Goal: Information Seeking & Learning: Check status

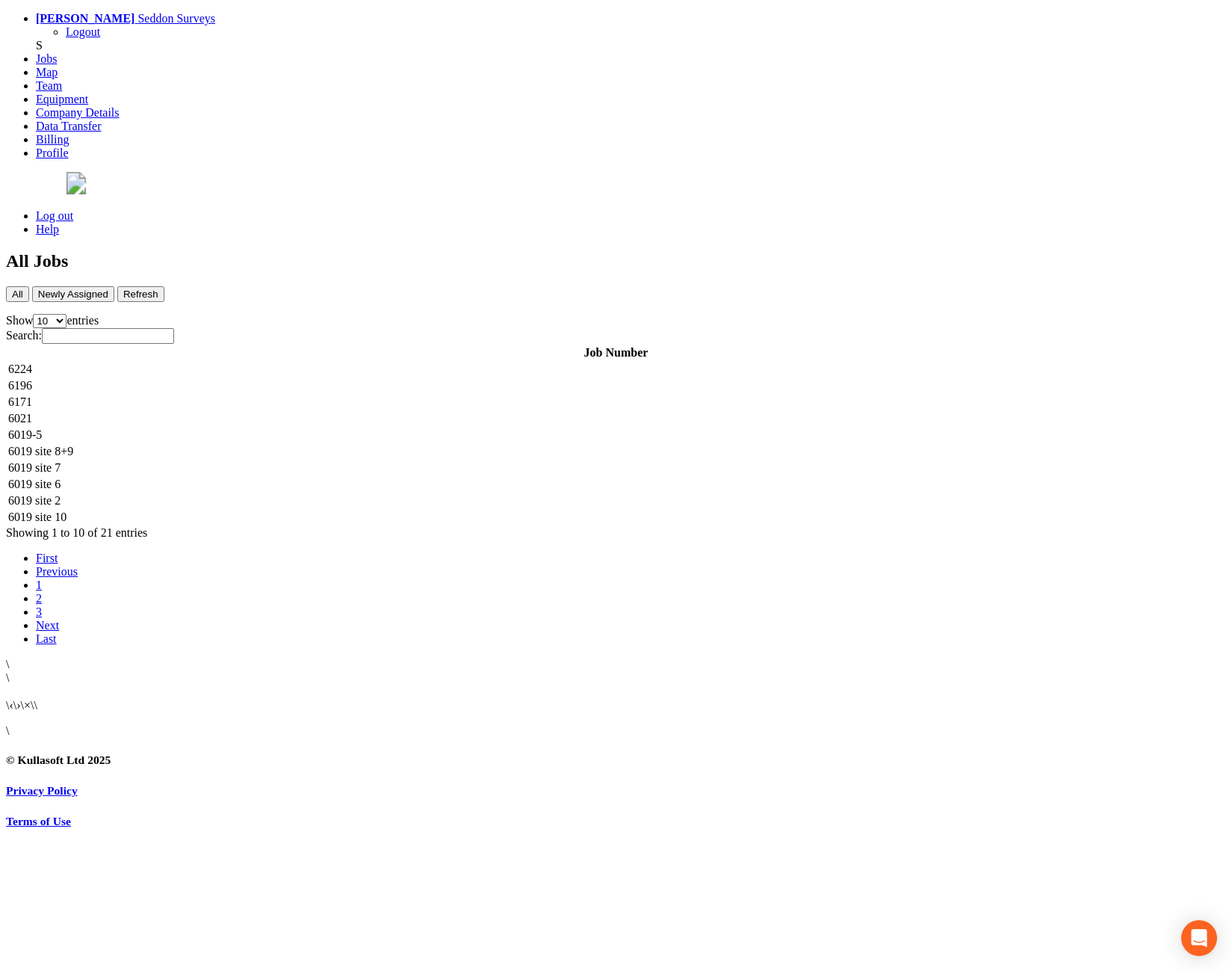
click at [334, 362] on td "6224" at bounding box center [616, 369] width 1217 height 15
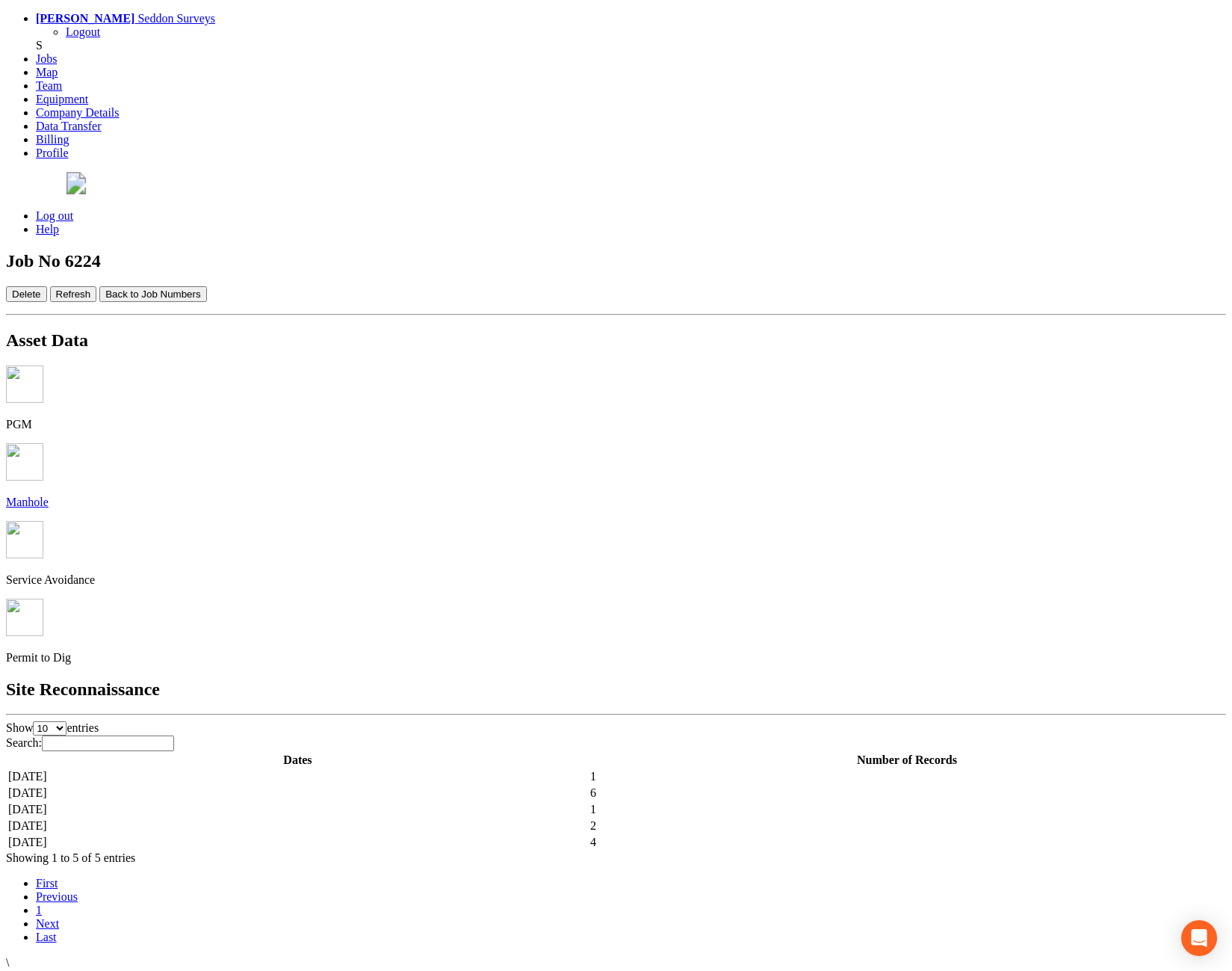
click at [495, 785] on td "[DATE]" at bounding box center [298, 793] width 581 height 15
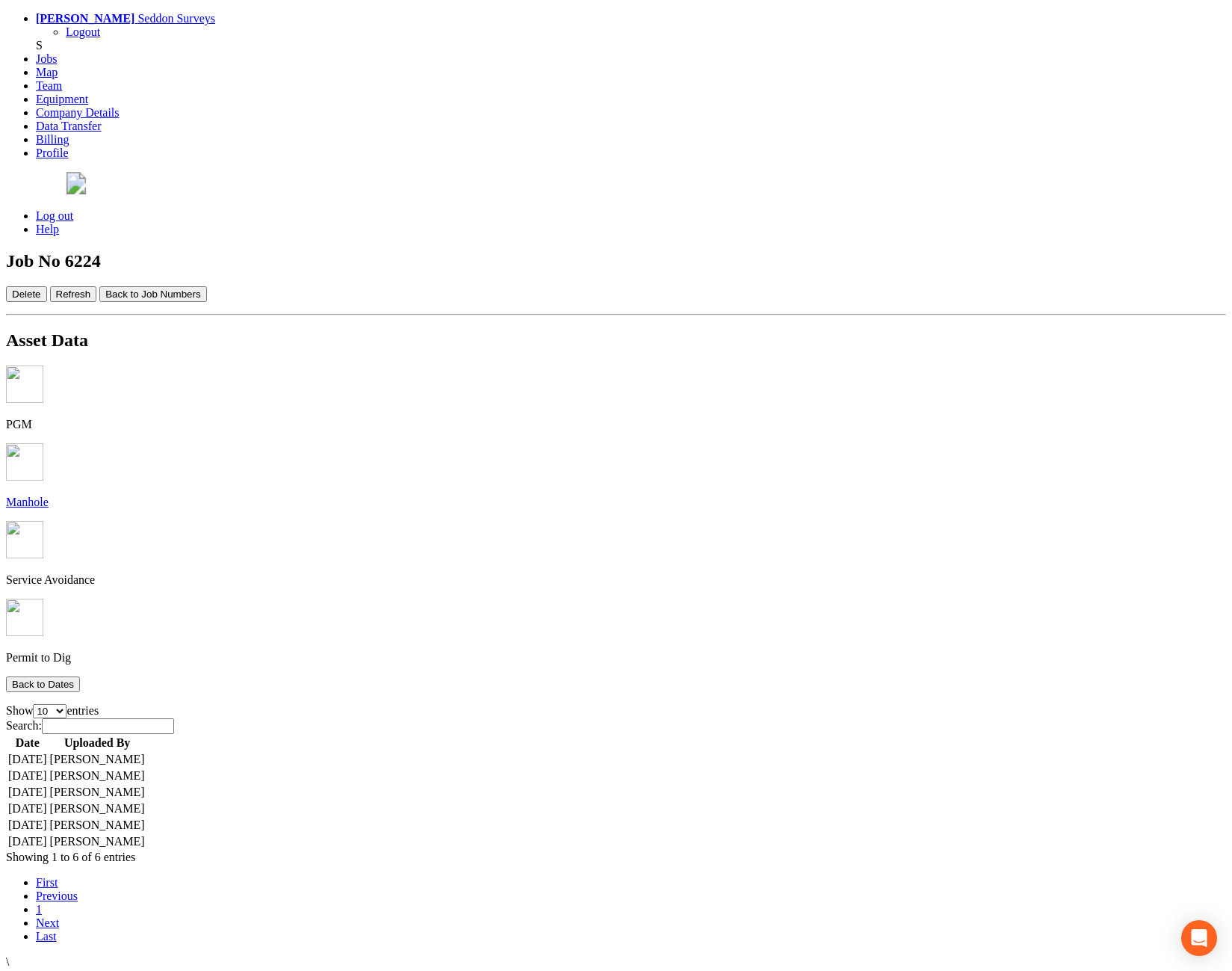
click at [48, 752] on td "[DATE]" at bounding box center [27, 759] width 40 height 15
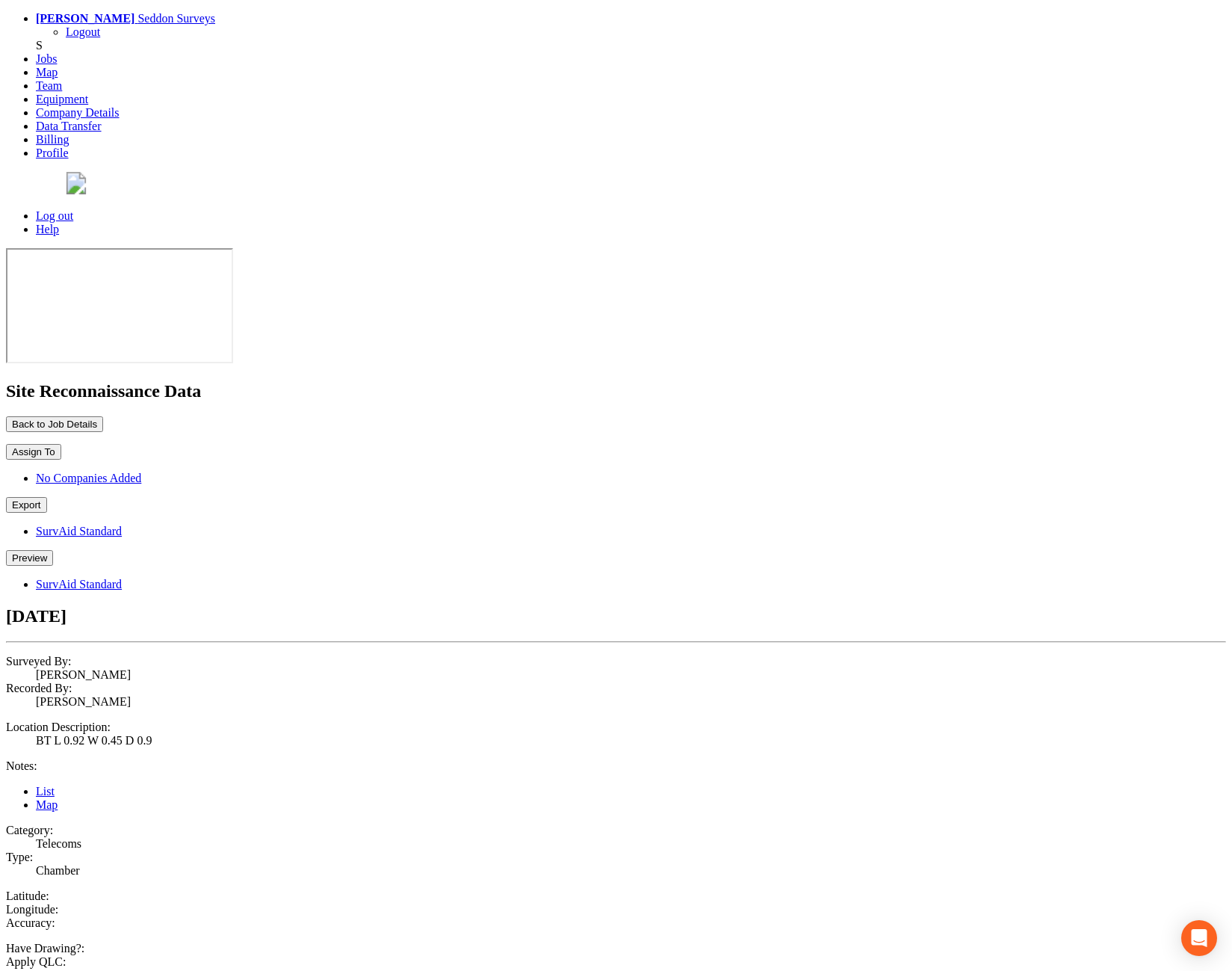
click at [53, 550] on button "Preview" at bounding box center [29, 558] width 47 height 16
click at [122, 577] on link "SurvAid Standard" at bounding box center [78, 584] width 86 height 13
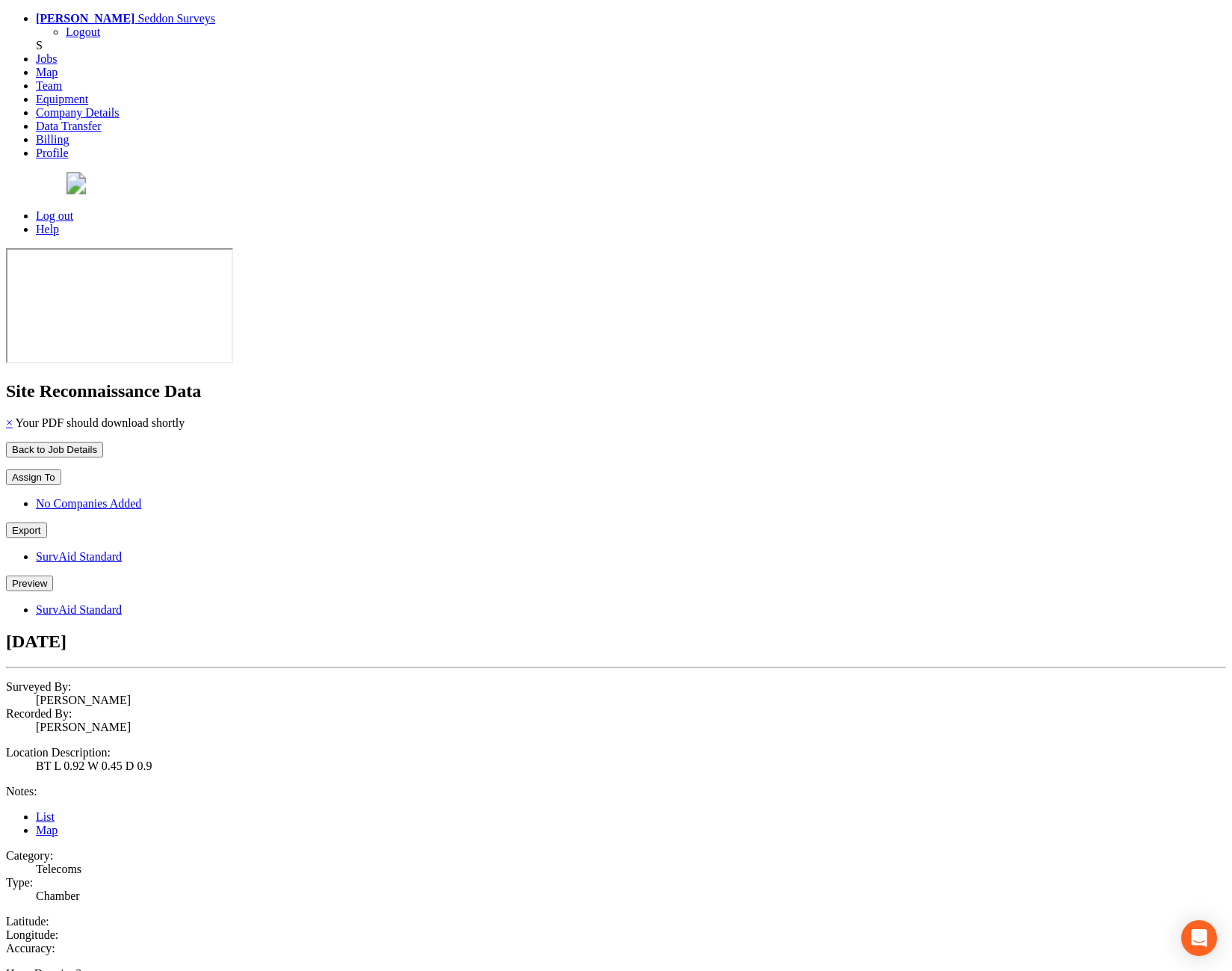
click at [53, 576] on button "Preview" at bounding box center [29, 583] width 47 height 16
click at [122, 603] on link "SurvAid Standard" at bounding box center [78, 610] width 86 height 13
click at [104, 442] on button "Back to Job Details" at bounding box center [54, 450] width 97 height 16
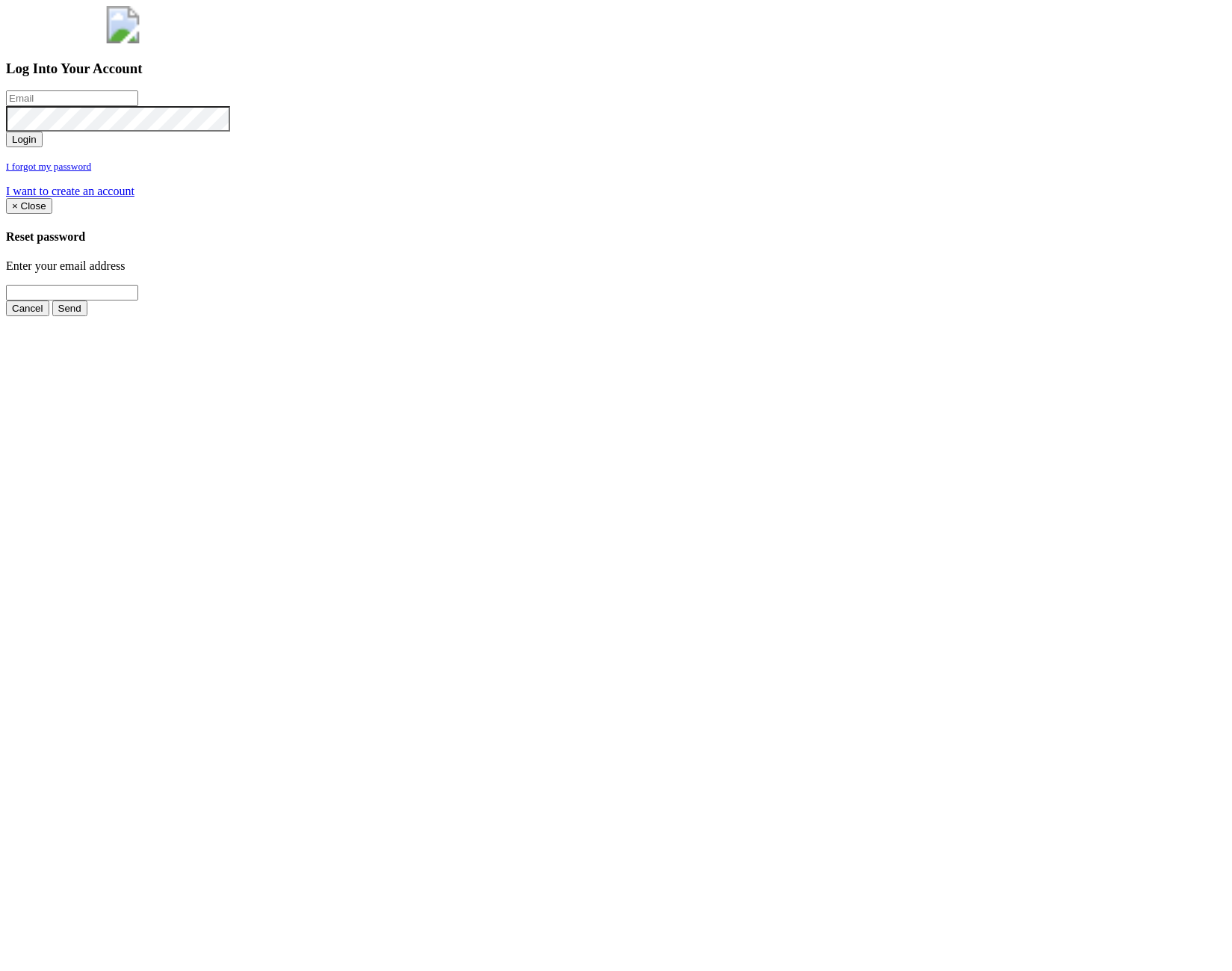
click at [138, 106] on input "email" at bounding box center [72, 98] width 132 height 16
type input "jimmy@pewtress.com"
click at [43, 147] on button "Login" at bounding box center [23, 139] width 36 height 16
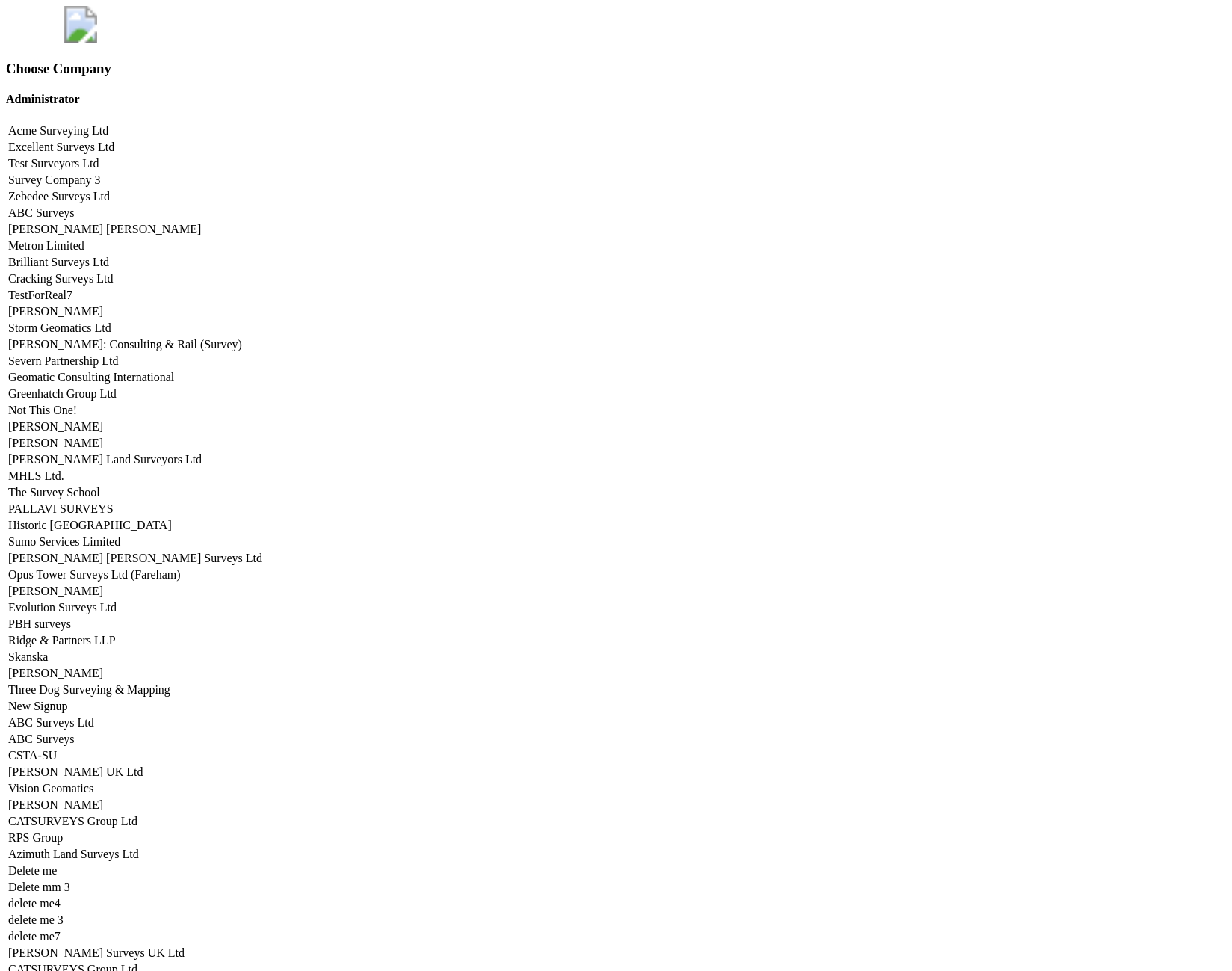
scroll to position [6253, 0]
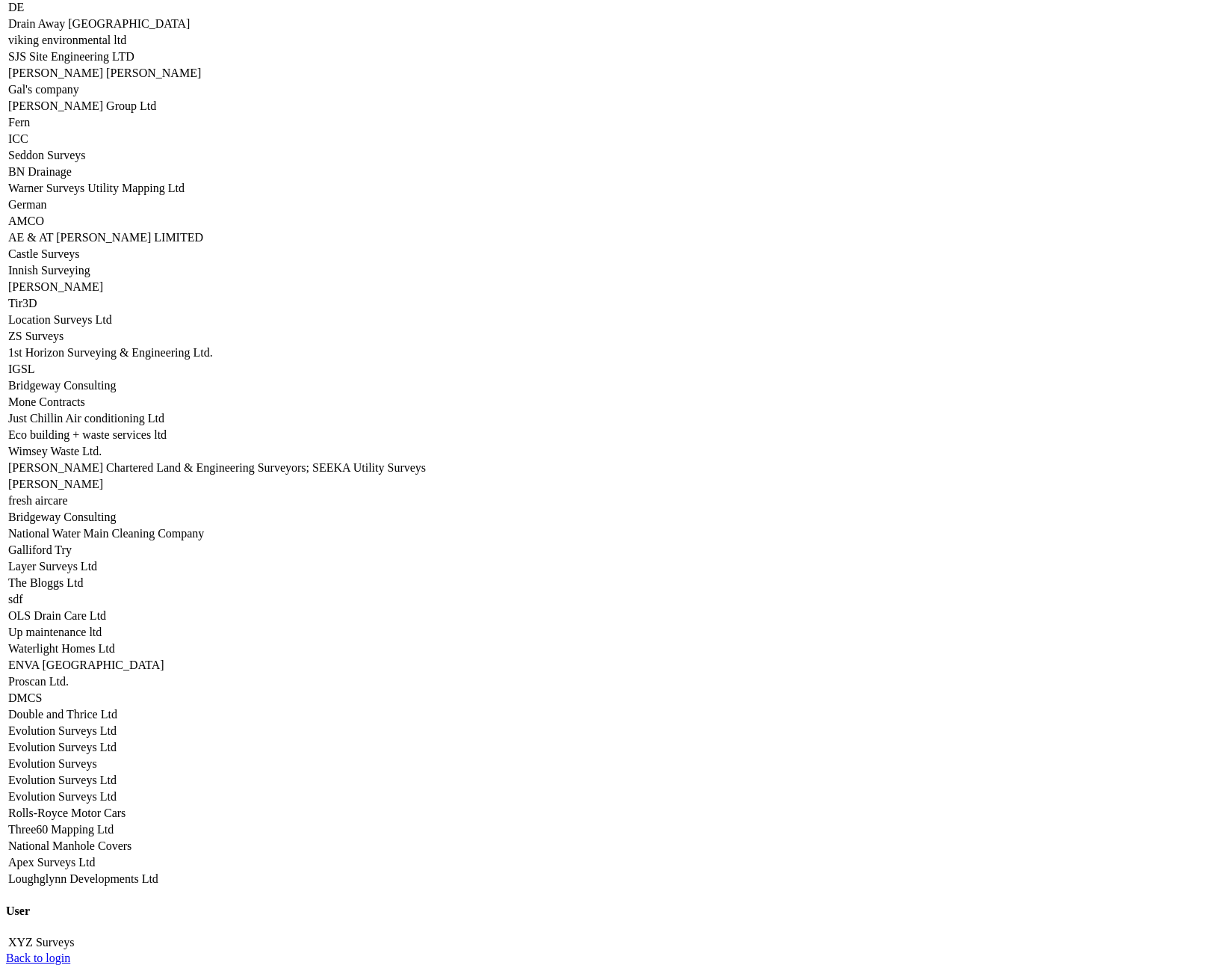
click at [430, 163] on td "Seddon Surveys" at bounding box center [218, 156] width 422 height 15
click at [86, 161] on link "Seddon Surveys" at bounding box center [47, 155] width 77 height 13
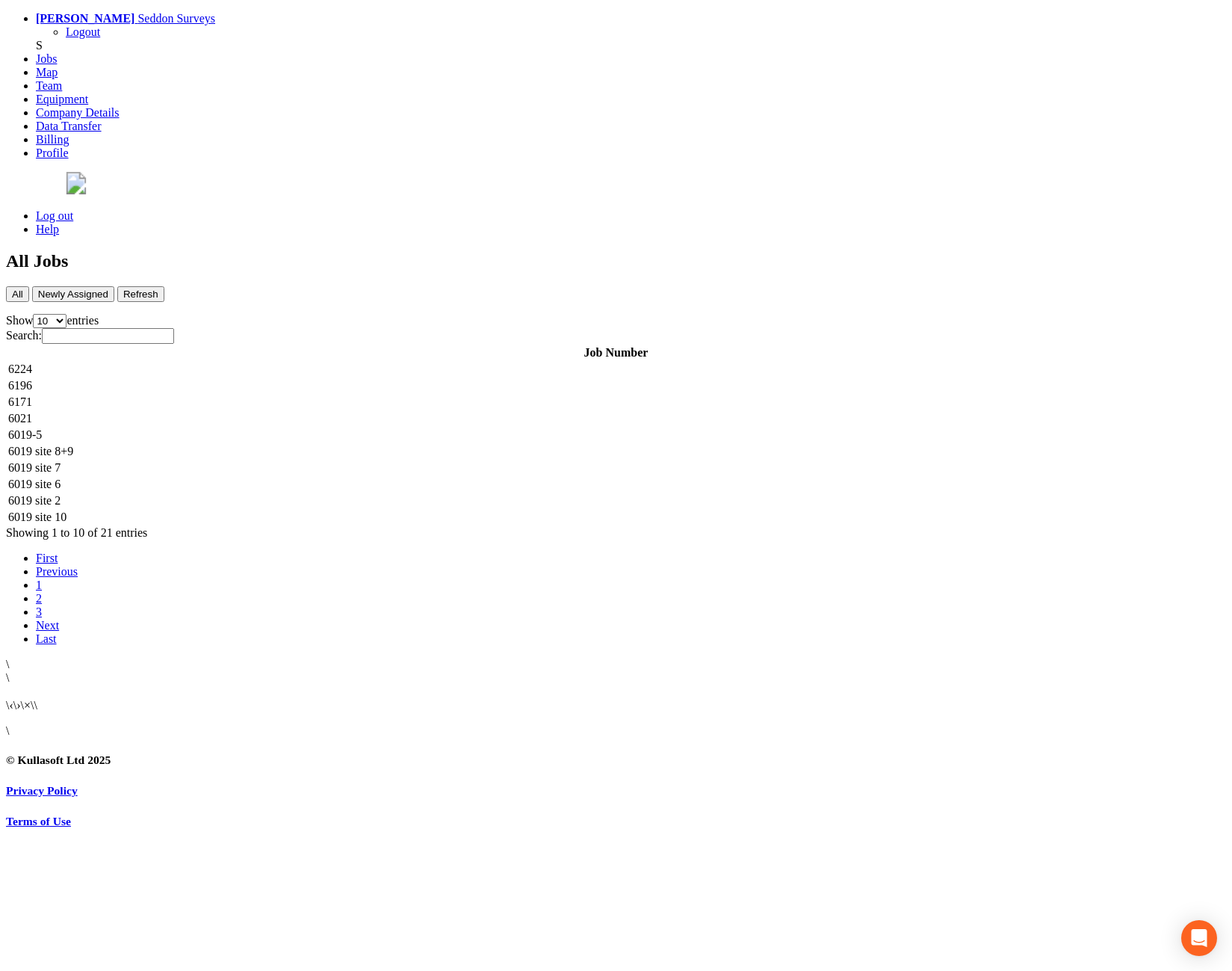
click at [332, 362] on td "6224" at bounding box center [616, 369] width 1217 height 15
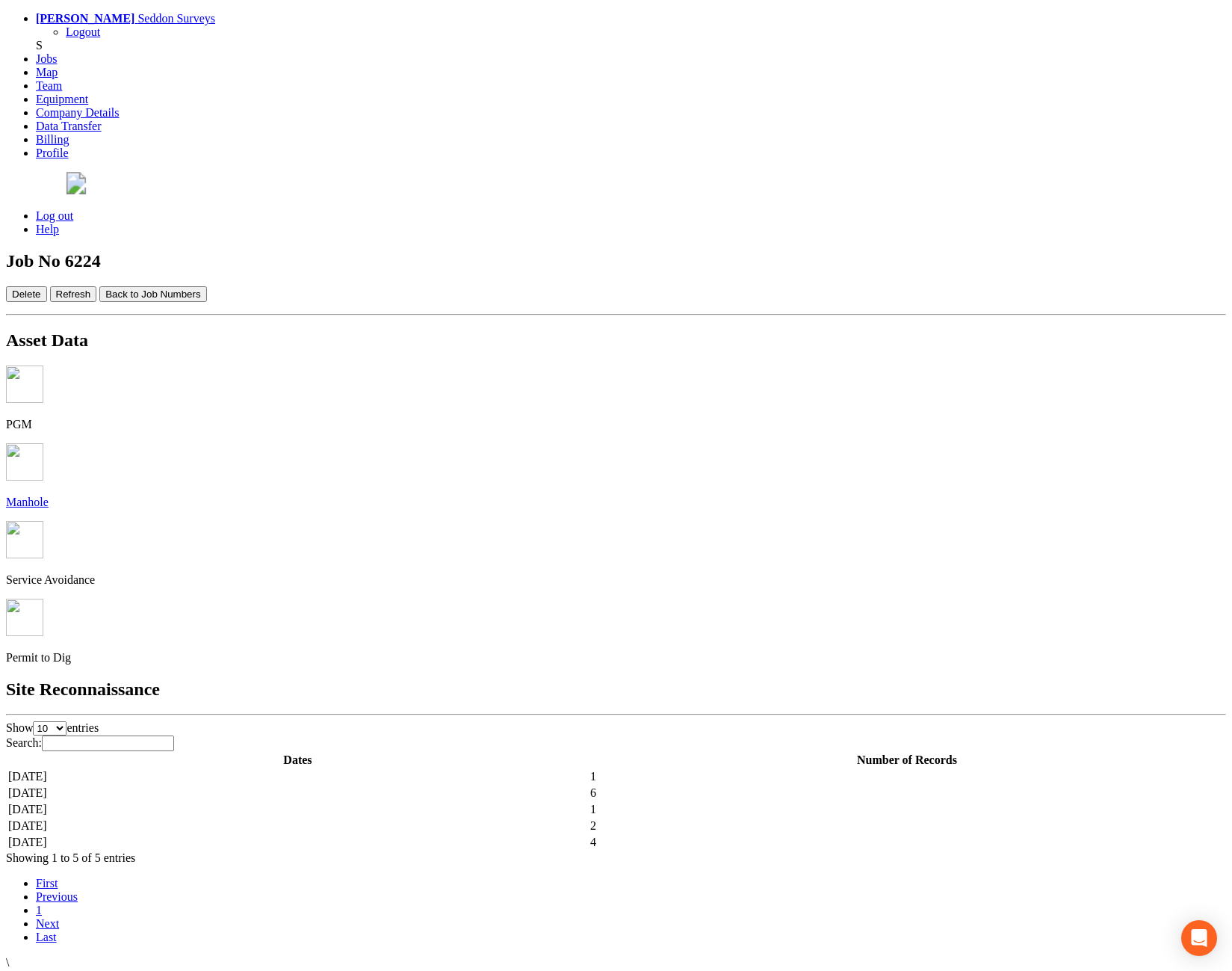
click at [405, 785] on td "[DATE]" at bounding box center [298, 793] width 581 height 15
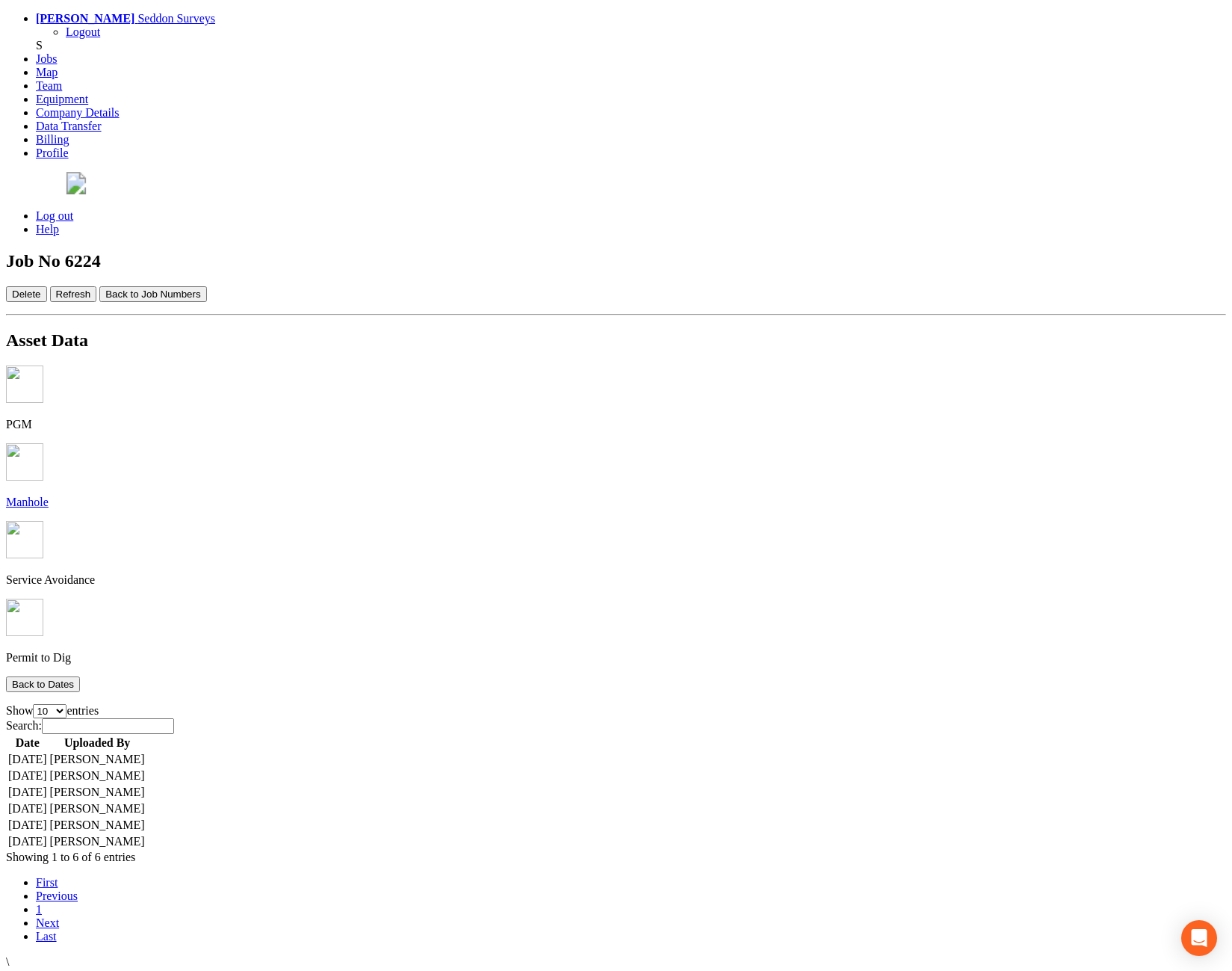
click at [48, 769] on td "[DATE]" at bounding box center [27, 776] width 40 height 15
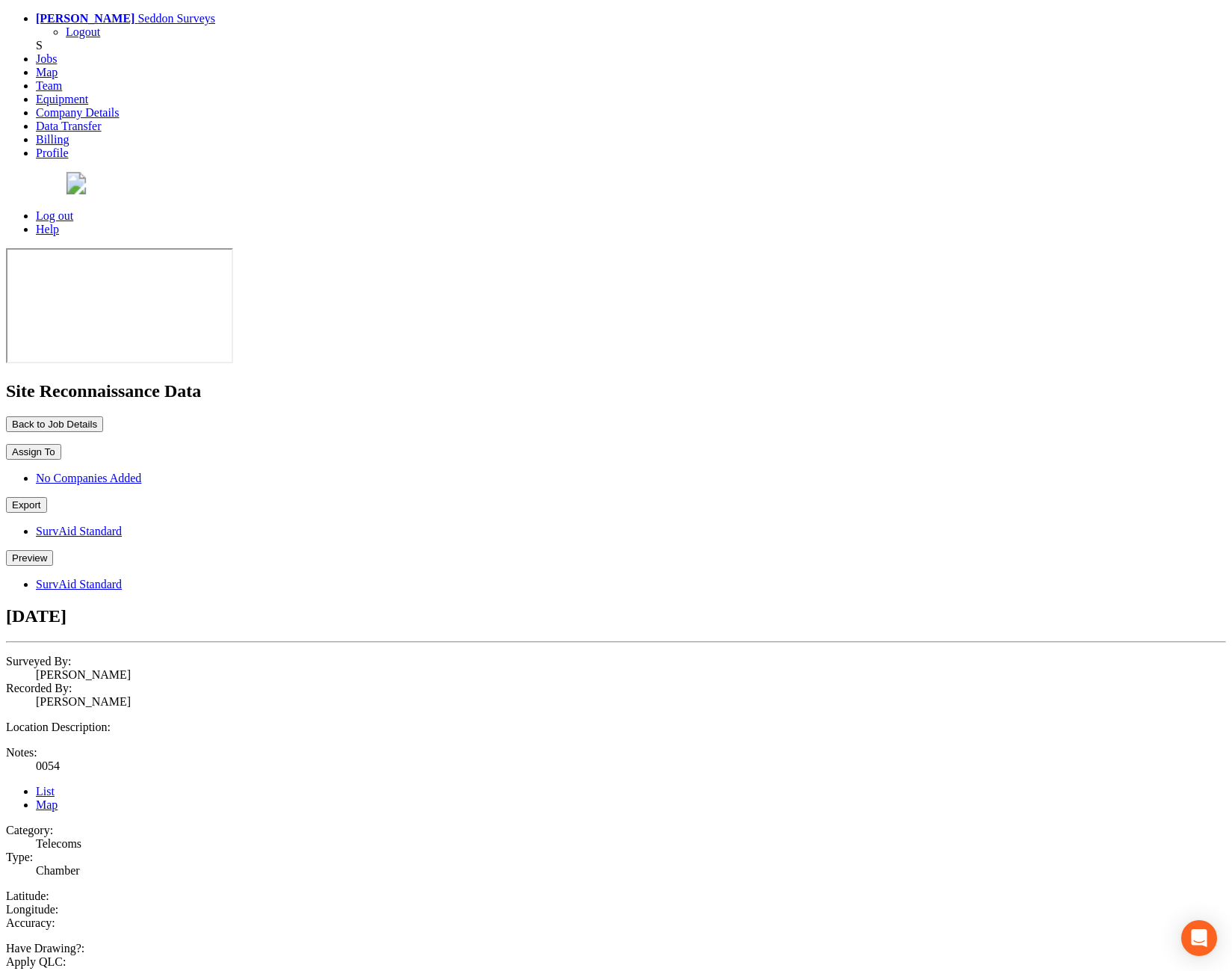
click at [53, 550] on button "Preview" at bounding box center [29, 558] width 47 height 16
click at [122, 577] on link "SurvAid Standard" at bounding box center [78, 584] width 86 height 13
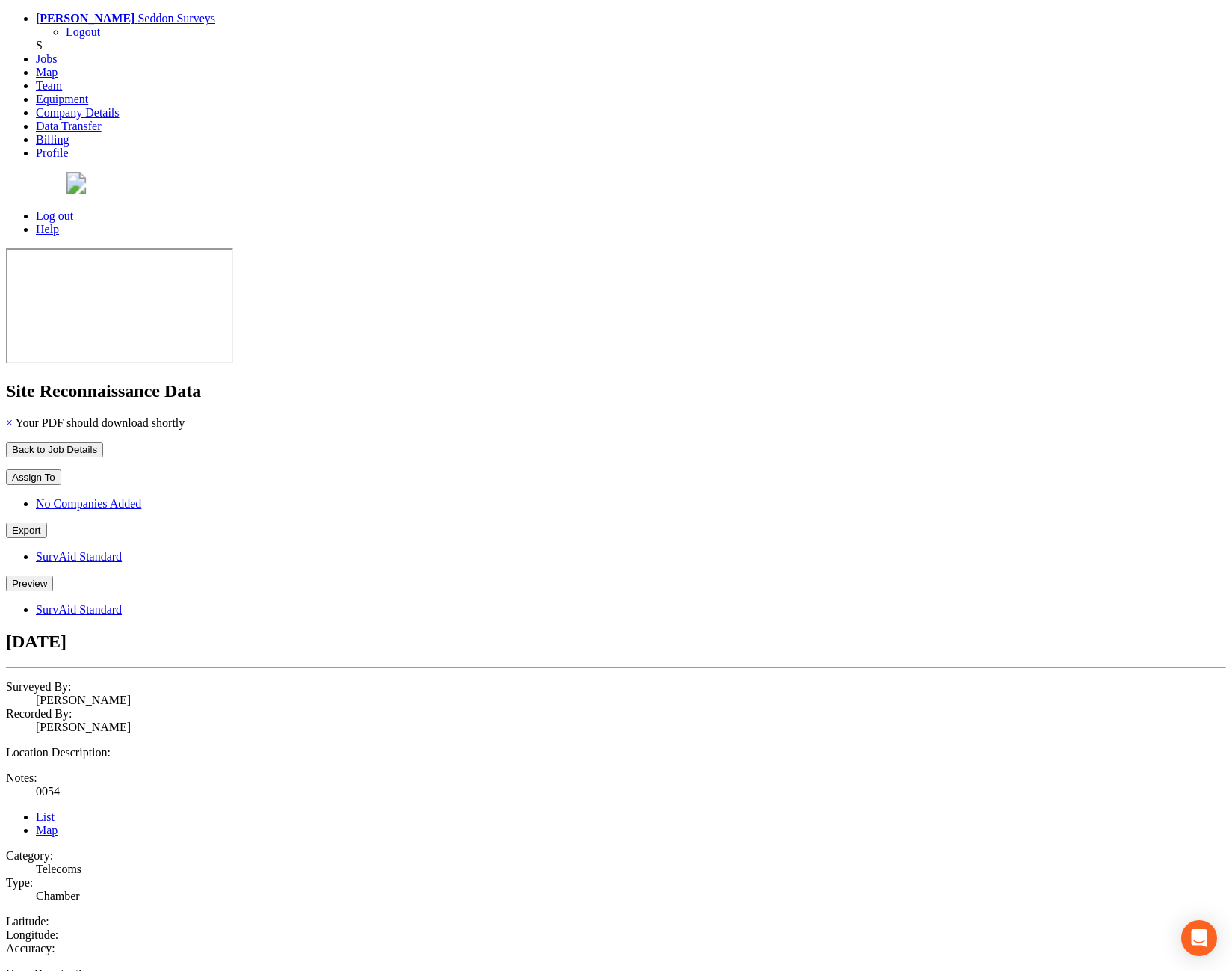
click at [53, 576] on button "Preview" at bounding box center [29, 583] width 47 height 16
click at [122, 603] on link "SurvAid Standard" at bounding box center [78, 610] width 86 height 13
click at [53, 576] on button "Preview" at bounding box center [29, 583] width 47 height 16
click at [122, 603] on link "SurvAid Standard" at bounding box center [78, 610] width 86 height 13
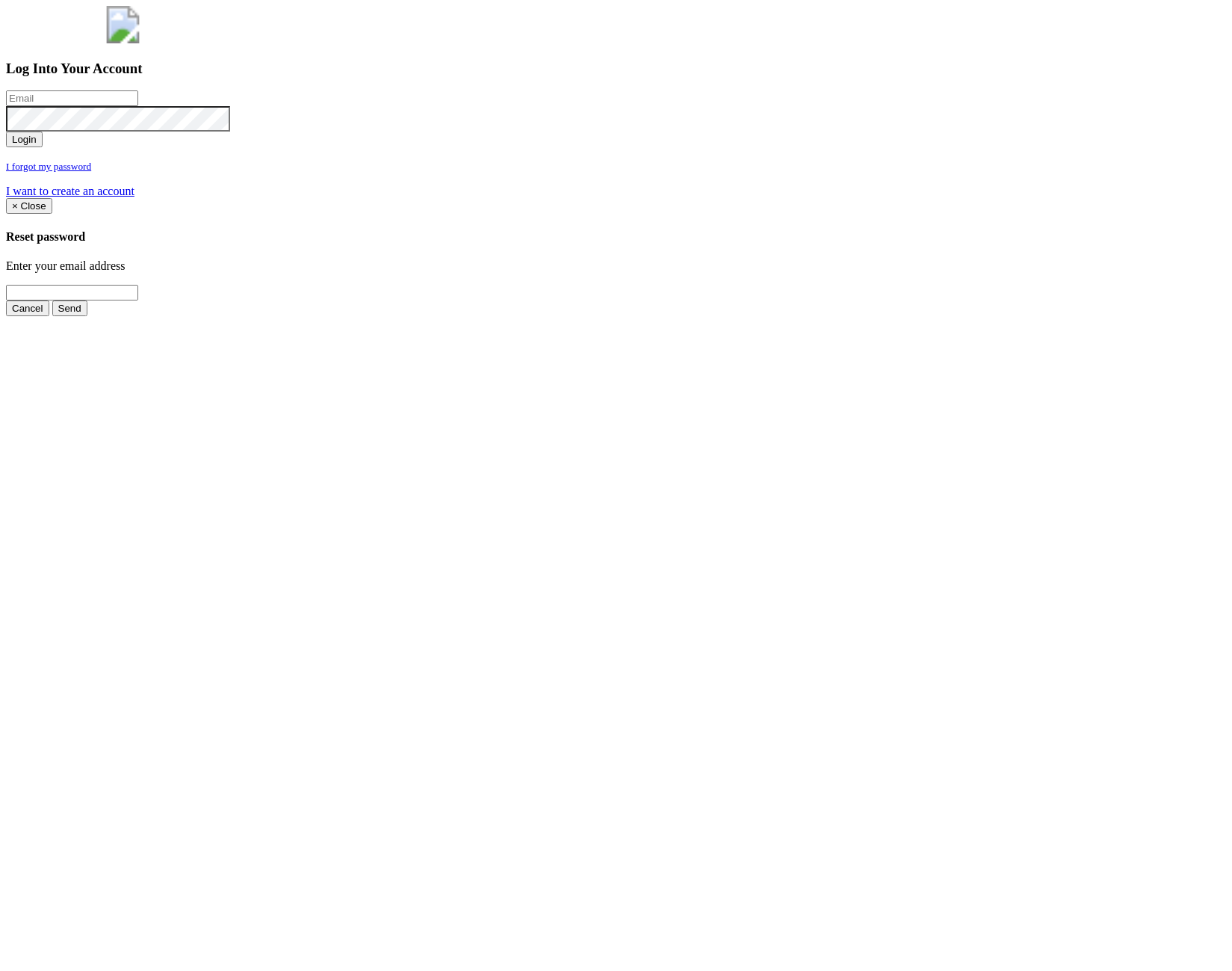
click at [138, 106] on input "email" at bounding box center [72, 98] width 132 height 16
type input "a"
type input "jimmy@pewtress.com"
click at [43, 147] on button "Login" at bounding box center [23, 139] width 36 height 16
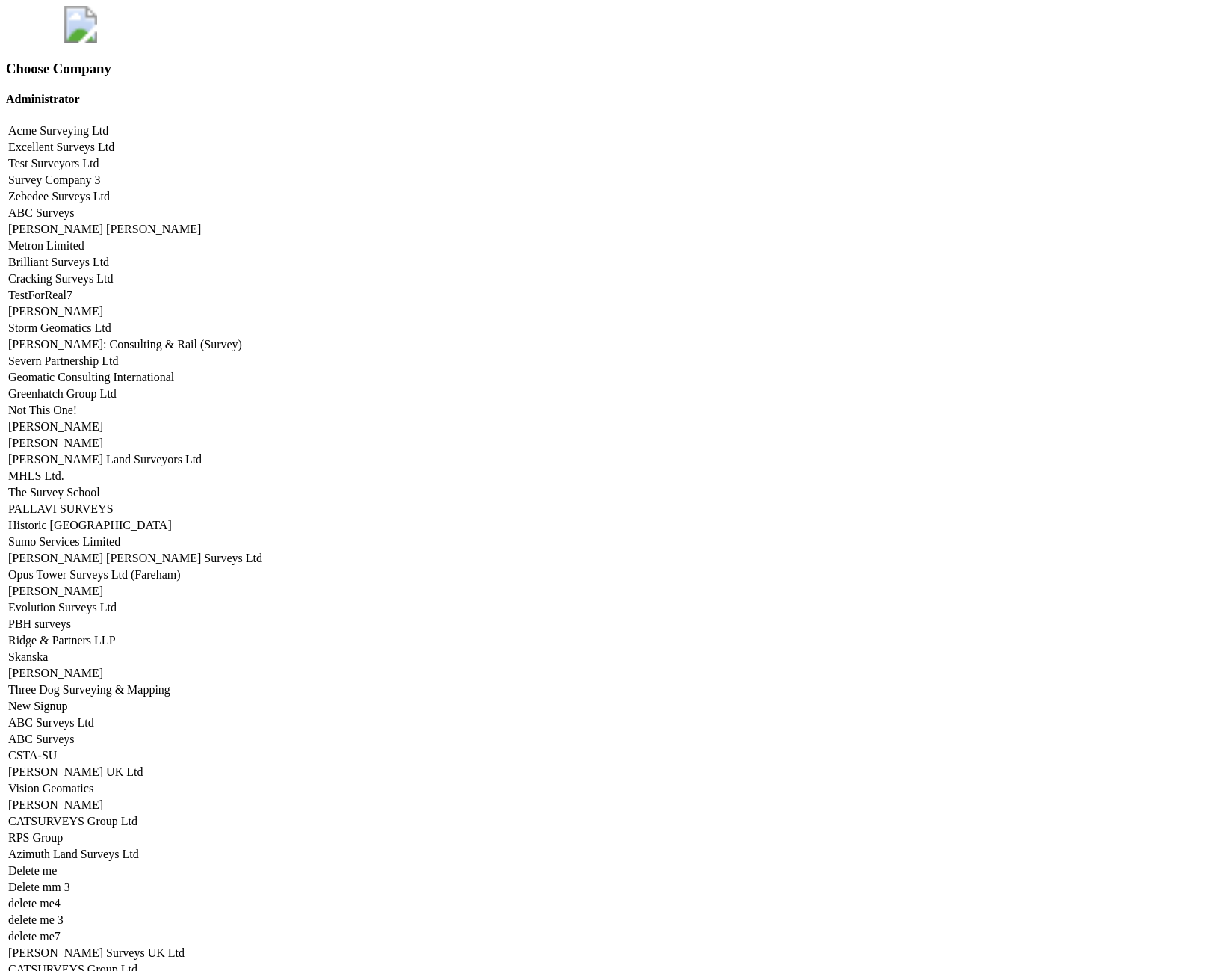
scroll to position [6253, 0]
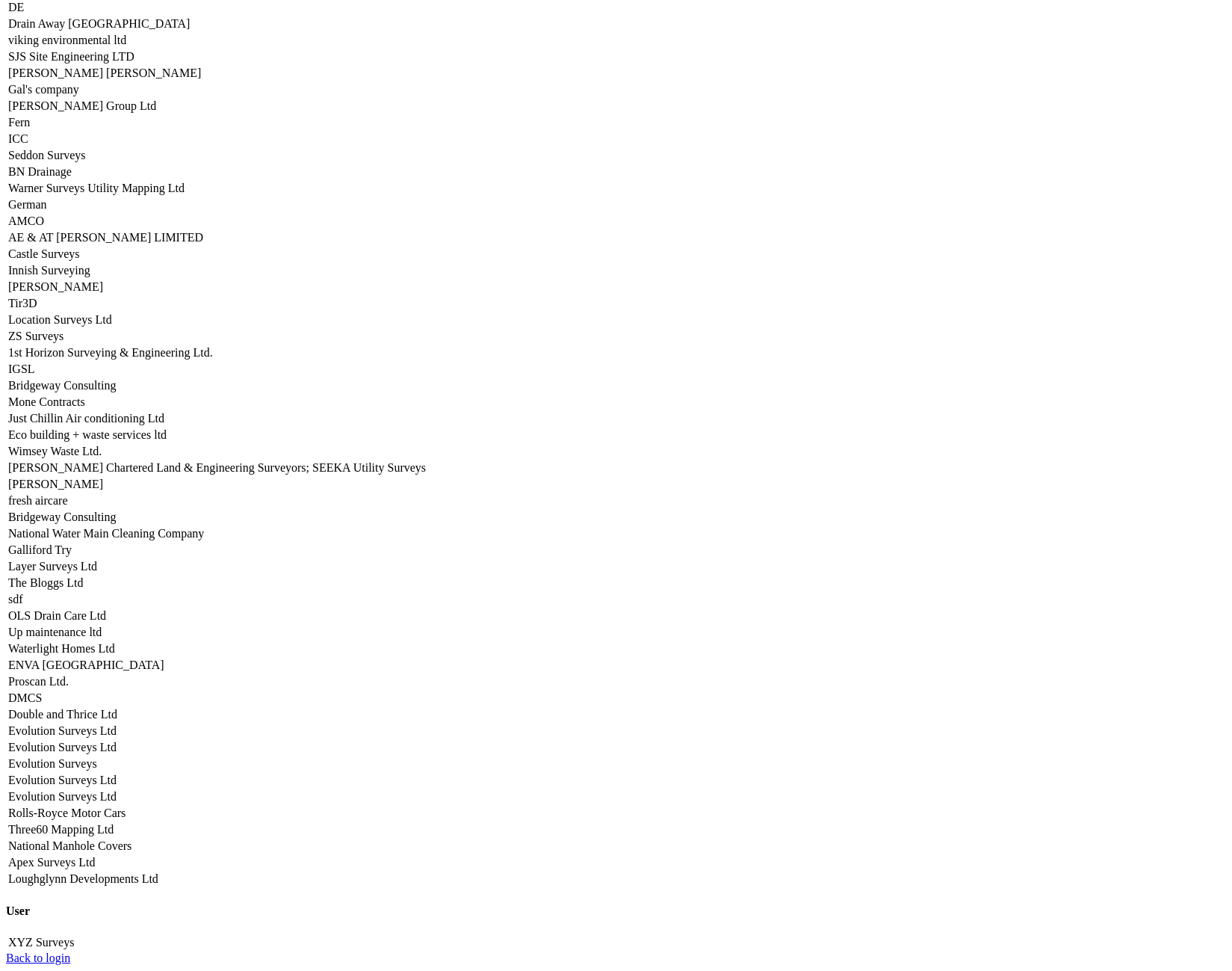
click at [86, 161] on link "Seddon Surveys" at bounding box center [47, 155] width 77 height 13
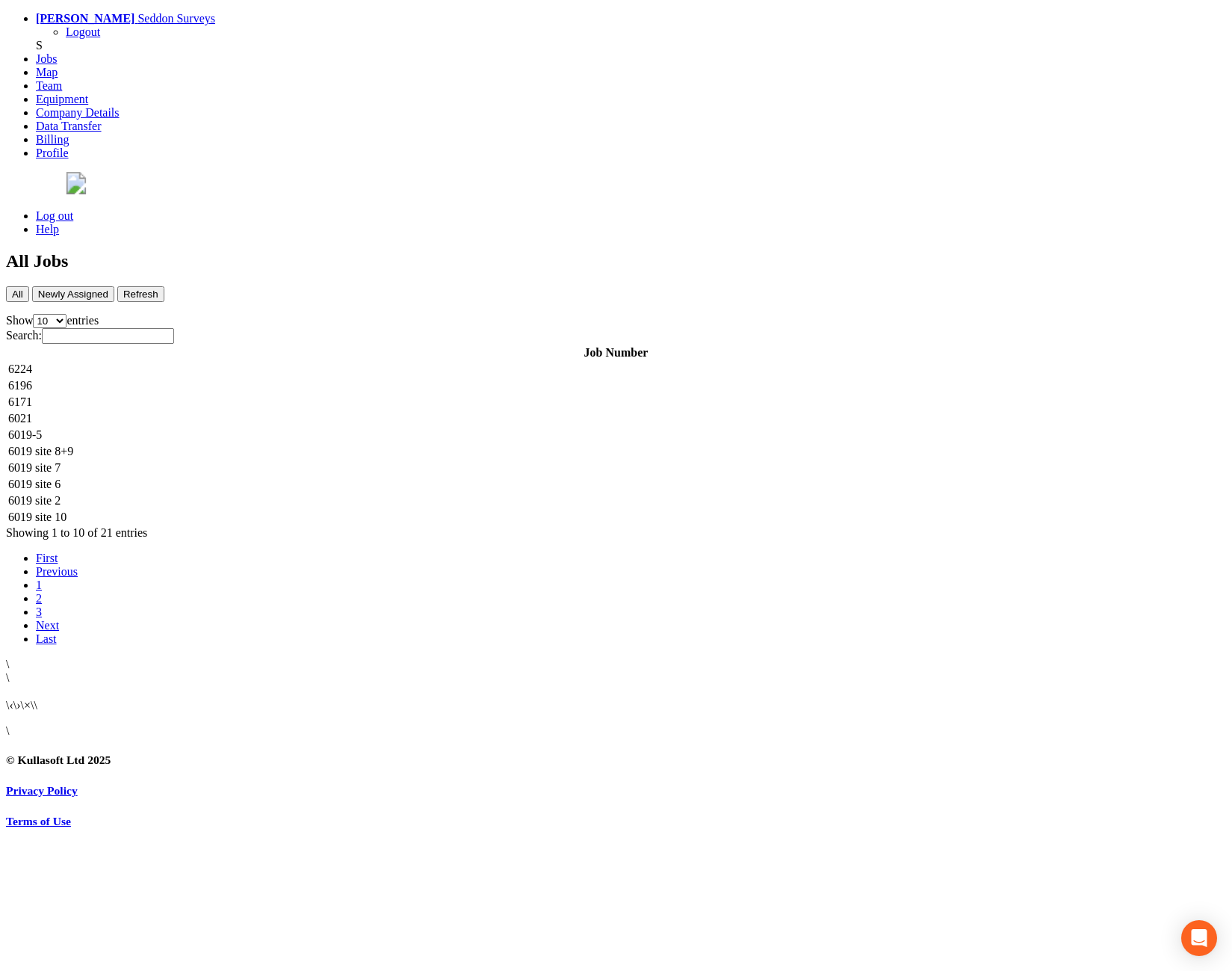
click at [296, 362] on td "6224" at bounding box center [616, 369] width 1217 height 15
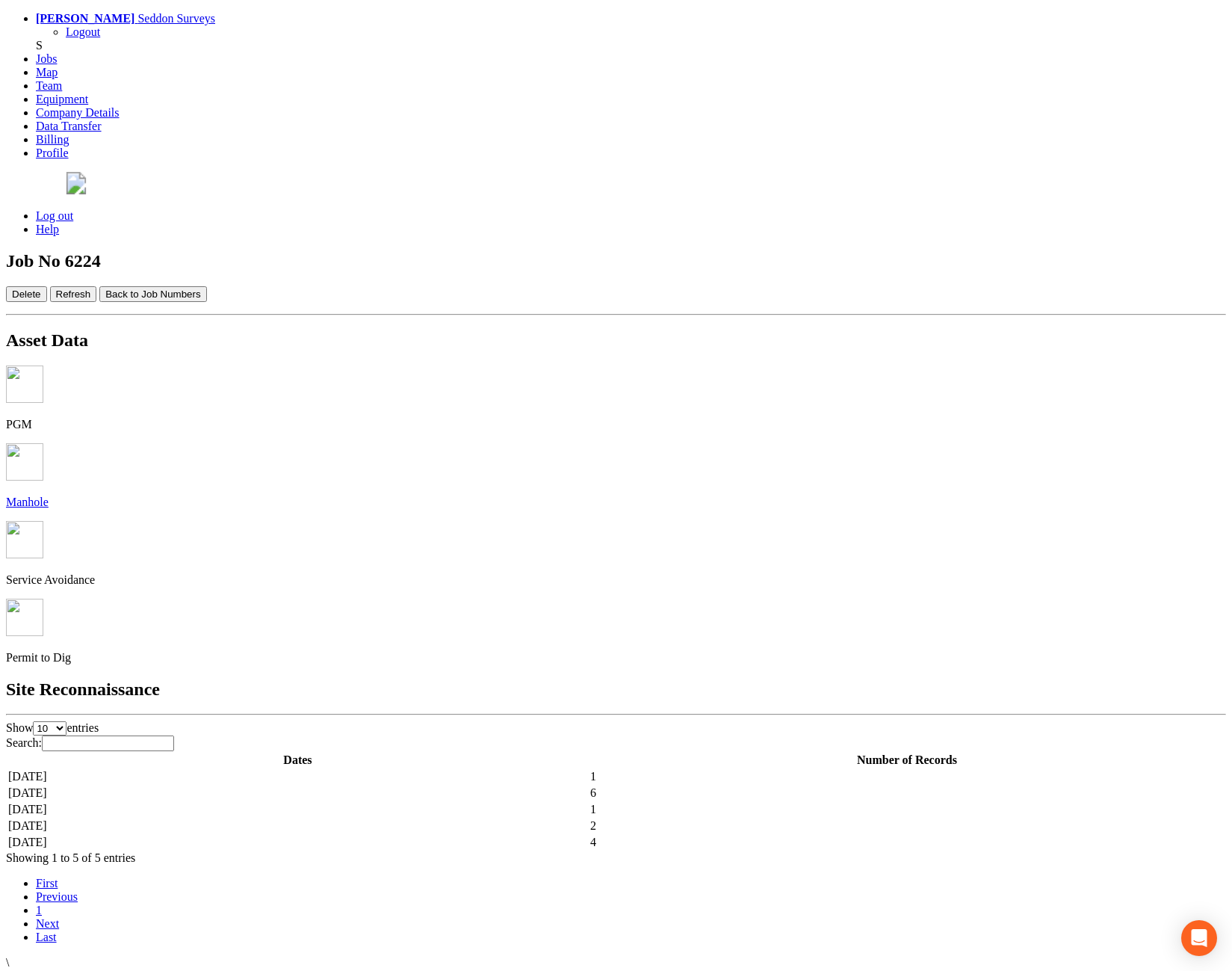
click at [505, 785] on td "[DATE]" at bounding box center [298, 793] width 581 height 15
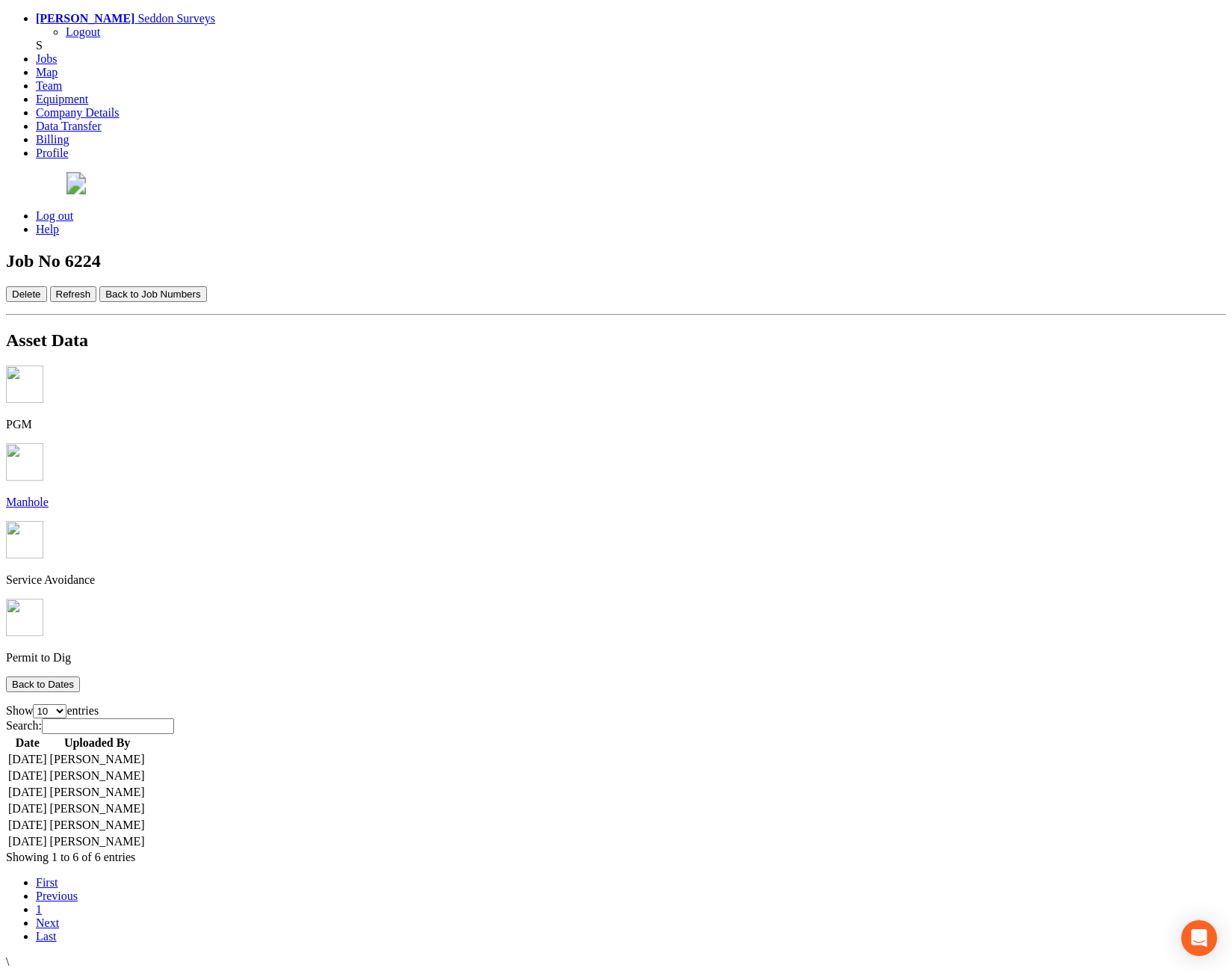
click at [48, 784] on td "[DATE]" at bounding box center [27, 792] width 40 height 15
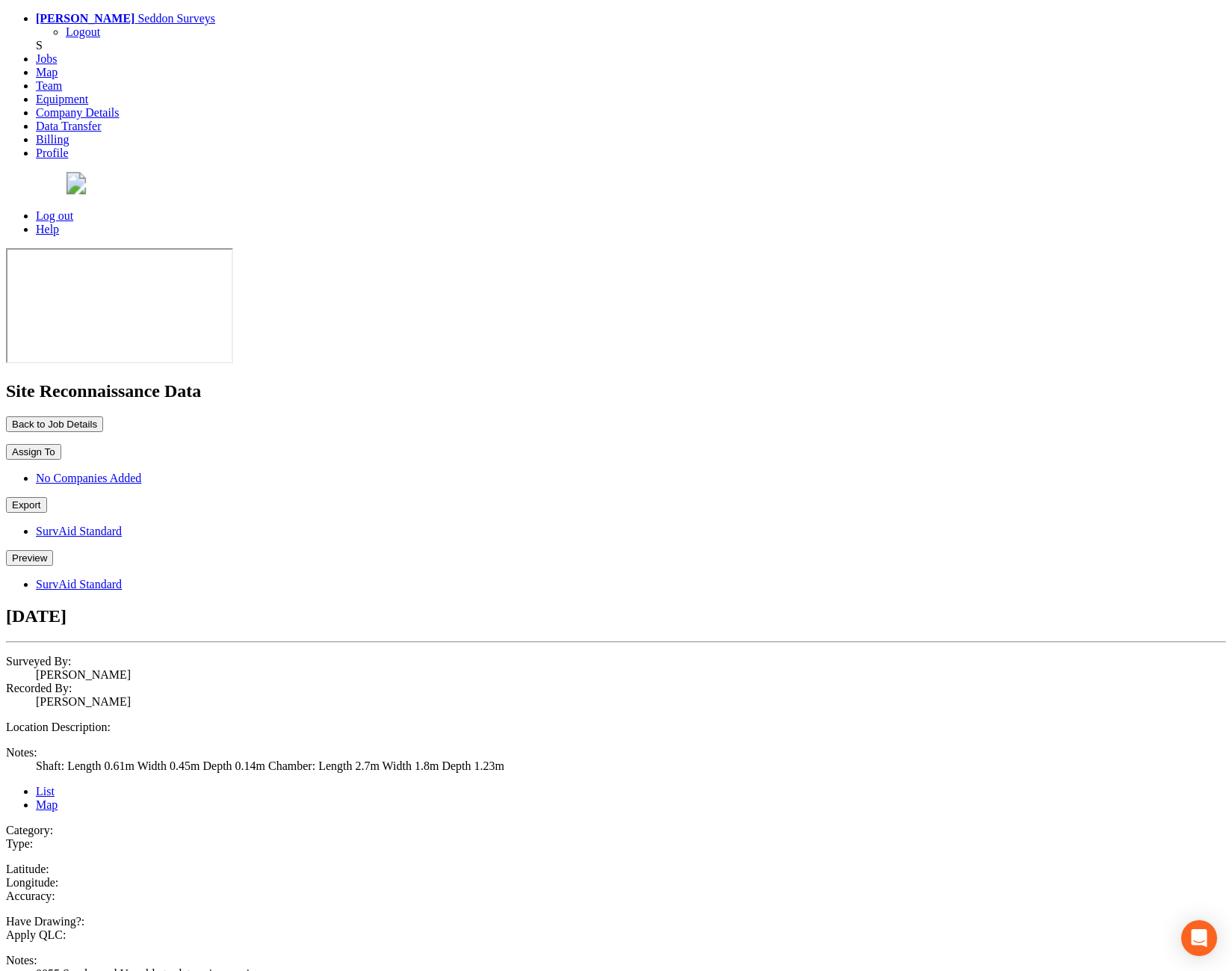
click at [53, 550] on button "Preview" at bounding box center [29, 558] width 47 height 16
click at [122, 577] on link "SurvAid Standard" at bounding box center [78, 584] width 86 height 13
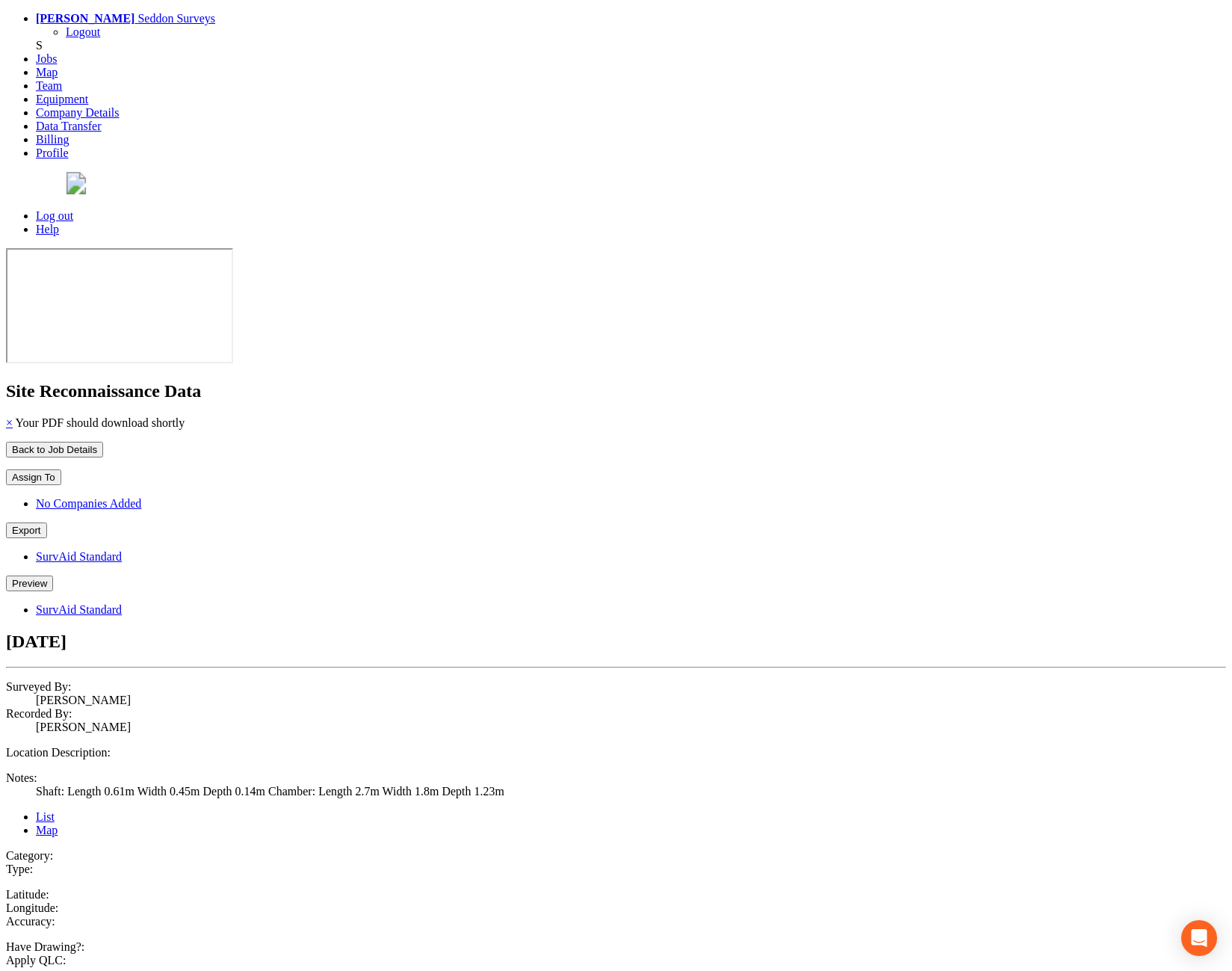
click at [53, 576] on button "Preview" at bounding box center [29, 583] width 47 height 16
click at [122, 603] on link "SurvAid Standard" at bounding box center [78, 610] width 86 height 13
click at [53, 576] on button "Preview" at bounding box center [29, 583] width 47 height 16
click at [122, 603] on link "SurvAid Standard" at bounding box center [78, 610] width 86 height 13
click at [420, 442] on p "Back to Job Details" at bounding box center [616, 450] width 1221 height 16
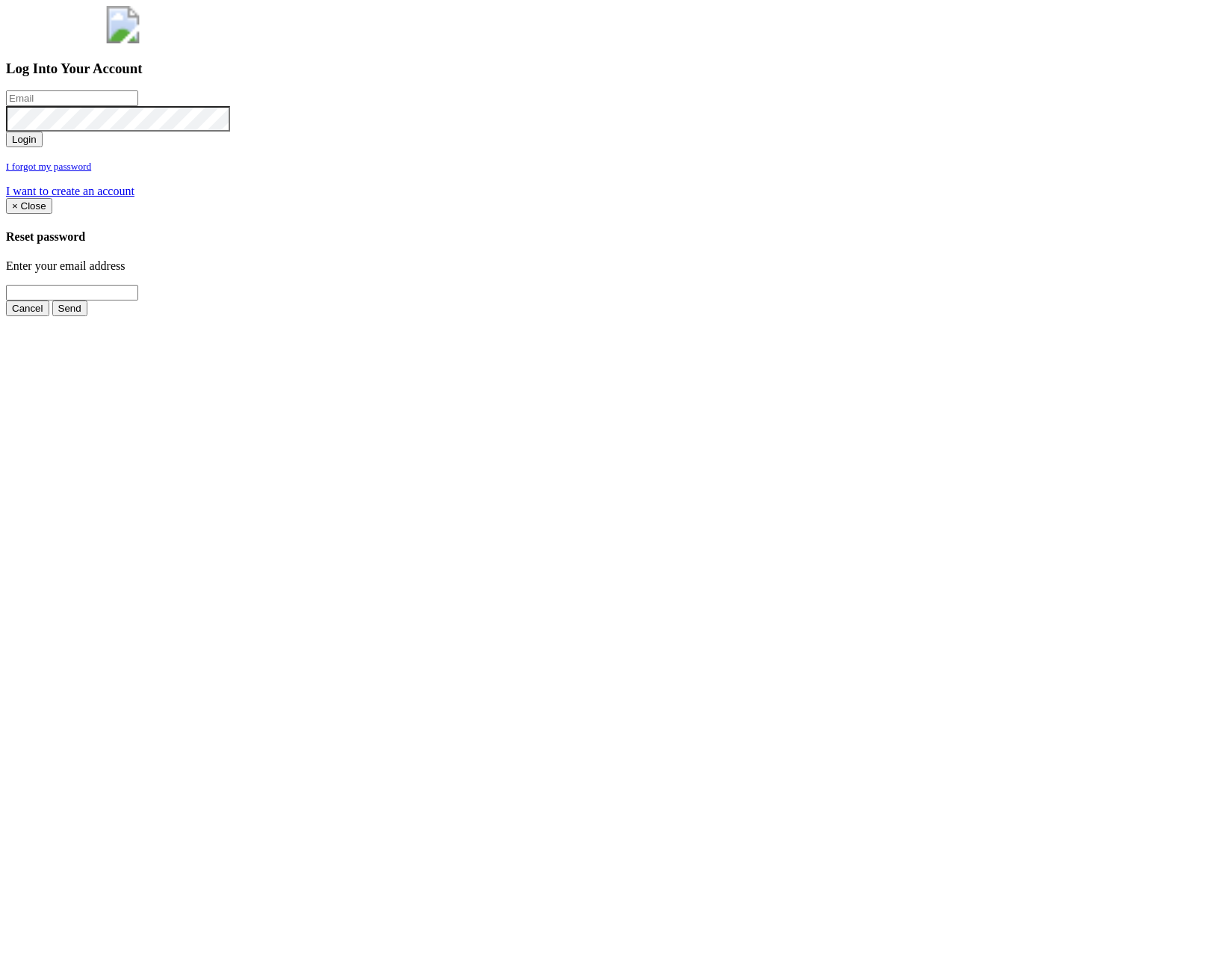
click at [138, 106] on input "email" at bounding box center [72, 98] width 132 height 16
type input "[PERSON_NAME][EMAIL_ADDRESS][PERSON_NAME][DOMAIN_NAME]"
click at [43, 147] on button "Login" at bounding box center [23, 139] width 36 height 16
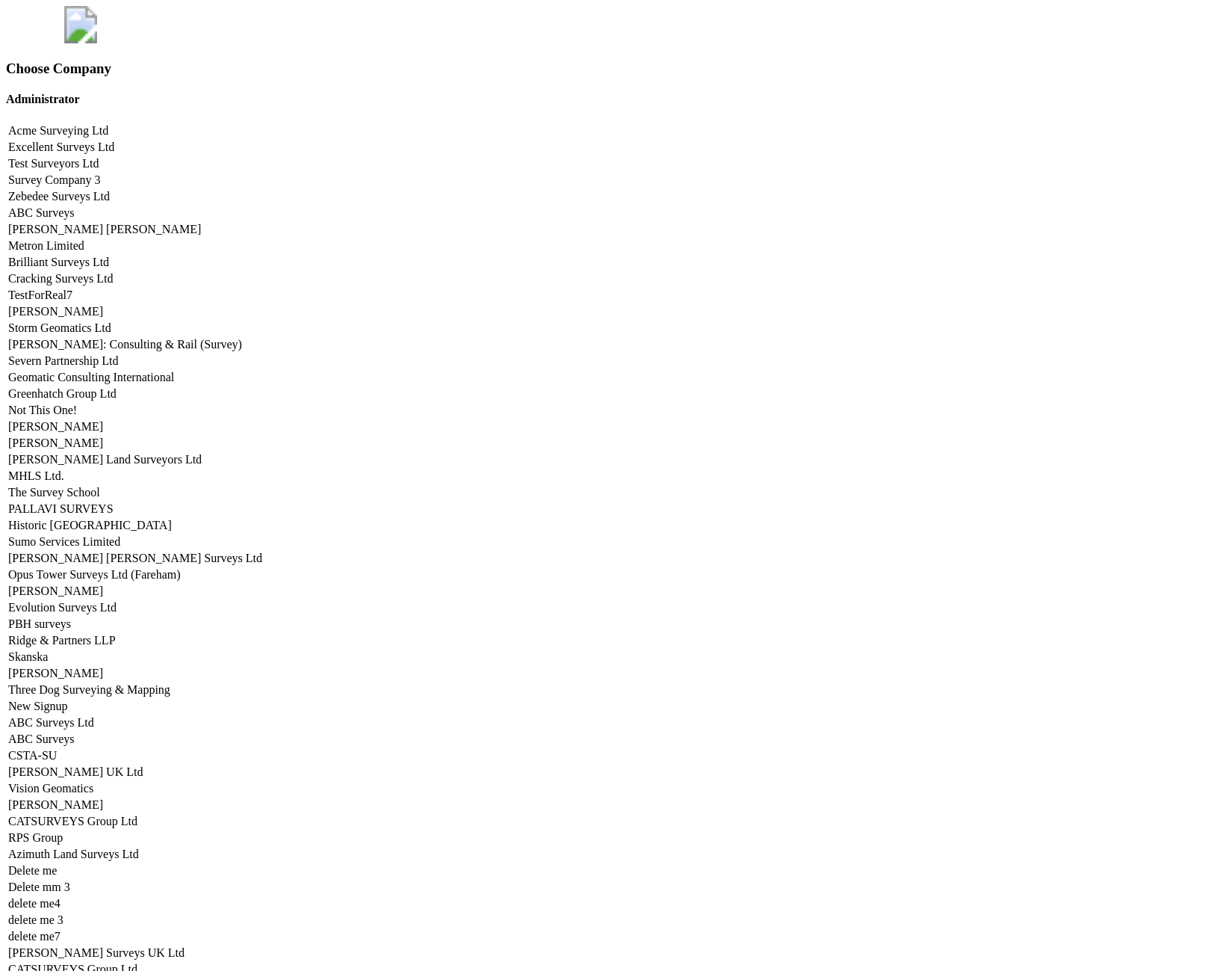
scroll to position [6253, 0]
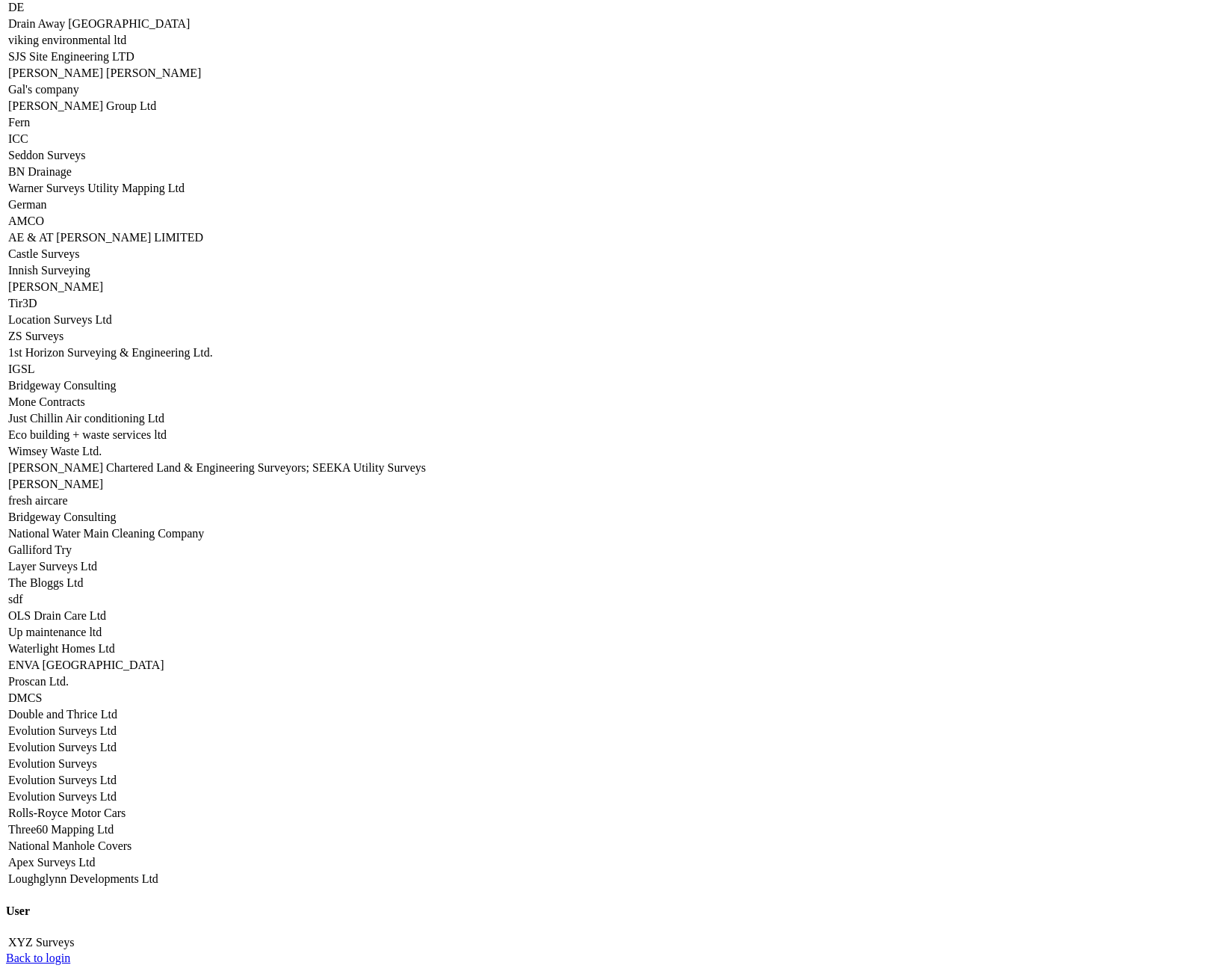
click at [86, 161] on link "Seddon Surveys" at bounding box center [47, 155] width 77 height 13
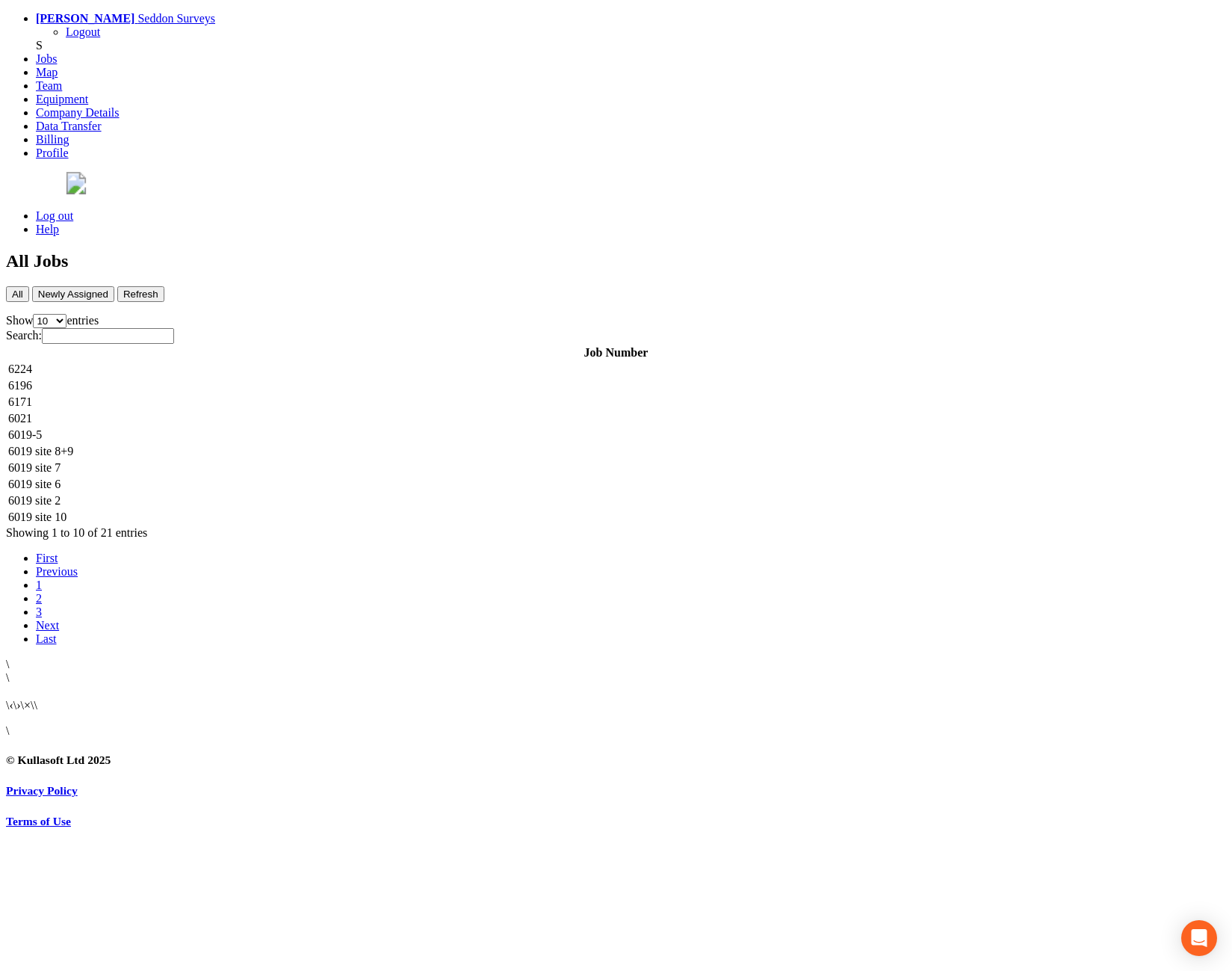
click at [334, 362] on td "6224" at bounding box center [616, 369] width 1217 height 15
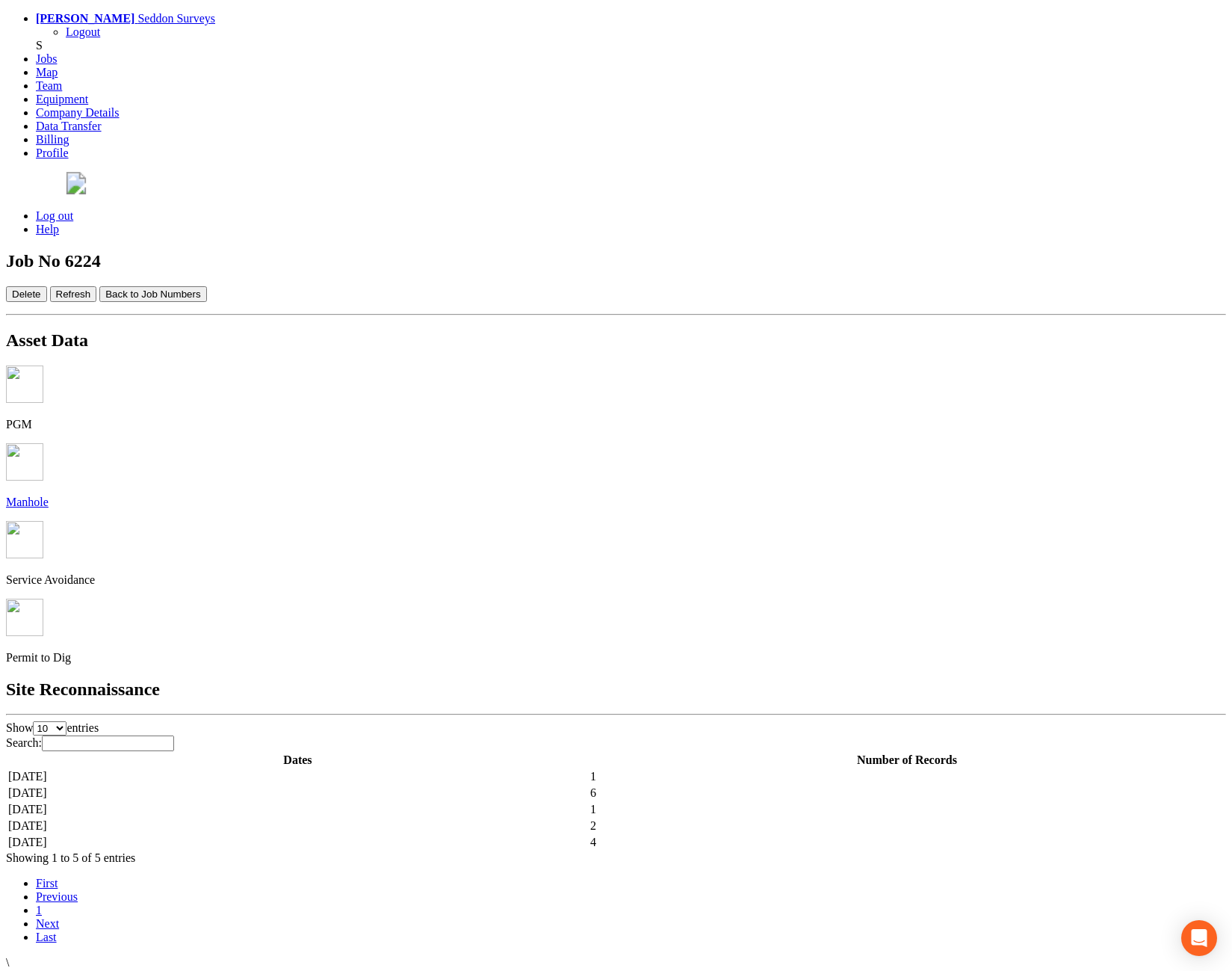
click at [329, 785] on td "[DATE]" at bounding box center [298, 793] width 581 height 15
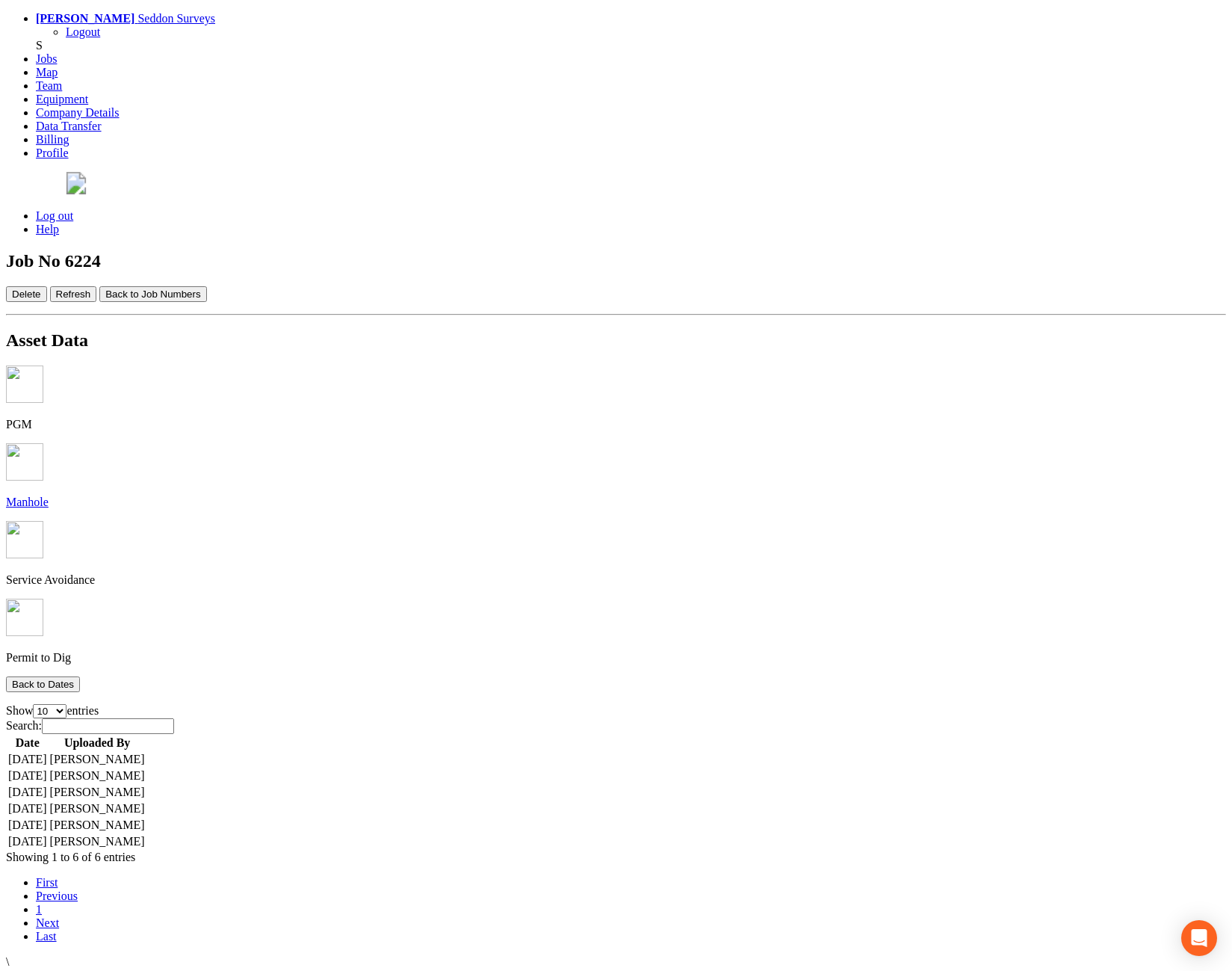
click at [48, 801] on td "[DATE]" at bounding box center [27, 809] width 40 height 15
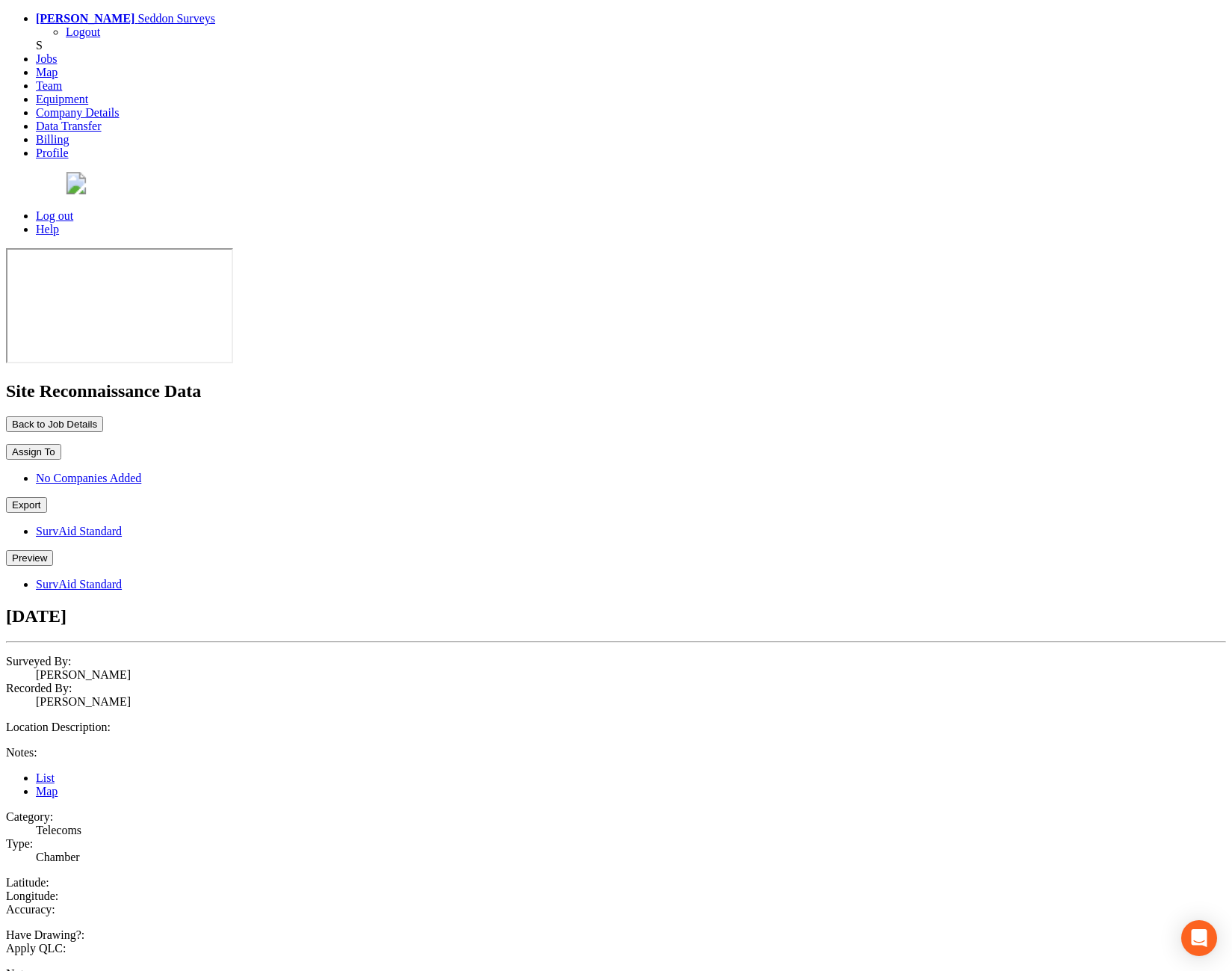
click at [53, 550] on button "Preview" at bounding box center [29, 558] width 47 height 16
click at [122, 577] on link "SurvAid Standard" at bounding box center [78, 584] width 86 height 13
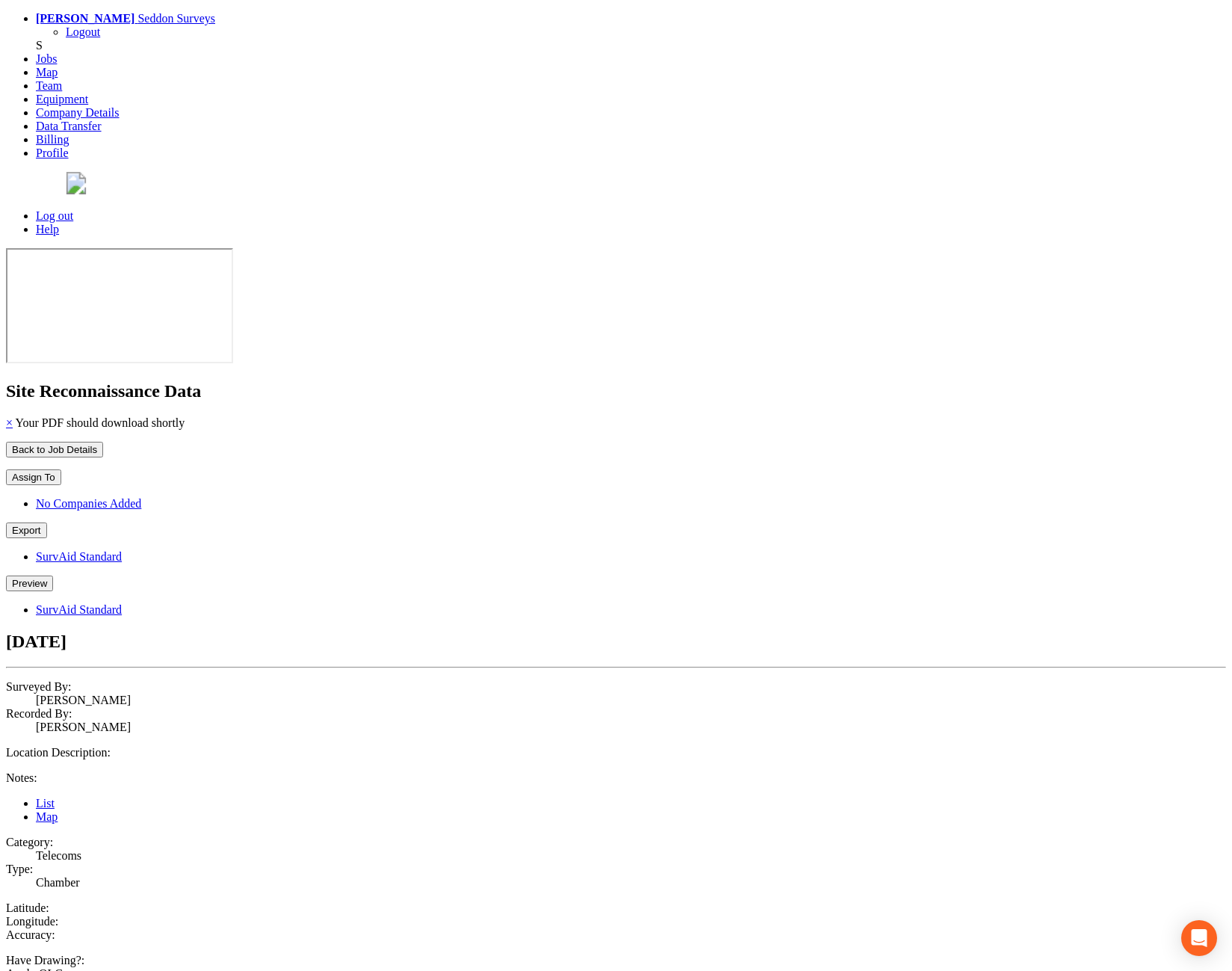
click at [53, 576] on button "Preview" at bounding box center [29, 583] width 47 height 16
click at [122, 603] on link "SurvAid Standard" at bounding box center [78, 610] width 86 height 13
click at [53, 576] on button "Preview" at bounding box center [29, 583] width 47 height 16
click at [122, 603] on link "SurvAid Standard" at bounding box center [78, 610] width 86 height 13
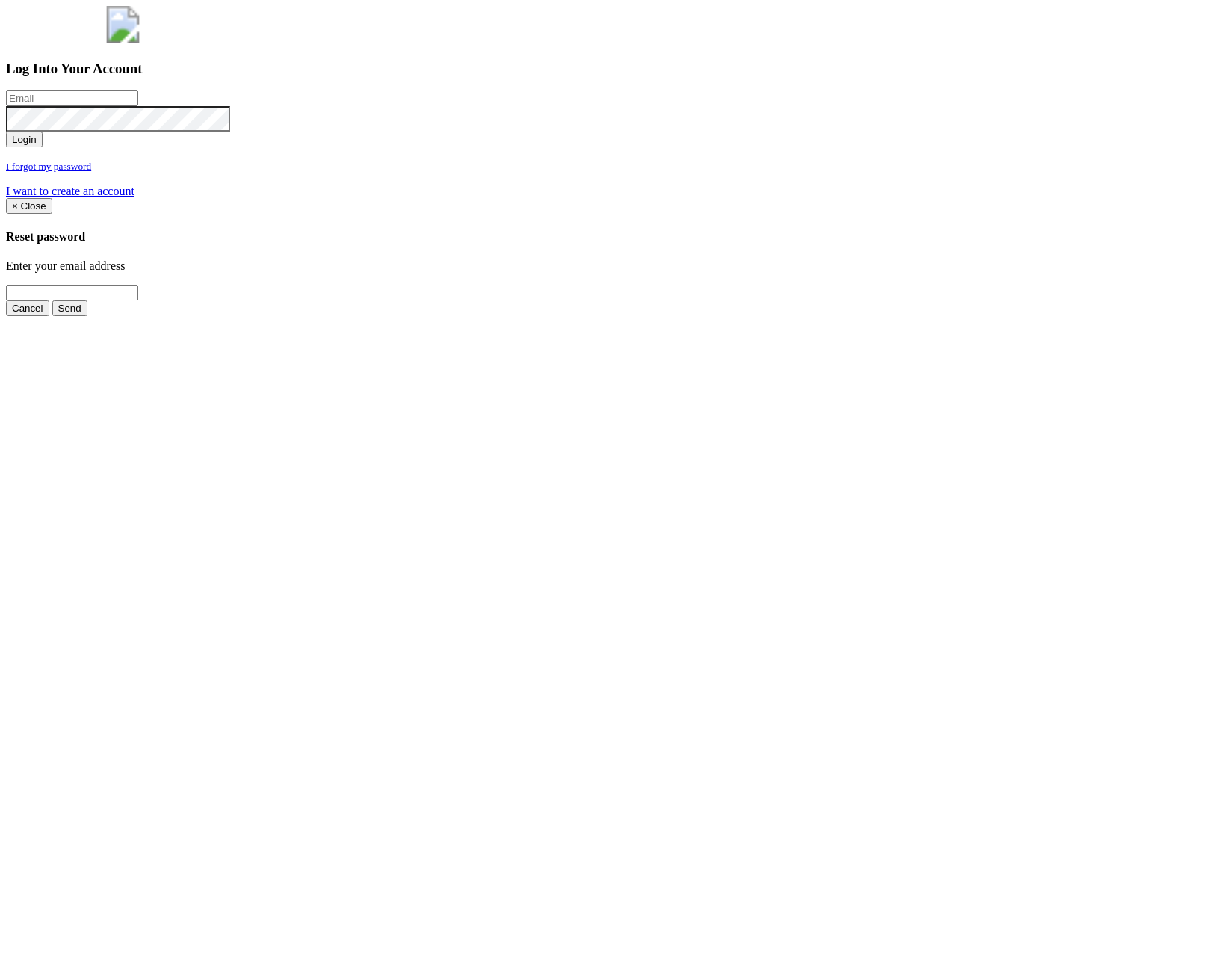
click at [138, 106] on input "email" at bounding box center [72, 98] width 132 height 16
type input "[PERSON_NAME][EMAIL_ADDRESS][PERSON_NAME][DOMAIN_NAME]"
click at [43, 147] on button "Login" at bounding box center [23, 139] width 36 height 16
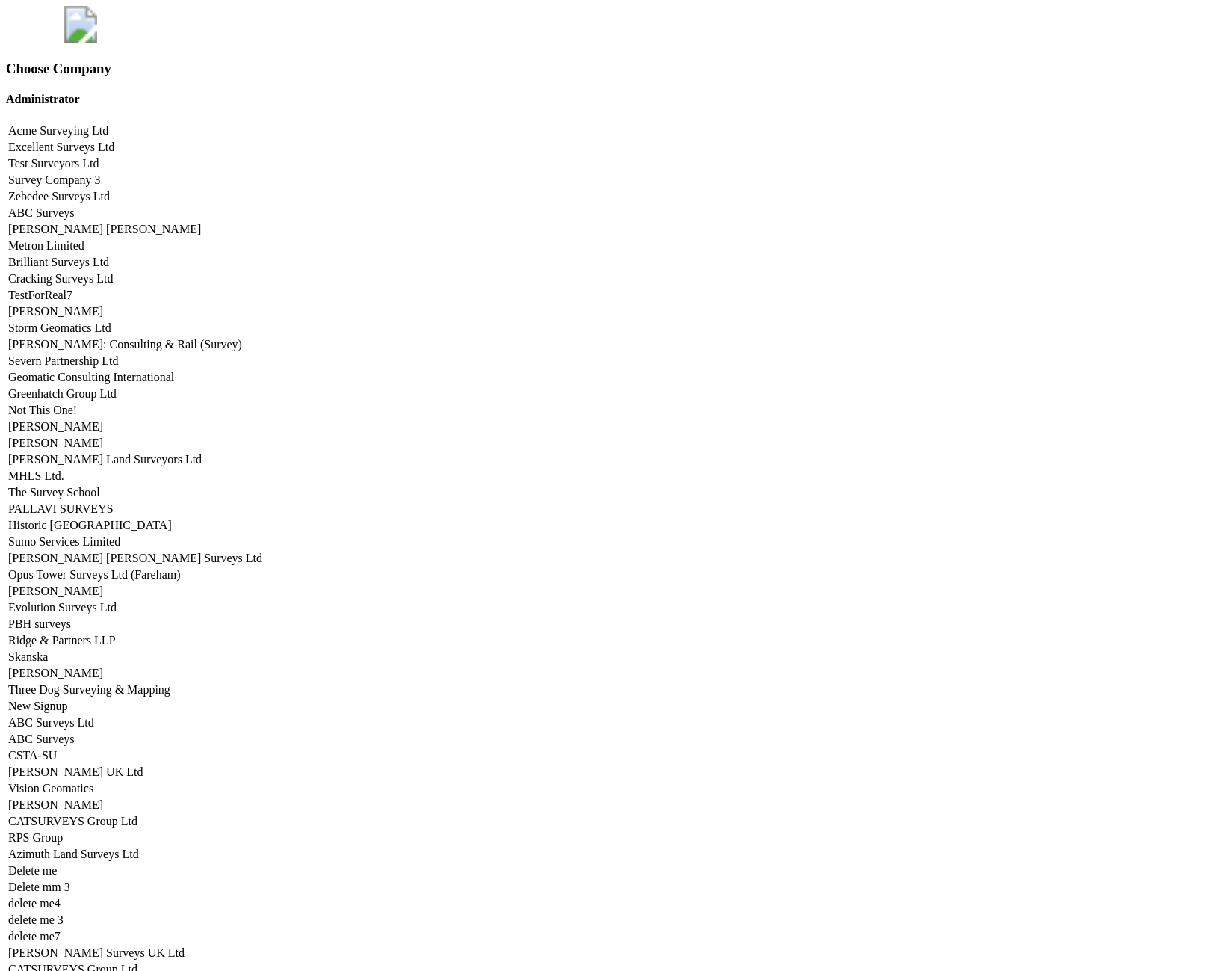
scroll to position [6253, 0]
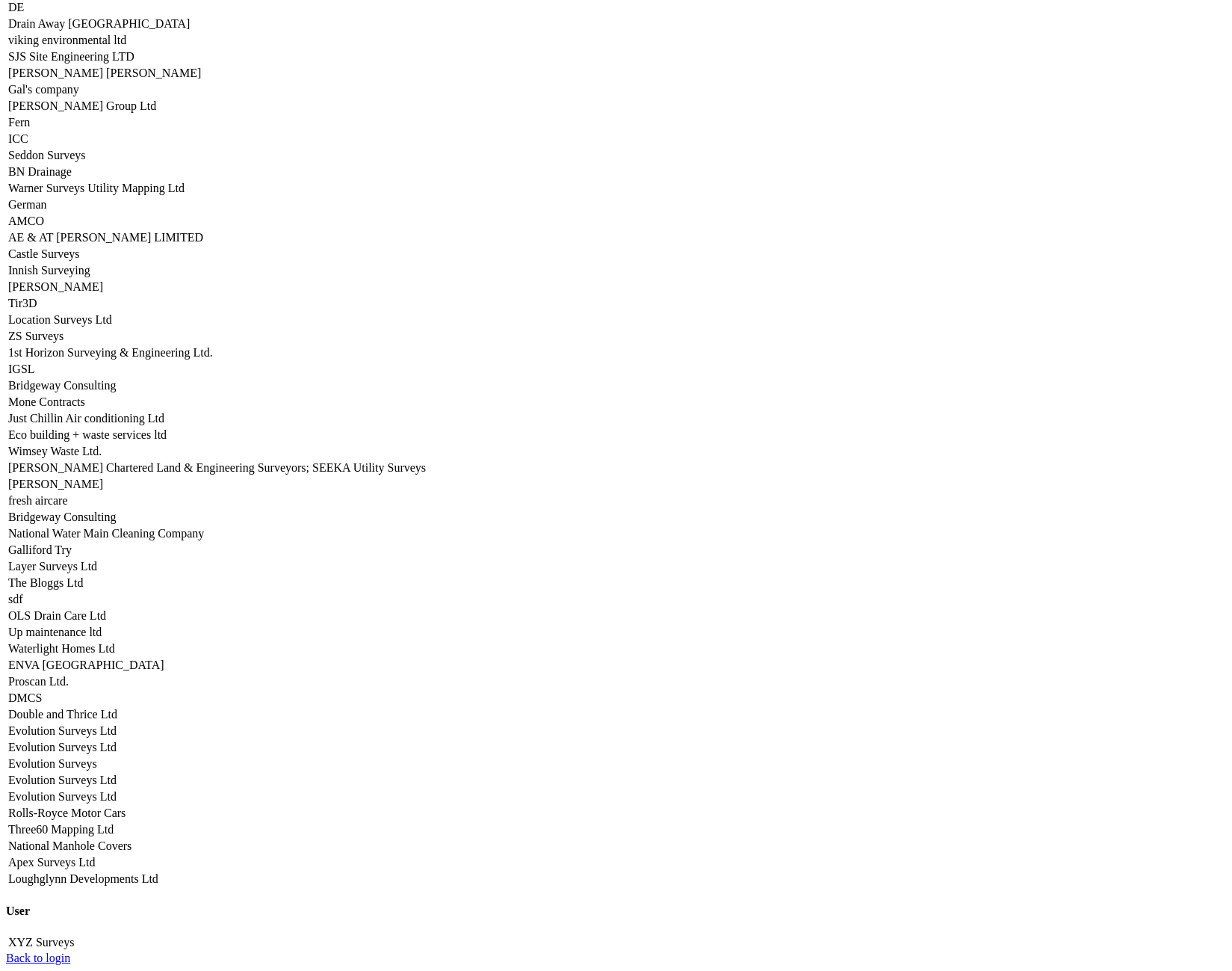
click at [86, 161] on link "Seddon Surveys" at bounding box center [47, 155] width 77 height 13
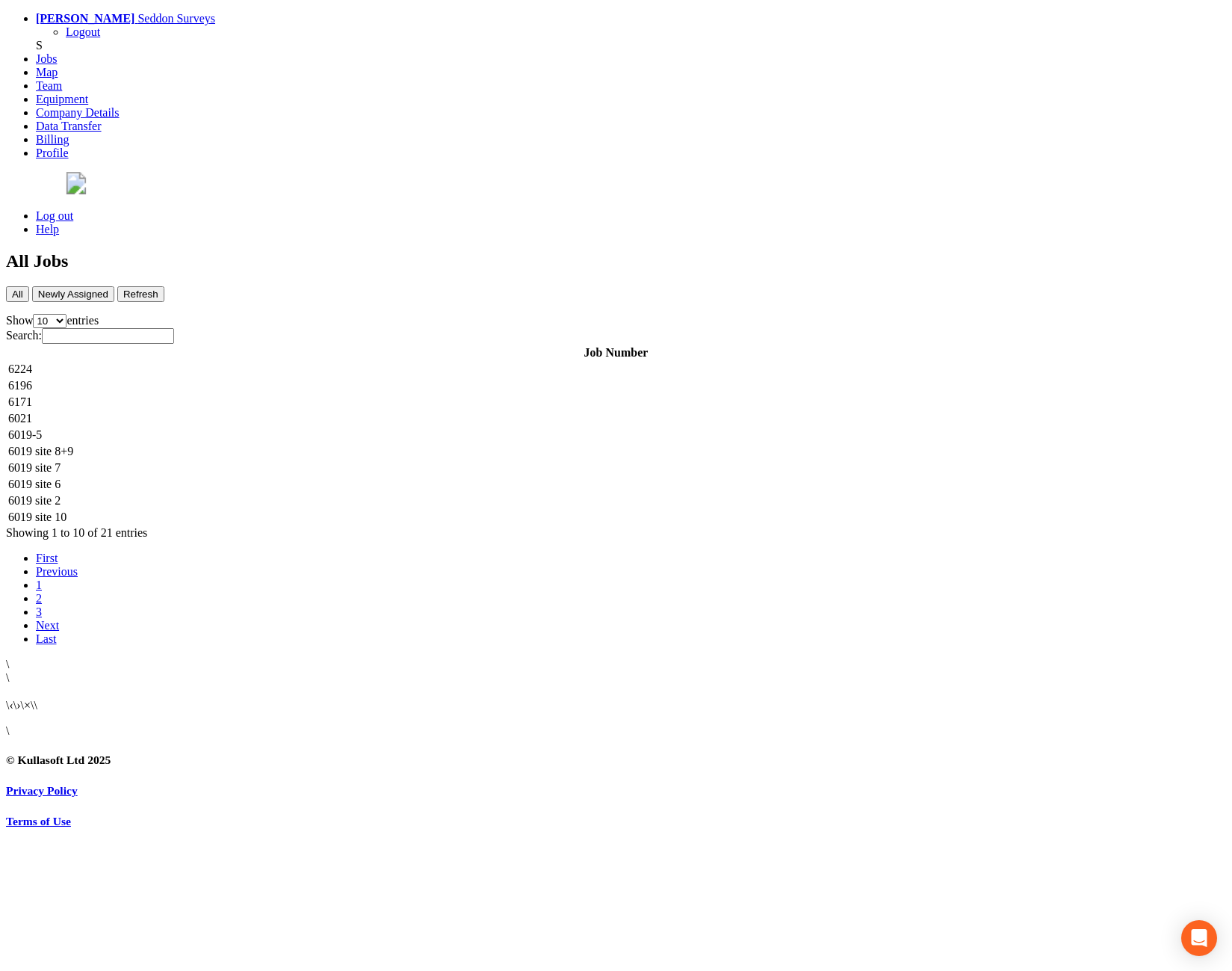
click at [279, 362] on td "6224" at bounding box center [616, 369] width 1217 height 15
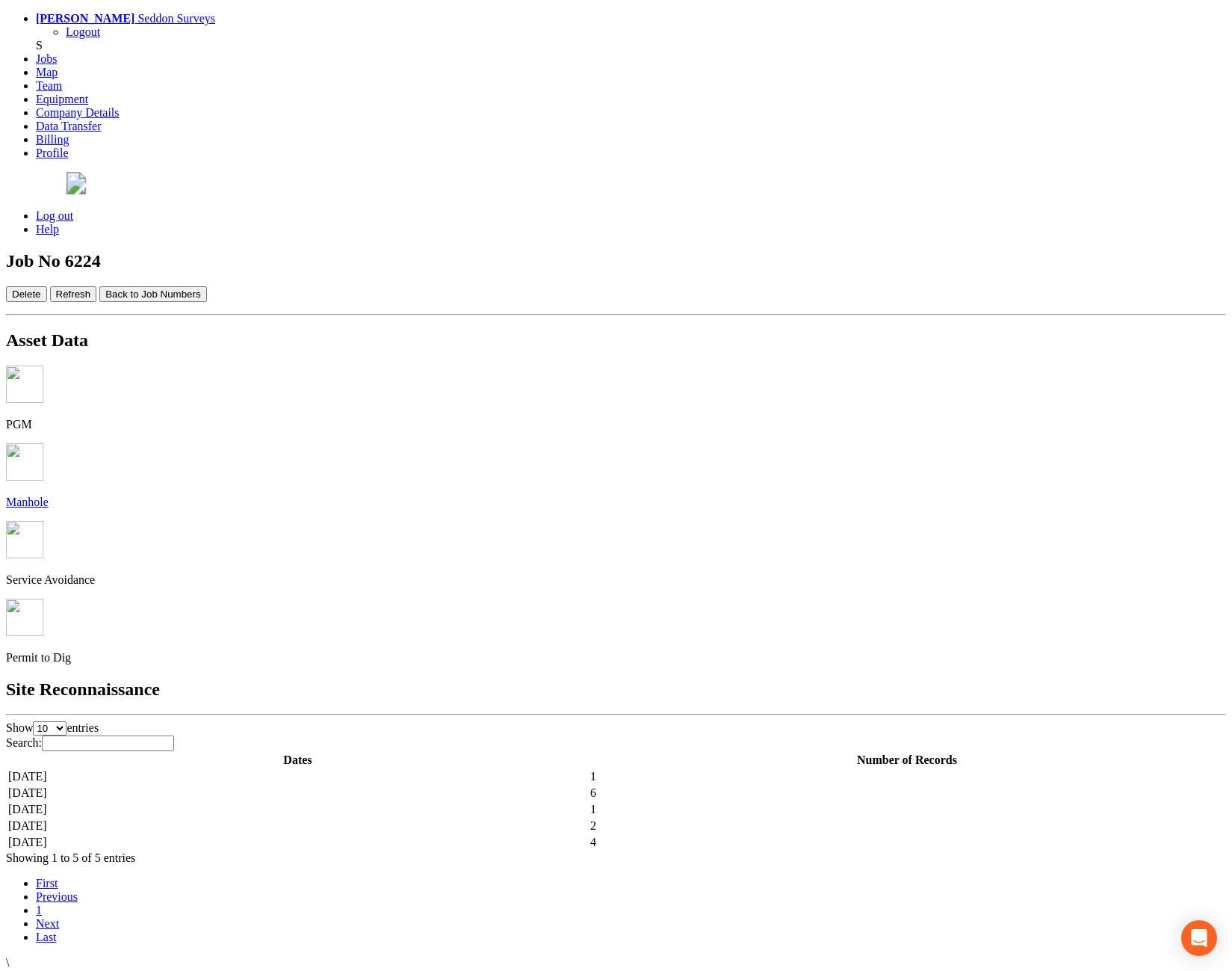
click at [336, 785] on td "[DATE]" at bounding box center [298, 793] width 581 height 15
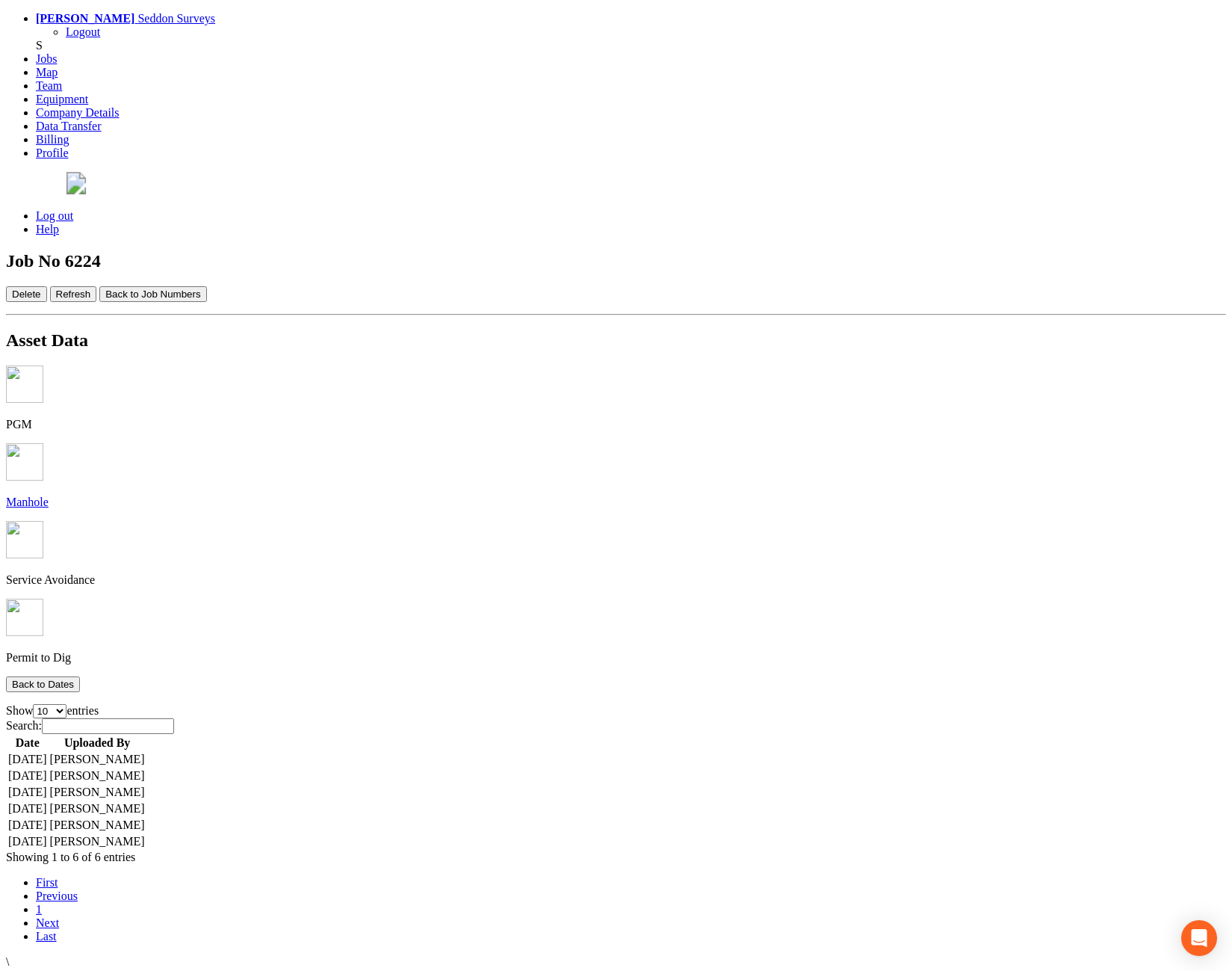
click at [48, 818] on td "[DATE]" at bounding box center [27, 825] width 40 height 15
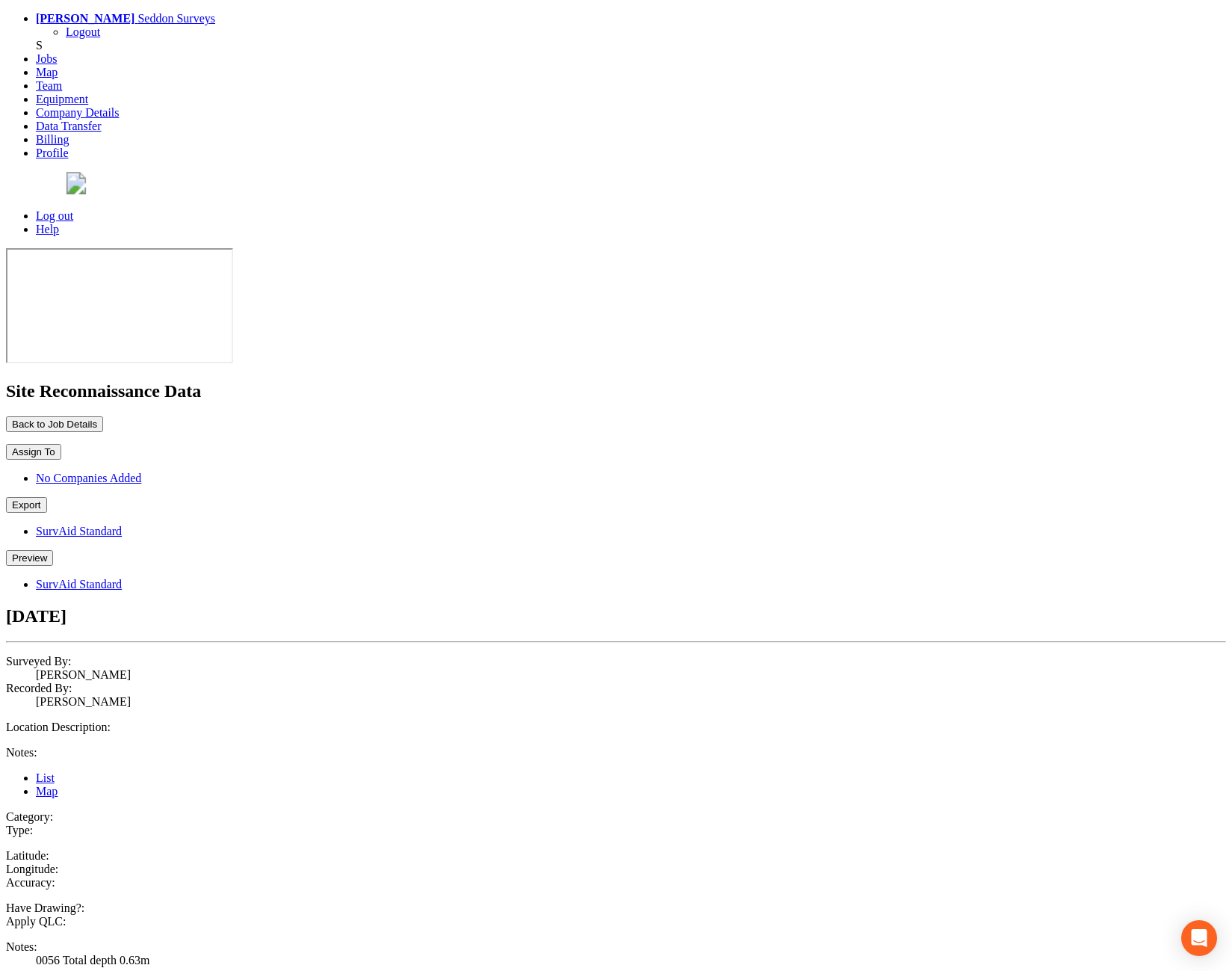
click at [53, 550] on button "Preview" at bounding box center [29, 558] width 47 height 16
click at [122, 577] on link "SurvAid Standard" at bounding box center [78, 584] width 86 height 13
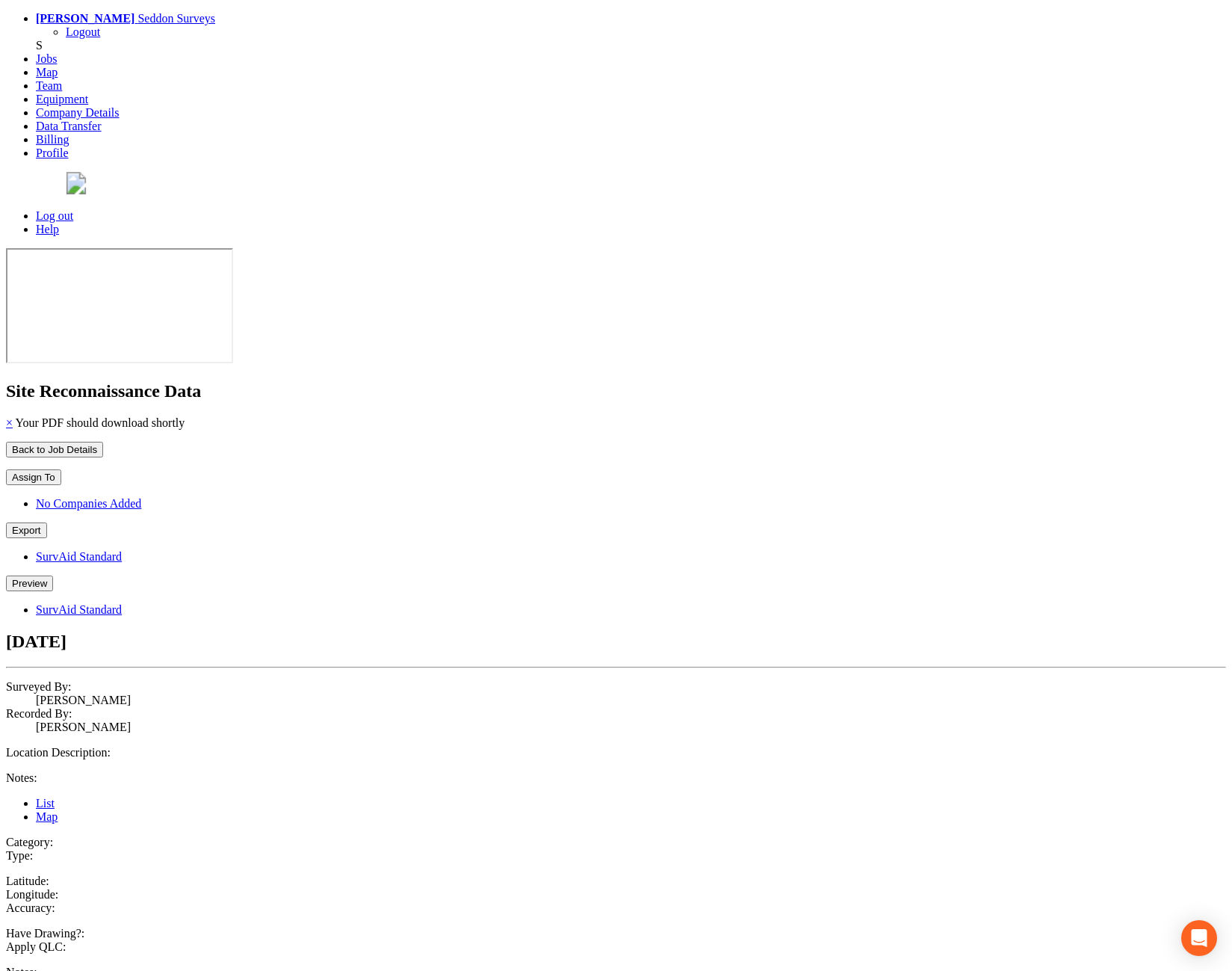
click at [772, 576] on div "Preview SurvAid Standard" at bounding box center [616, 596] width 1221 height 41
click at [53, 576] on button "Preview" at bounding box center [29, 583] width 47 height 16
click at [122, 603] on link "SurvAid Standard" at bounding box center [78, 610] width 86 height 13
click at [451, 442] on div "Back to Job Details Assign To No Companies Added Export SurvAid Standard Previe…" at bounding box center [616, 555] width 1221 height 227
click at [104, 442] on button "Back to Job Details" at bounding box center [54, 450] width 97 height 16
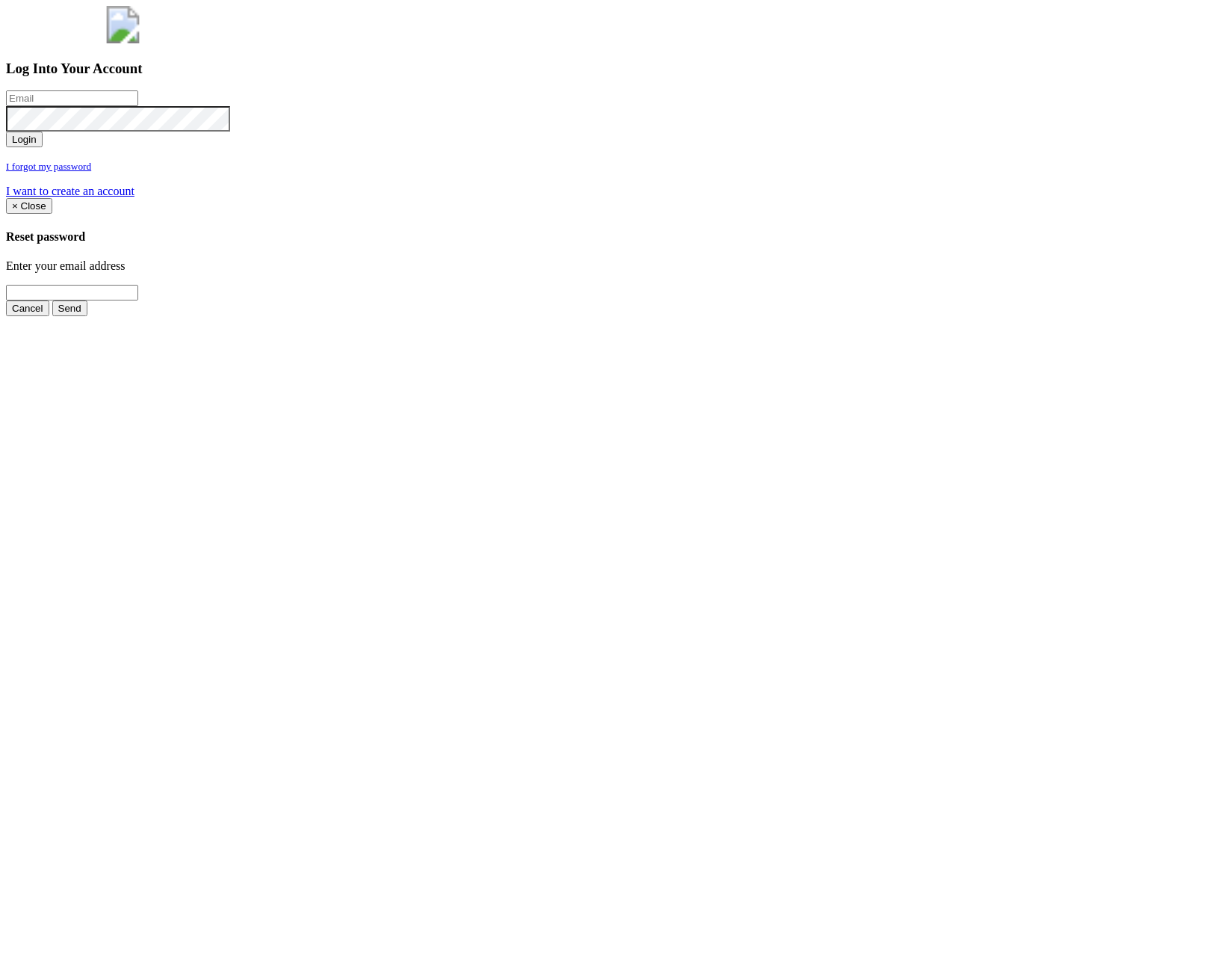
click at [138, 106] on input "email" at bounding box center [72, 98] width 132 height 16
type input "[PERSON_NAME][EMAIL_ADDRESS][PERSON_NAME][DOMAIN_NAME]"
click at [43, 147] on button "Login" at bounding box center [23, 139] width 36 height 16
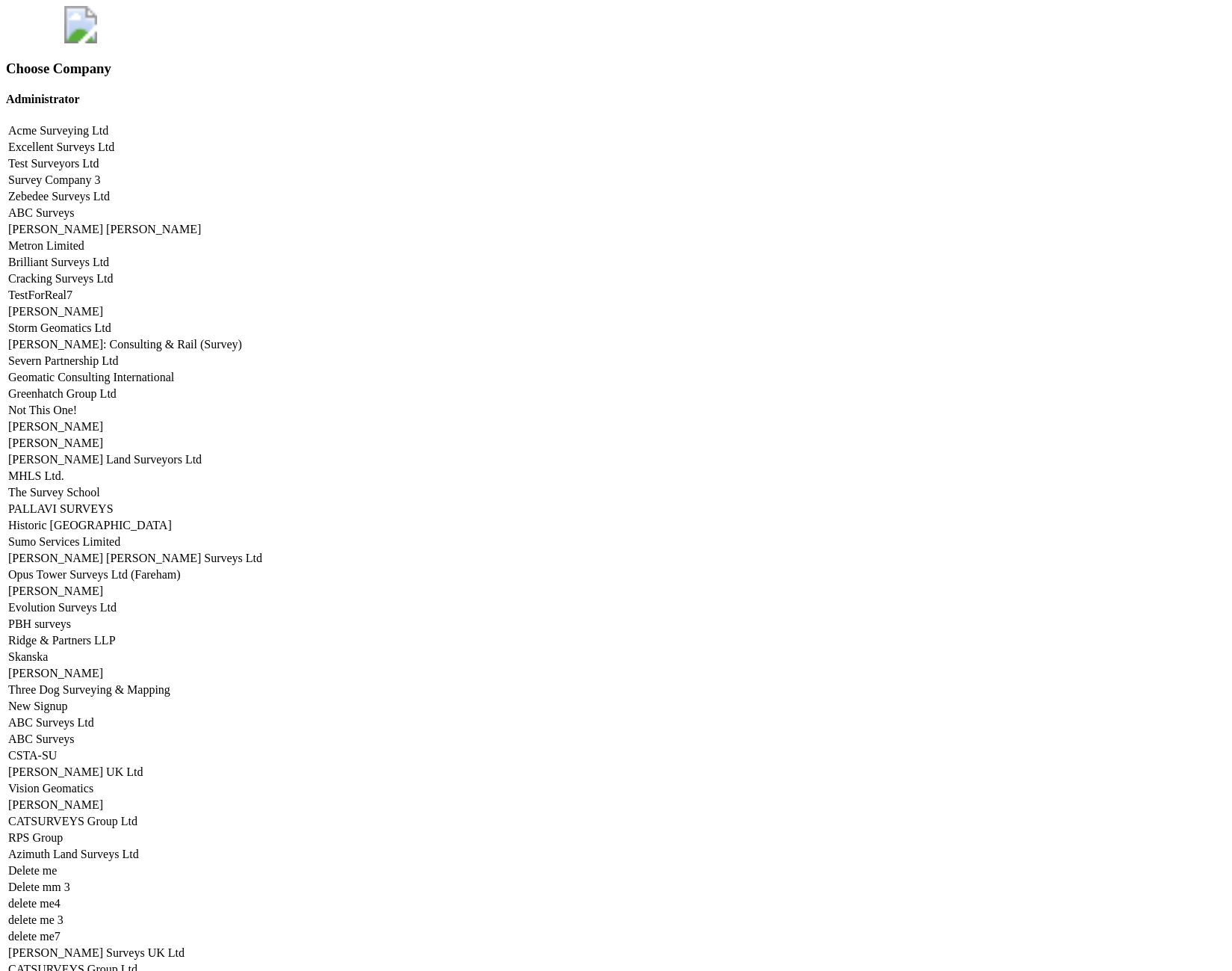
scroll to position [6253, 0]
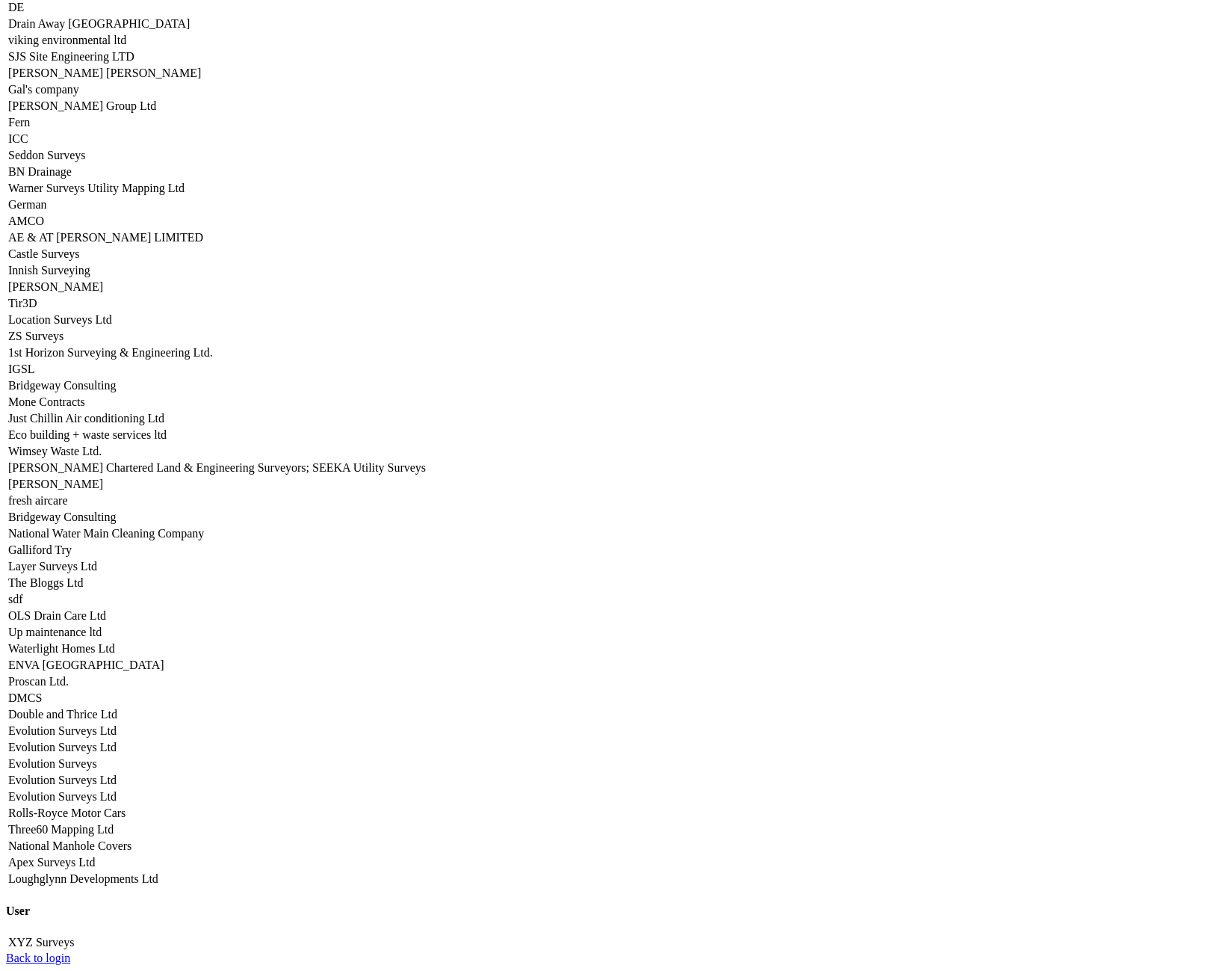
click at [86, 161] on link "Seddon Surveys" at bounding box center [47, 155] width 77 height 13
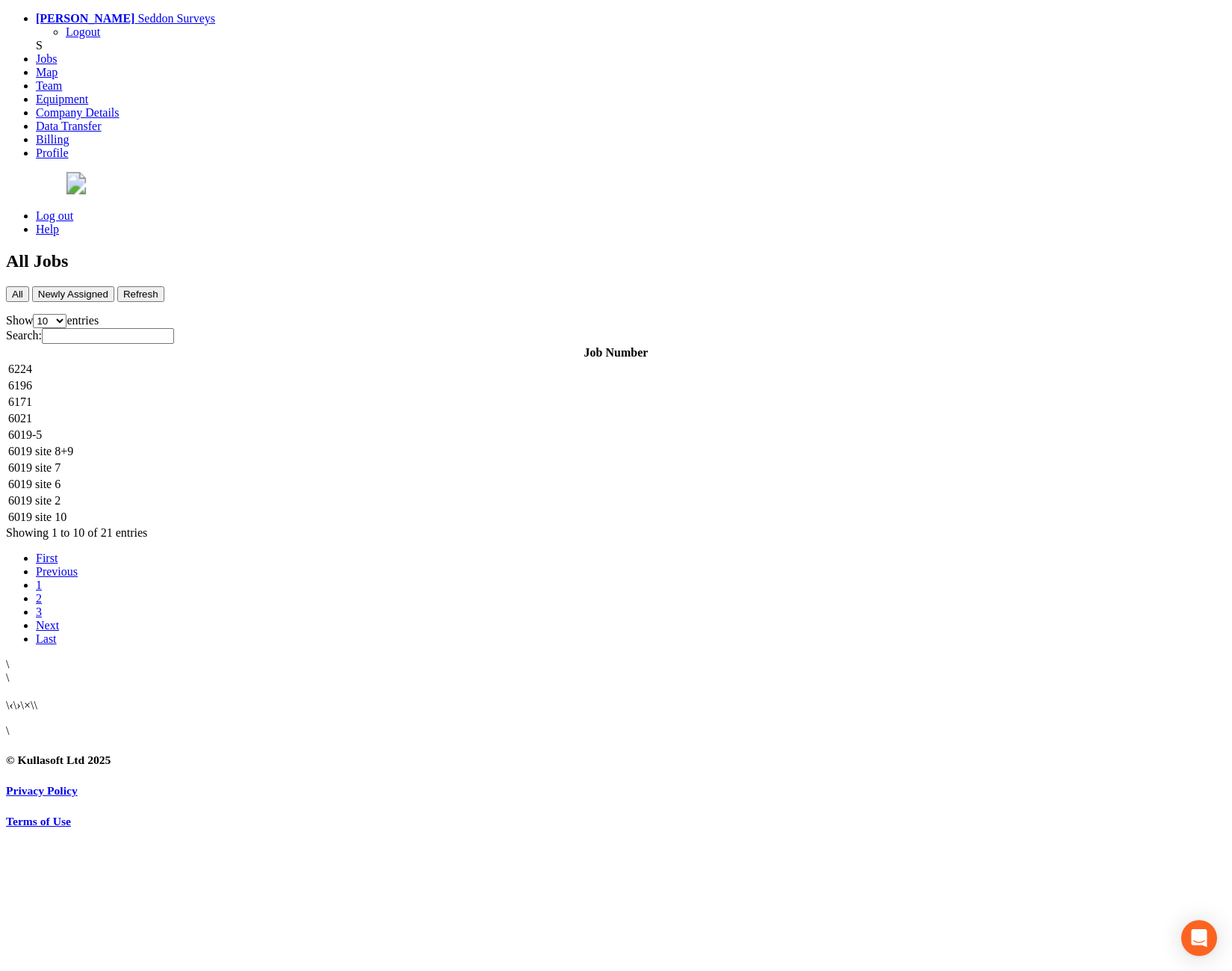
click at [322, 362] on td "6224" at bounding box center [616, 369] width 1217 height 15
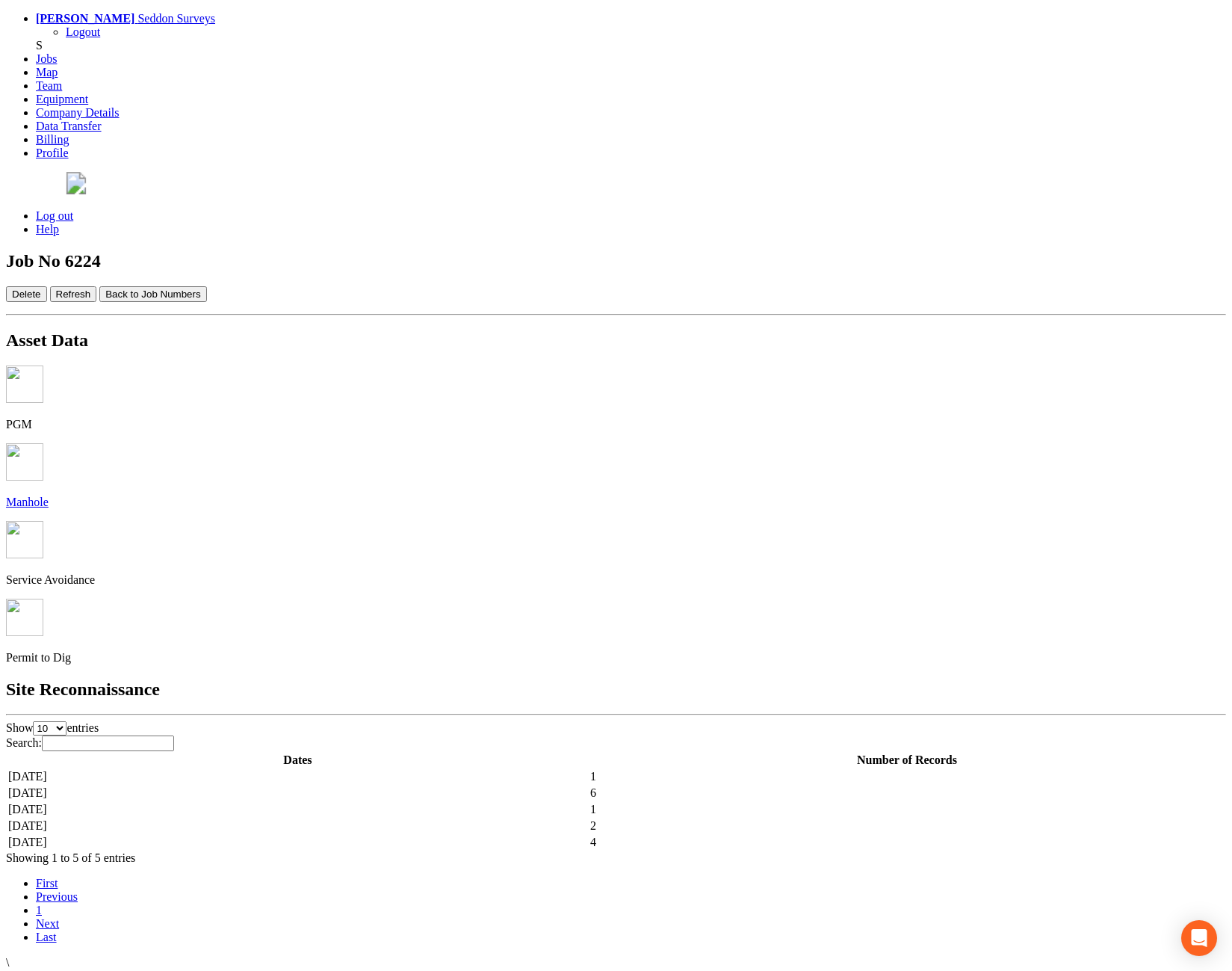
click at [521, 785] on td "[DATE]" at bounding box center [298, 793] width 581 height 15
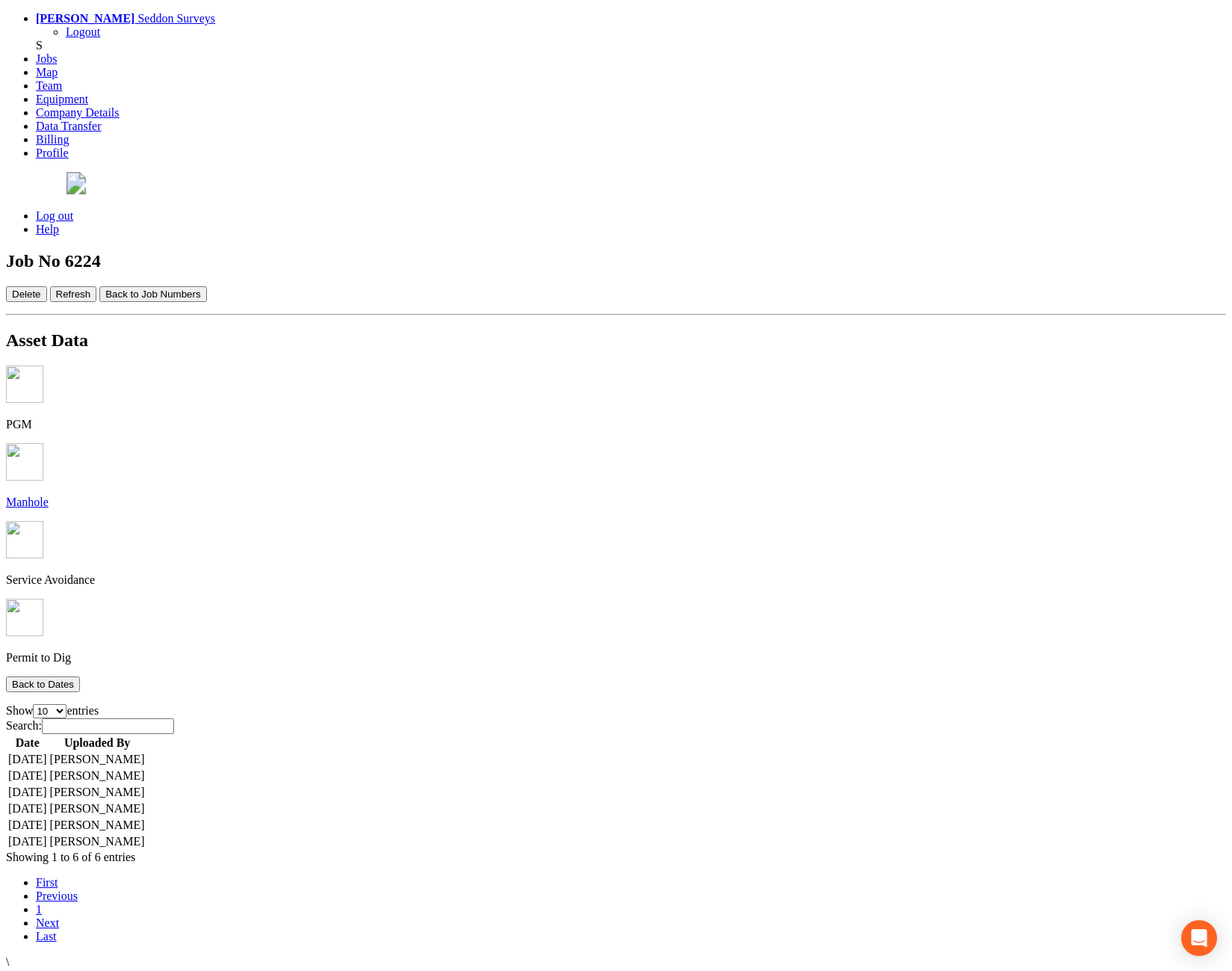
click at [48, 834] on td "[DATE]" at bounding box center [27, 841] width 40 height 15
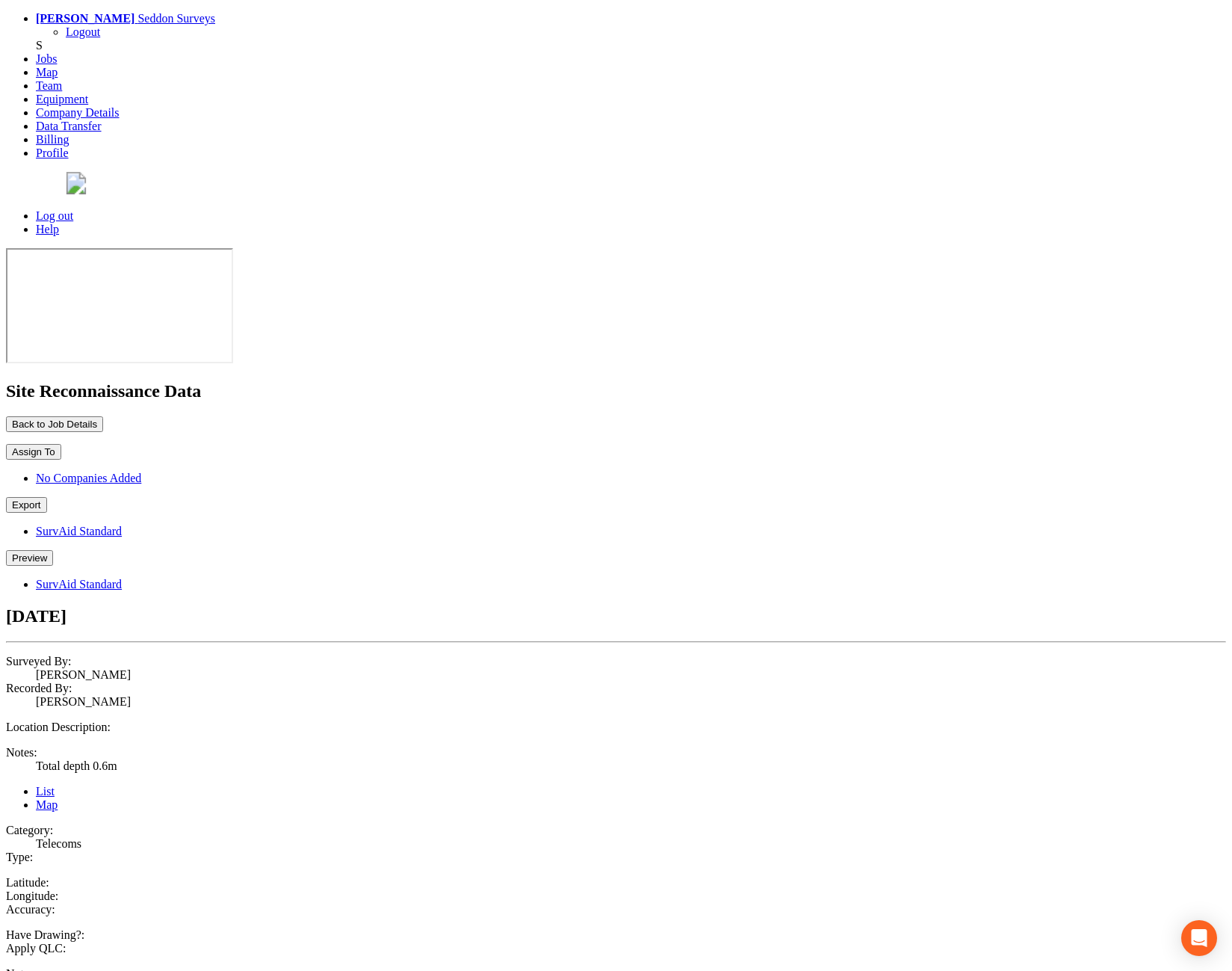
click at [53, 550] on button "Preview" at bounding box center [29, 558] width 47 height 16
click at [122, 577] on link "SurvAid Standard" at bounding box center [78, 584] width 86 height 13
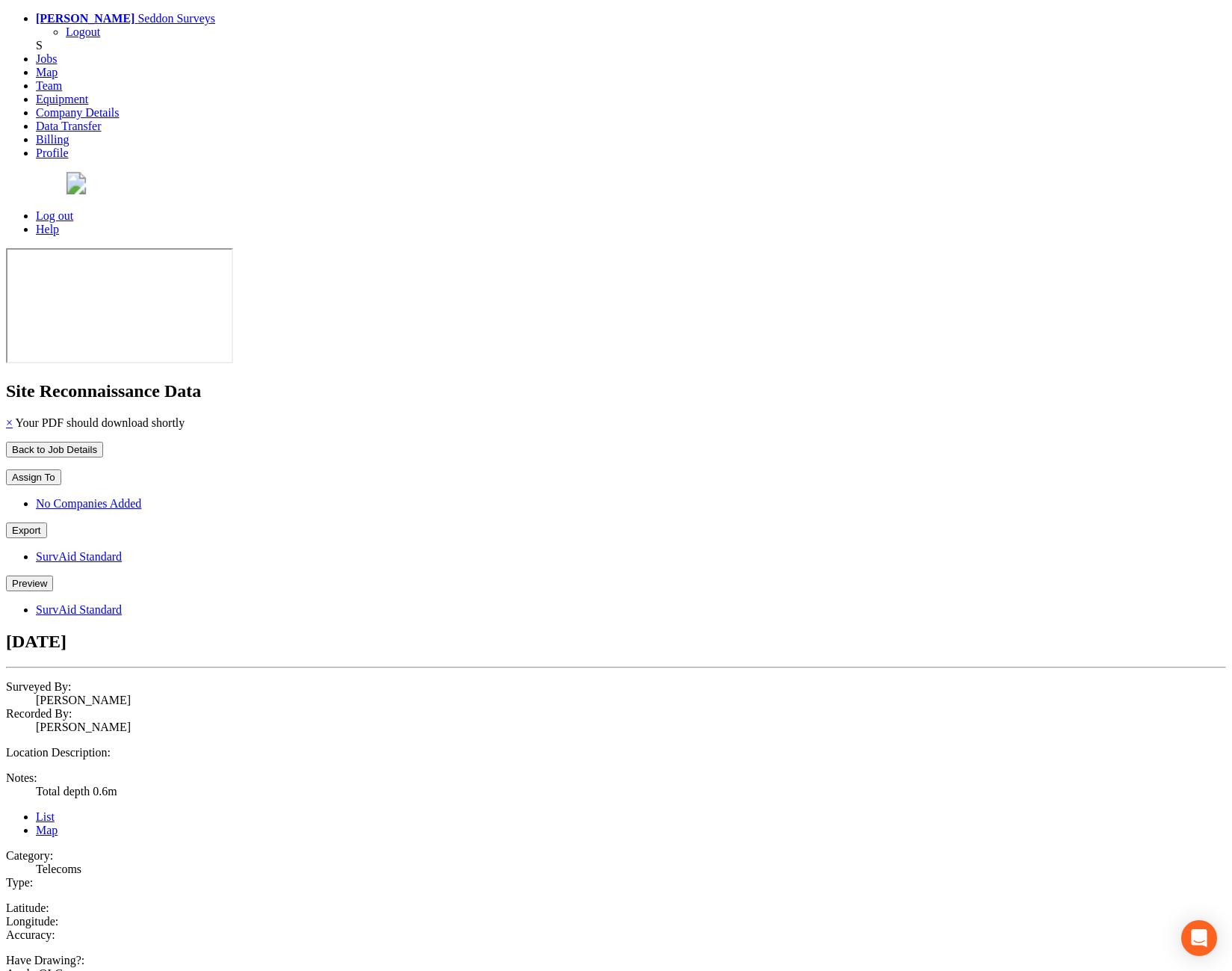
click at [53, 576] on button "Preview" at bounding box center [29, 583] width 47 height 16
click at [122, 603] on link "SurvAid Standard" at bounding box center [78, 610] width 86 height 13
click at [53, 576] on button "Preview" at bounding box center [29, 583] width 47 height 16
click at [122, 603] on link "SurvAid Standard" at bounding box center [78, 610] width 86 height 13
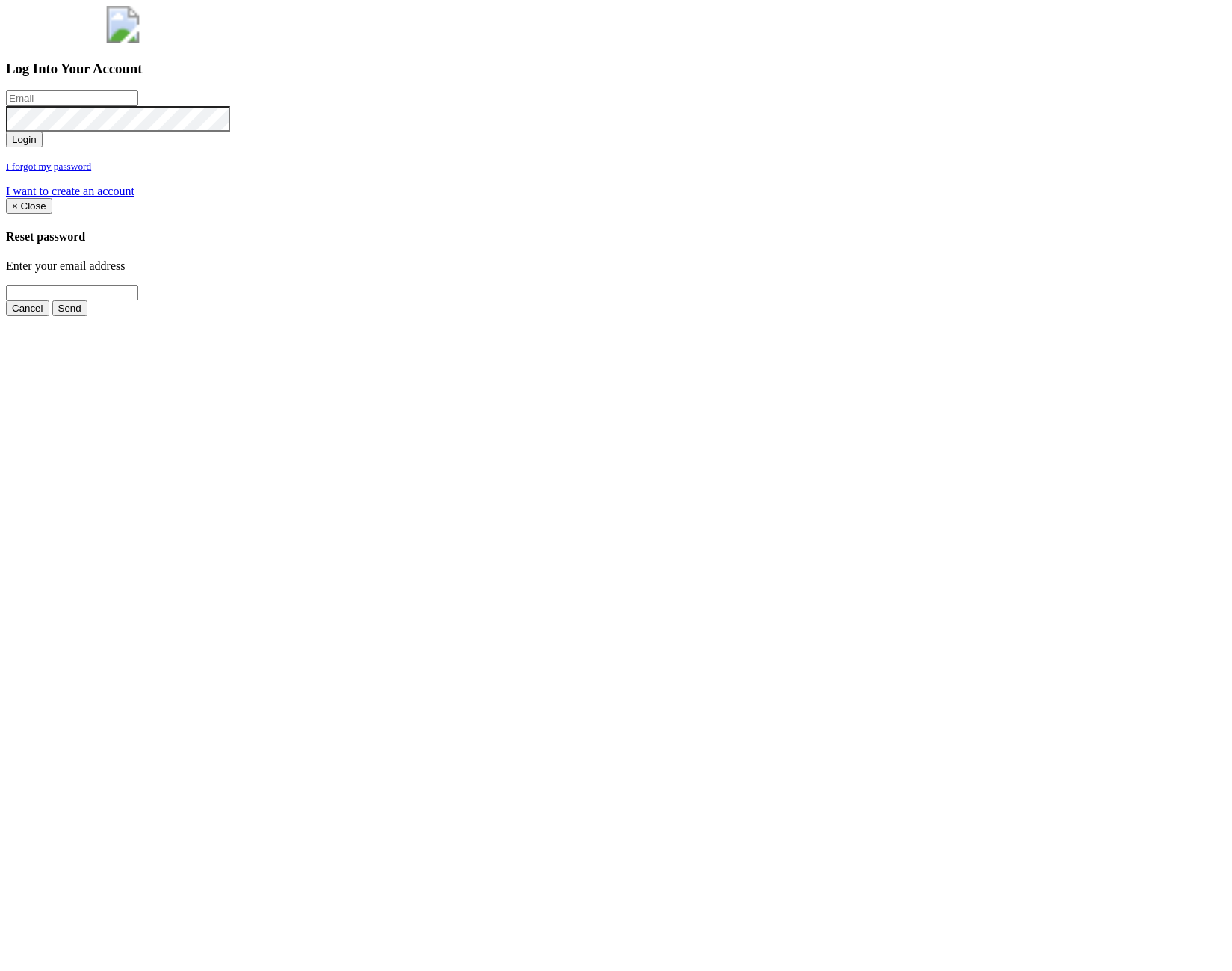
click at [138, 106] on input "email" at bounding box center [72, 98] width 132 height 16
type input "[PERSON_NAME][EMAIL_ADDRESS][PERSON_NAME][DOMAIN_NAME]"
click at [43, 147] on button "Login" at bounding box center [23, 139] width 36 height 16
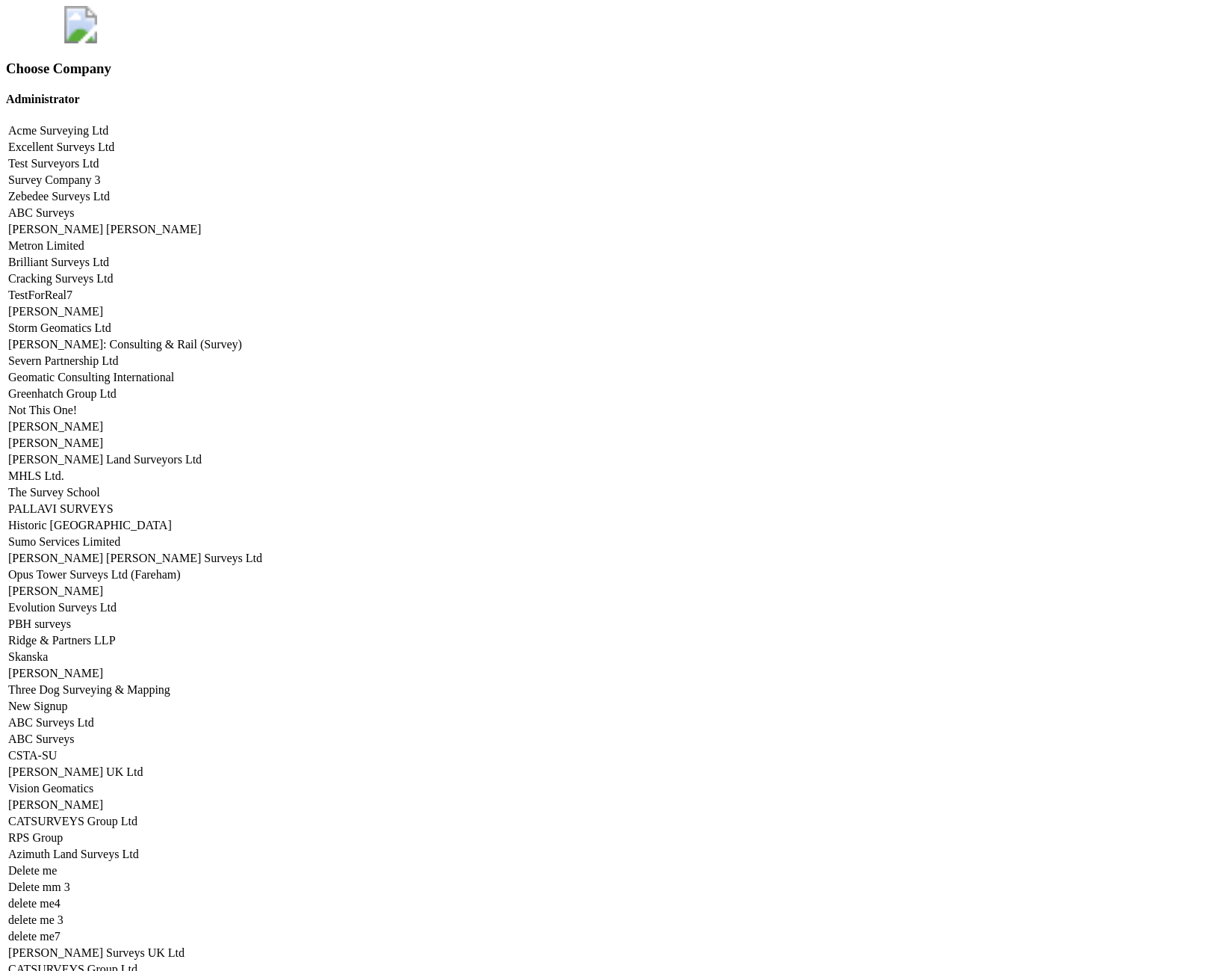
scroll to position [6253, 0]
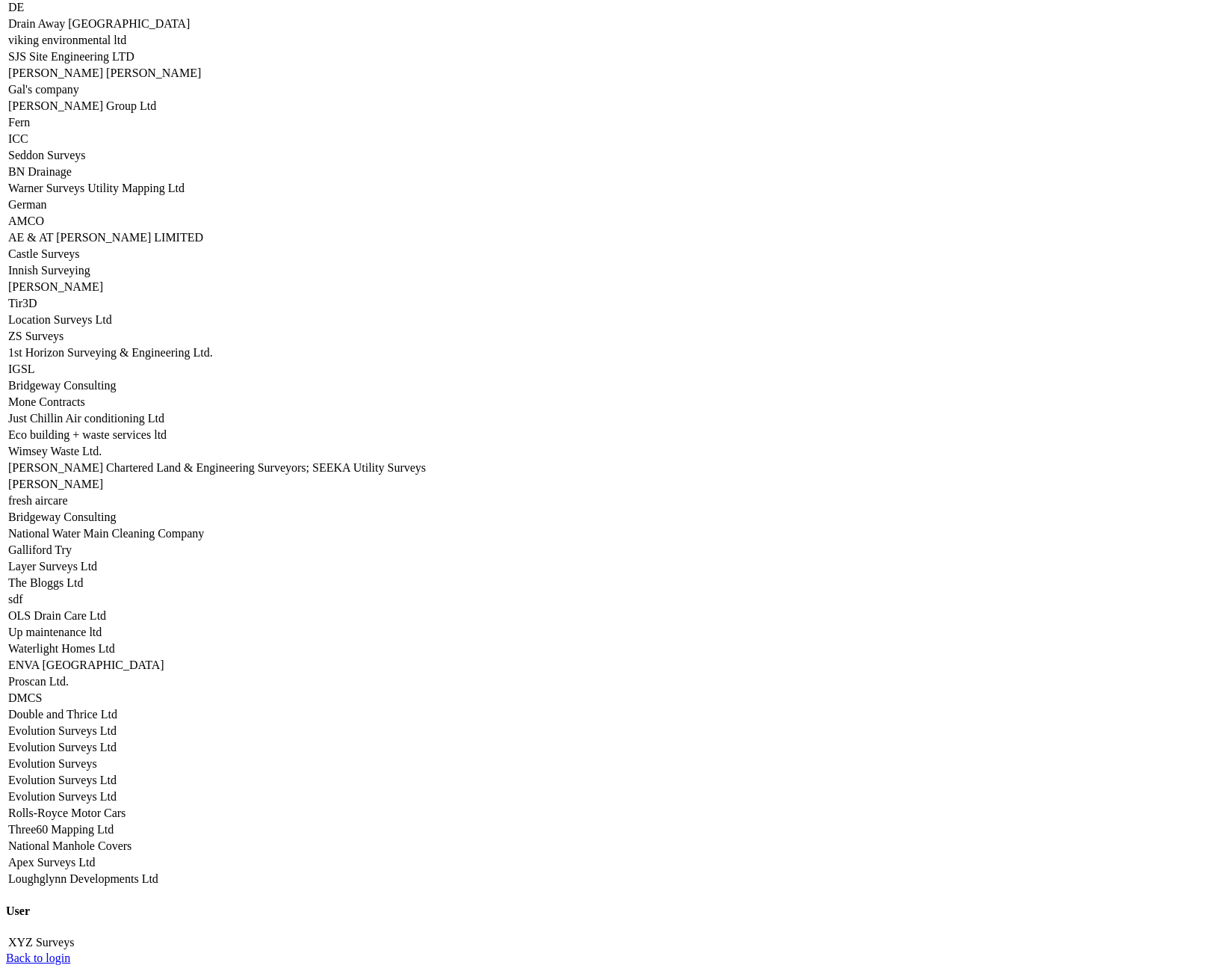
click at [86, 161] on link "Seddon Surveys" at bounding box center [47, 155] width 77 height 13
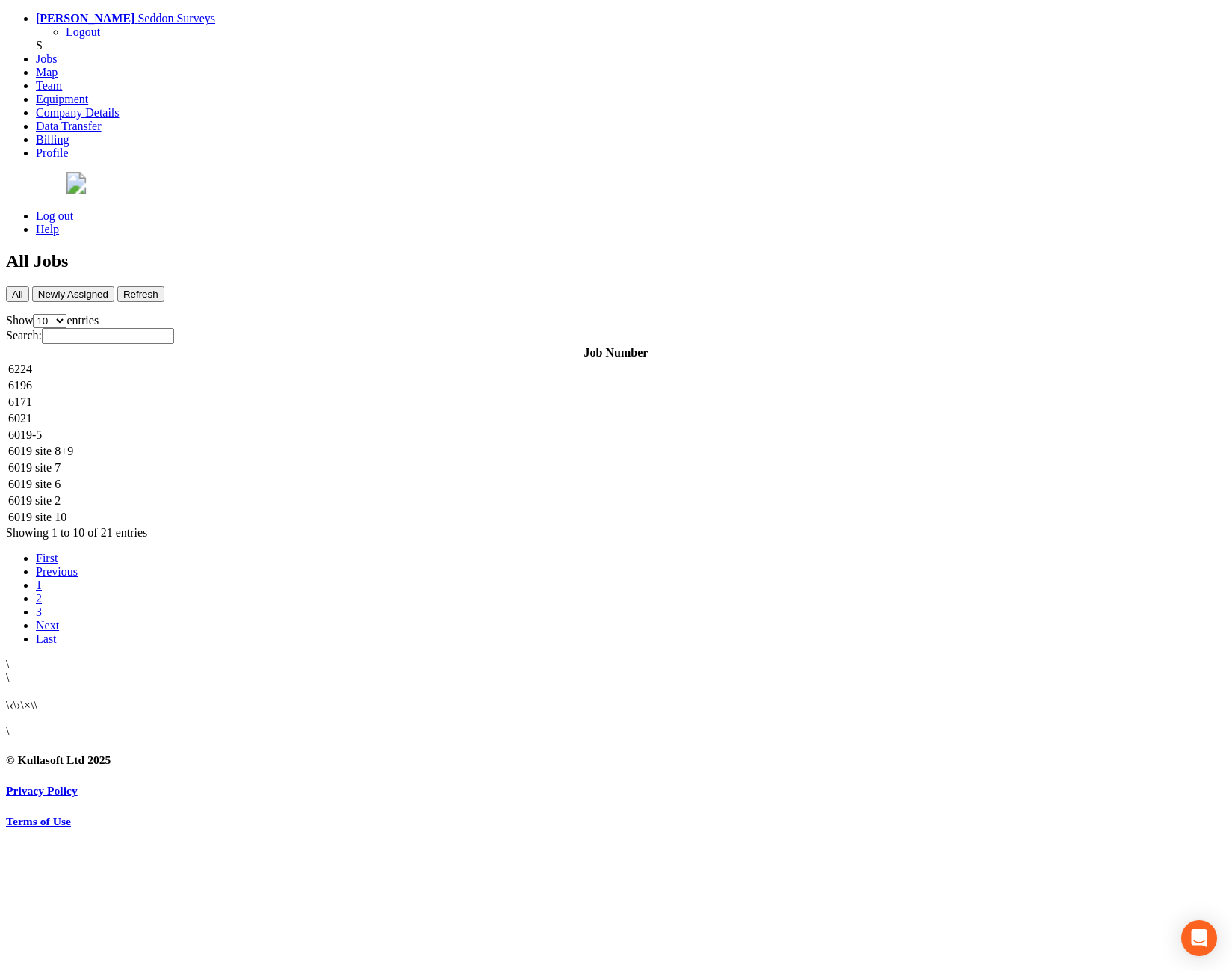
click at [303, 362] on td "6224" at bounding box center [616, 369] width 1217 height 15
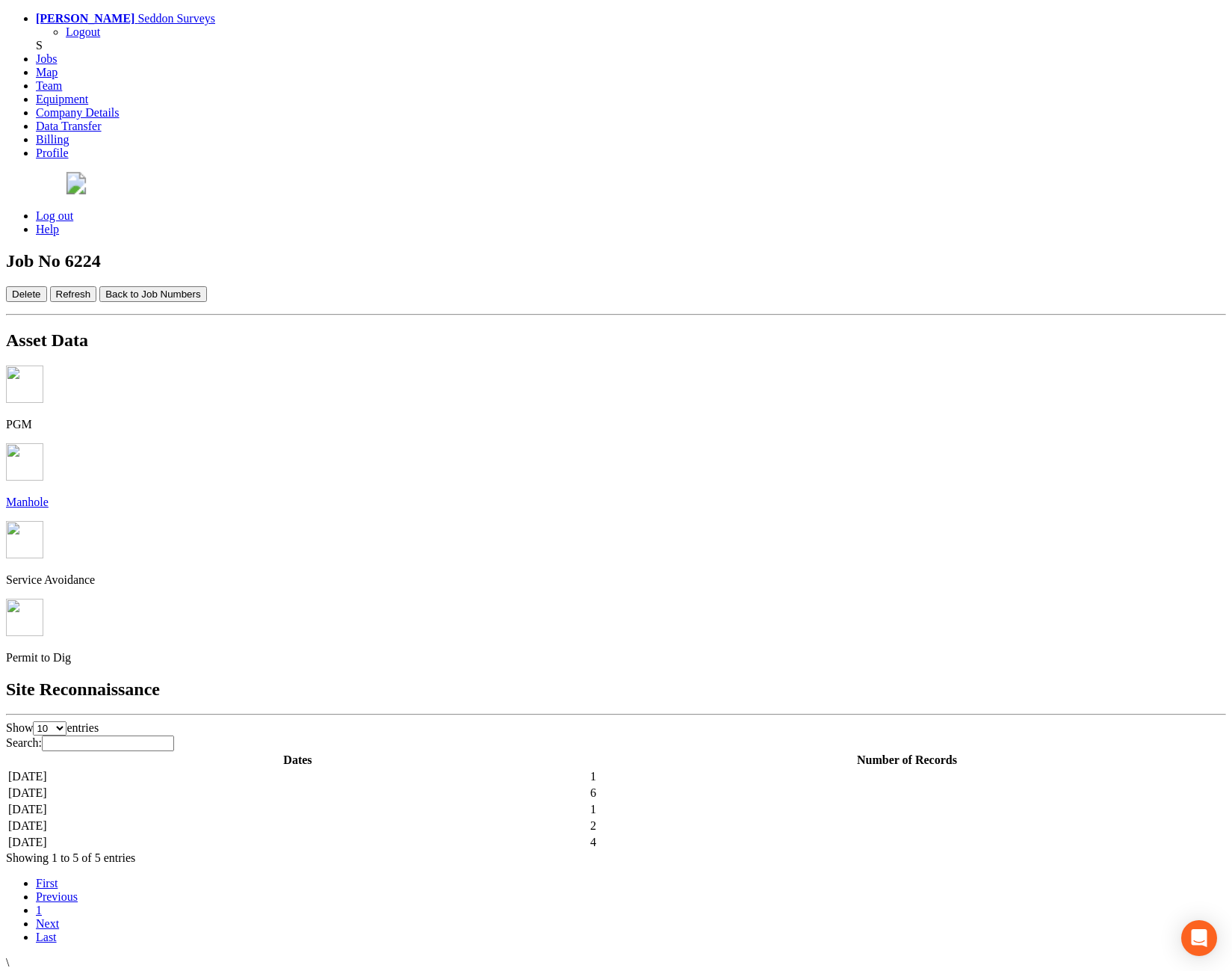
click at [435, 802] on td "[DATE]" at bounding box center [298, 810] width 581 height 15
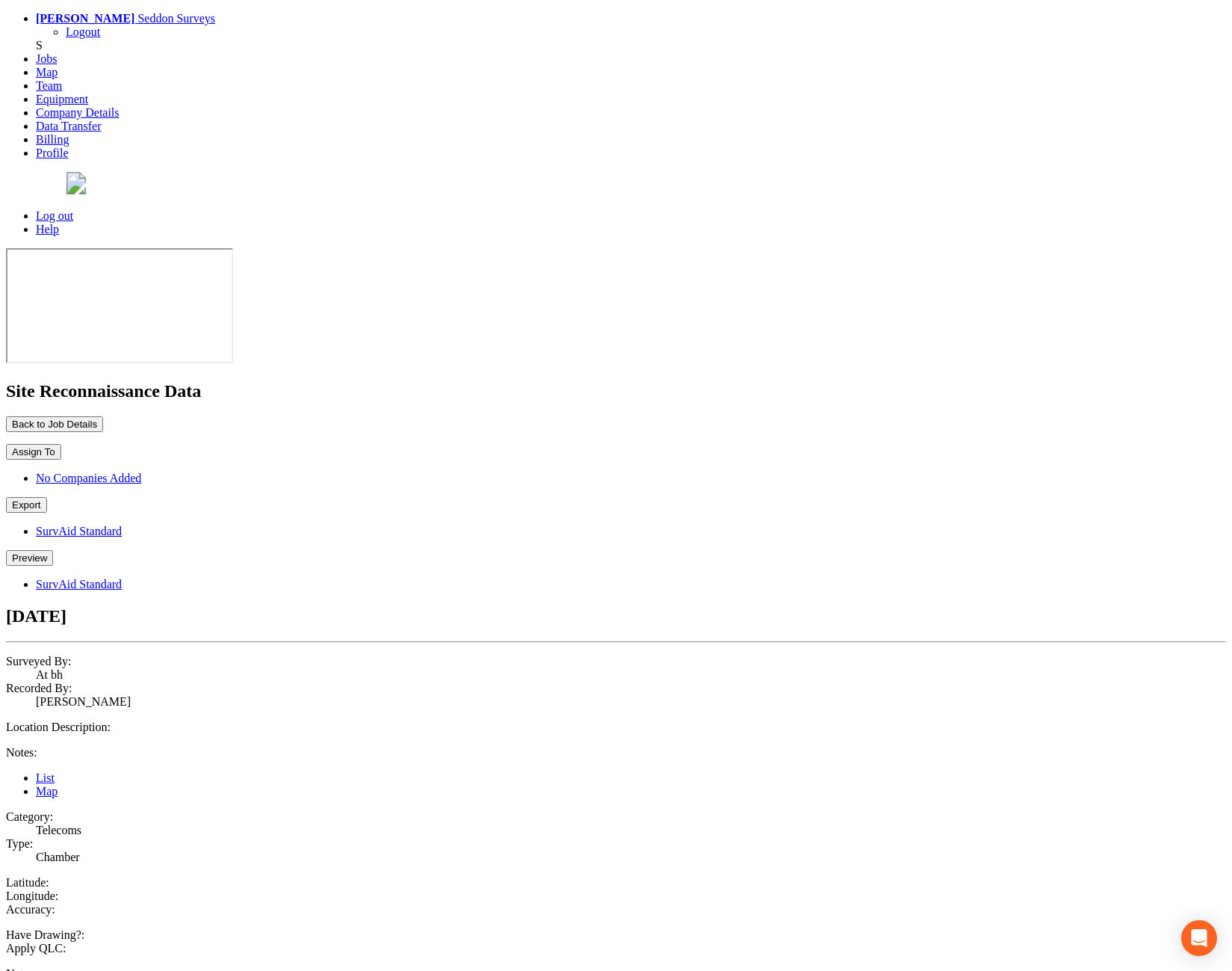
click at [53, 550] on button "Preview" at bounding box center [29, 558] width 47 height 16
click at [122, 577] on link "SurvAid Standard" at bounding box center [78, 584] width 86 height 13
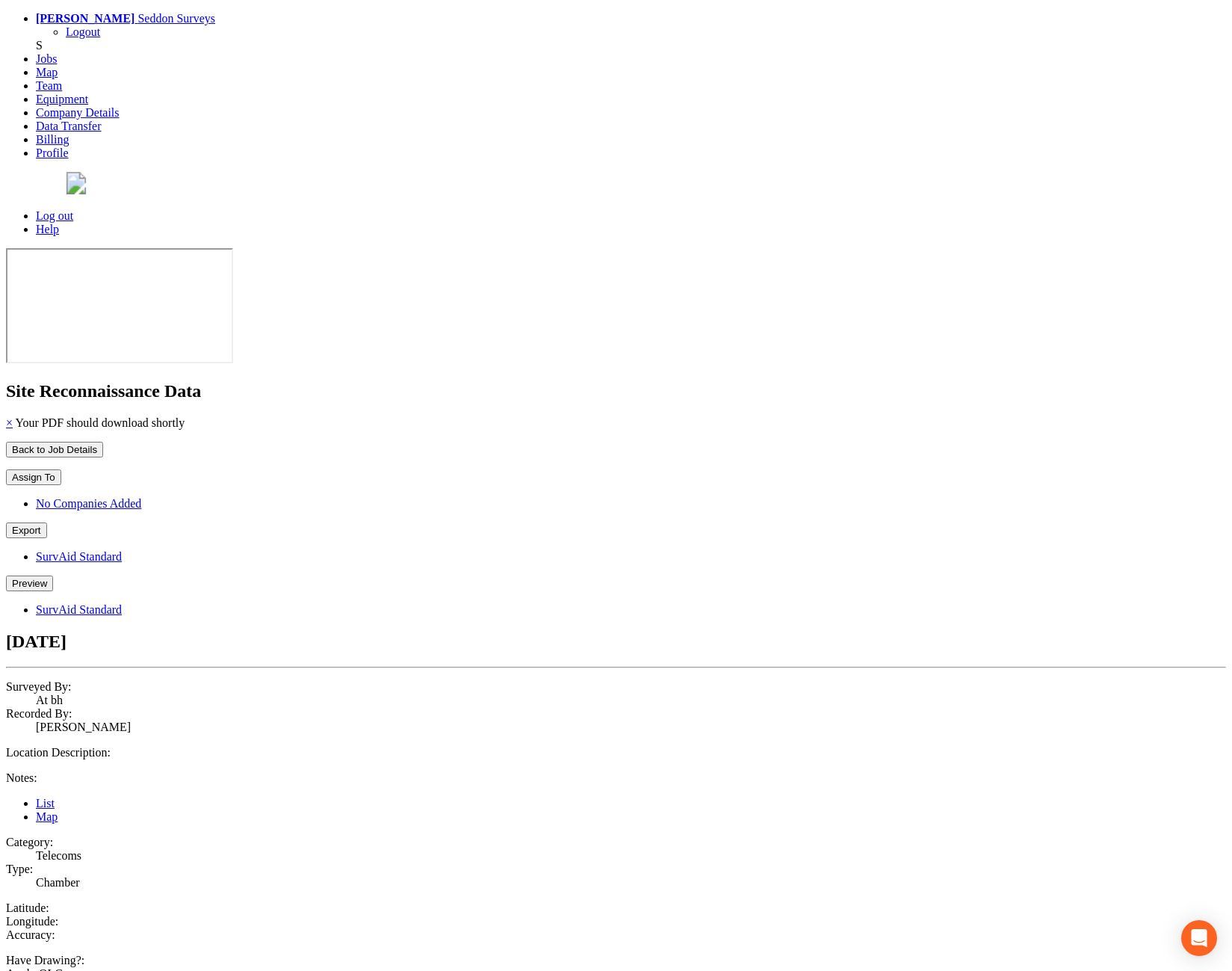
click at [53, 576] on button "Preview" at bounding box center [29, 583] width 47 height 16
click at [122, 603] on link "SurvAid Standard" at bounding box center [78, 610] width 86 height 13
click at [104, 442] on button "Back to Job Details" at bounding box center [54, 450] width 97 height 16
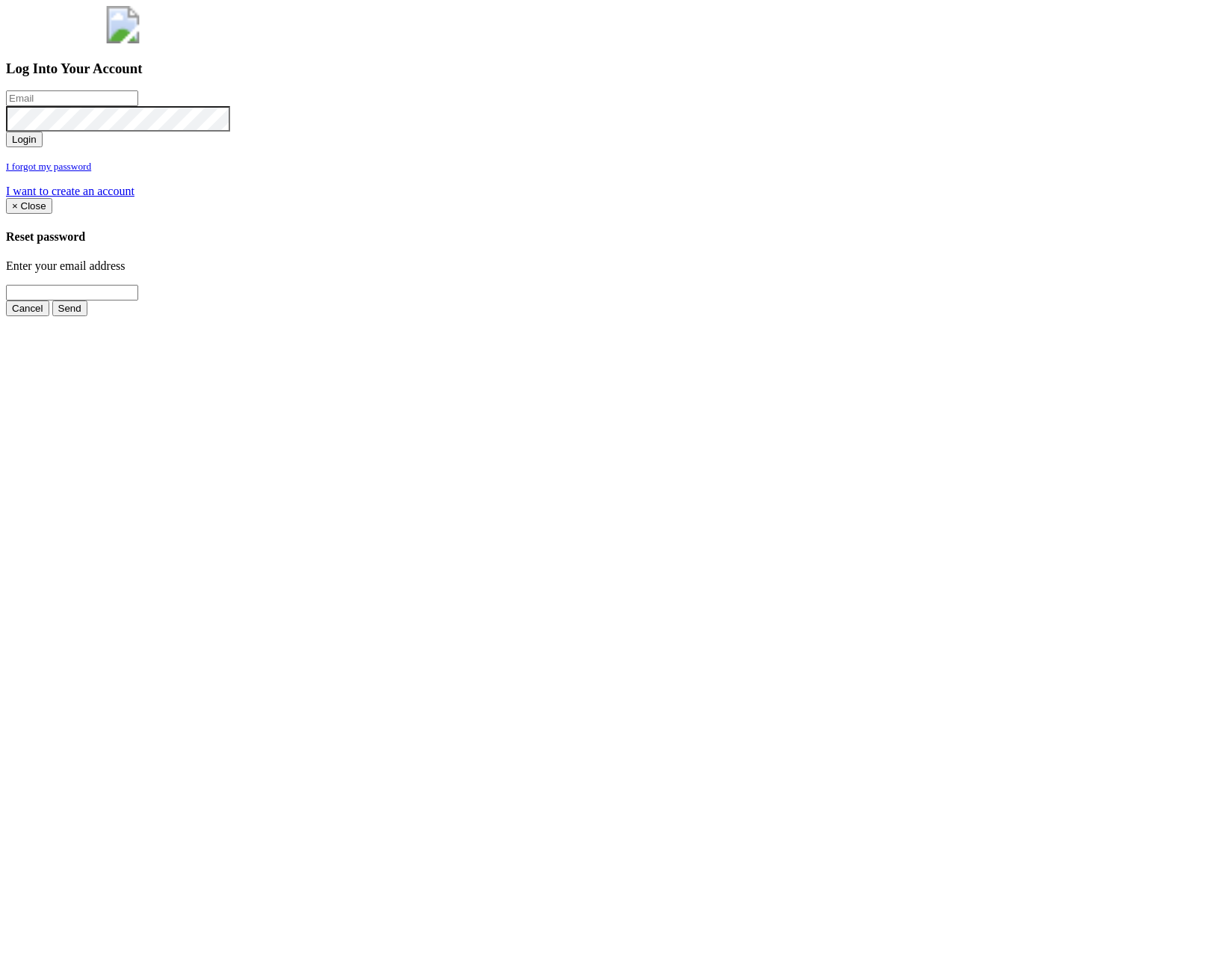
click at [138, 106] on input "email" at bounding box center [72, 98] width 132 height 16
type input "[PERSON_NAME][EMAIL_ADDRESS][PERSON_NAME][DOMAIN_NAME]"
click at [43, 147] on button "Login" at bounding box center [23, 139] width 36 height 16
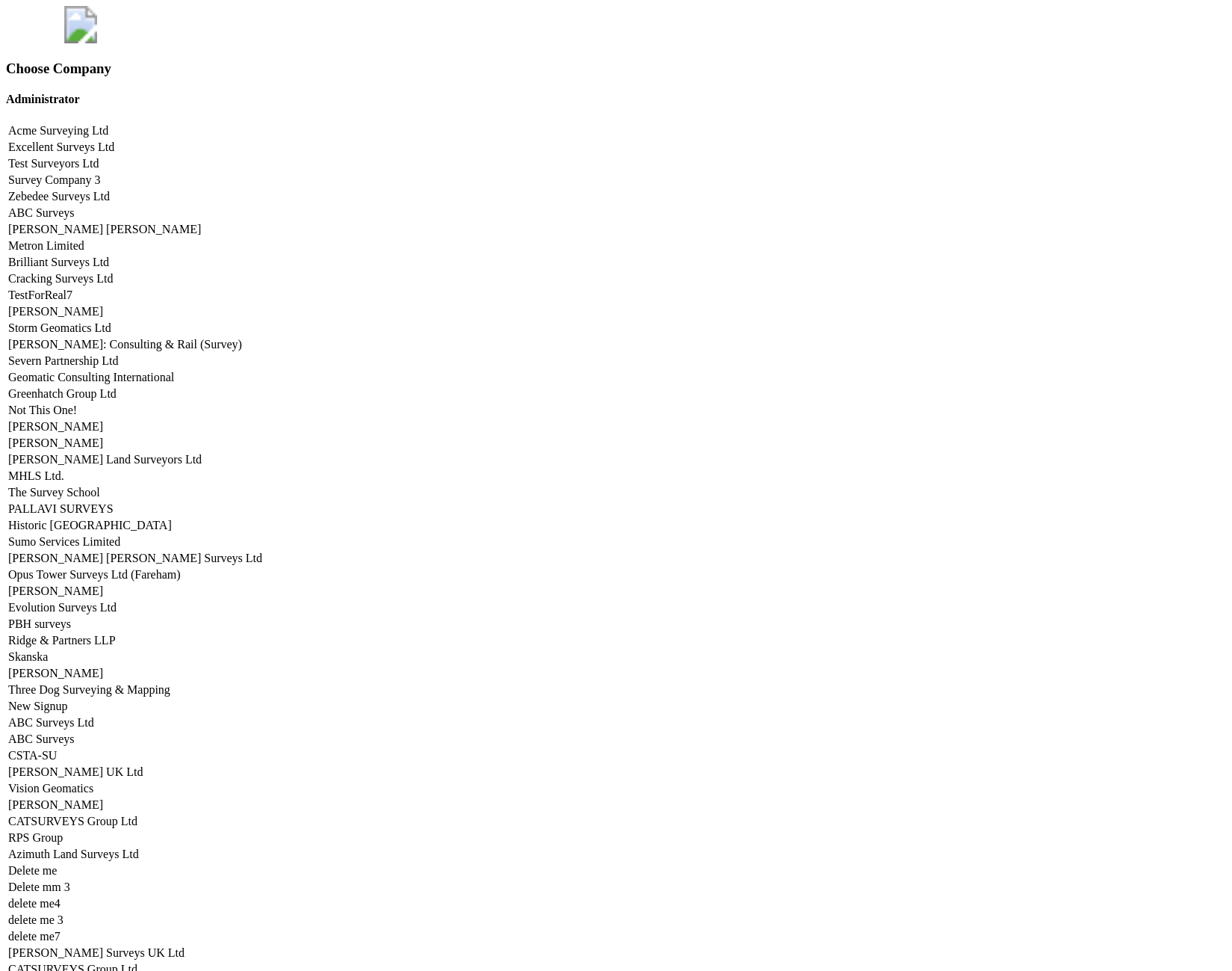
scroll to position [6253, 0]
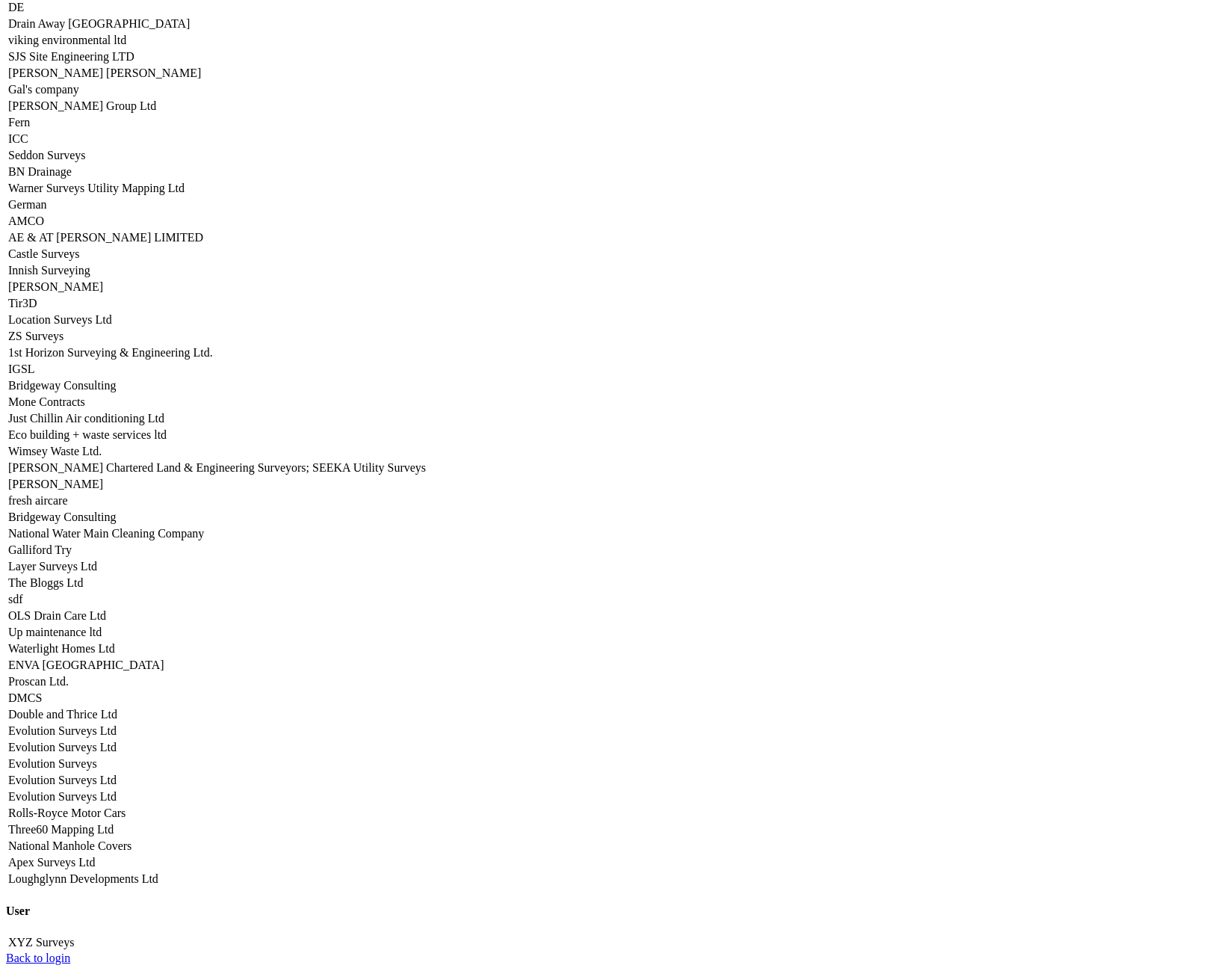
click at [86, 161] on link "Seddon Surveys" at bounding box center [47, 155] width 77 height 13
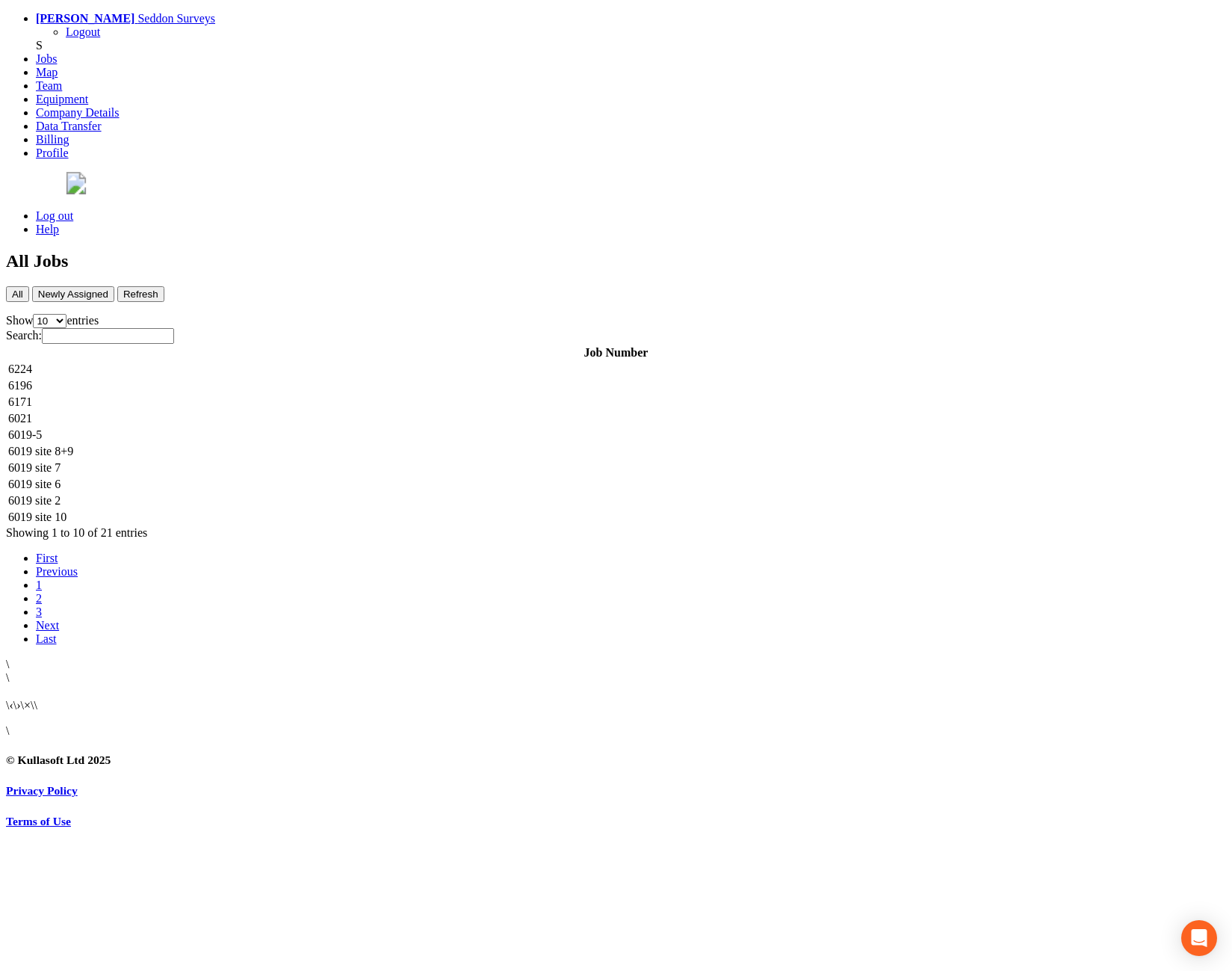
click at [269, 362] on td "6224" at bounding box center [616, 369] width 1217 height 15
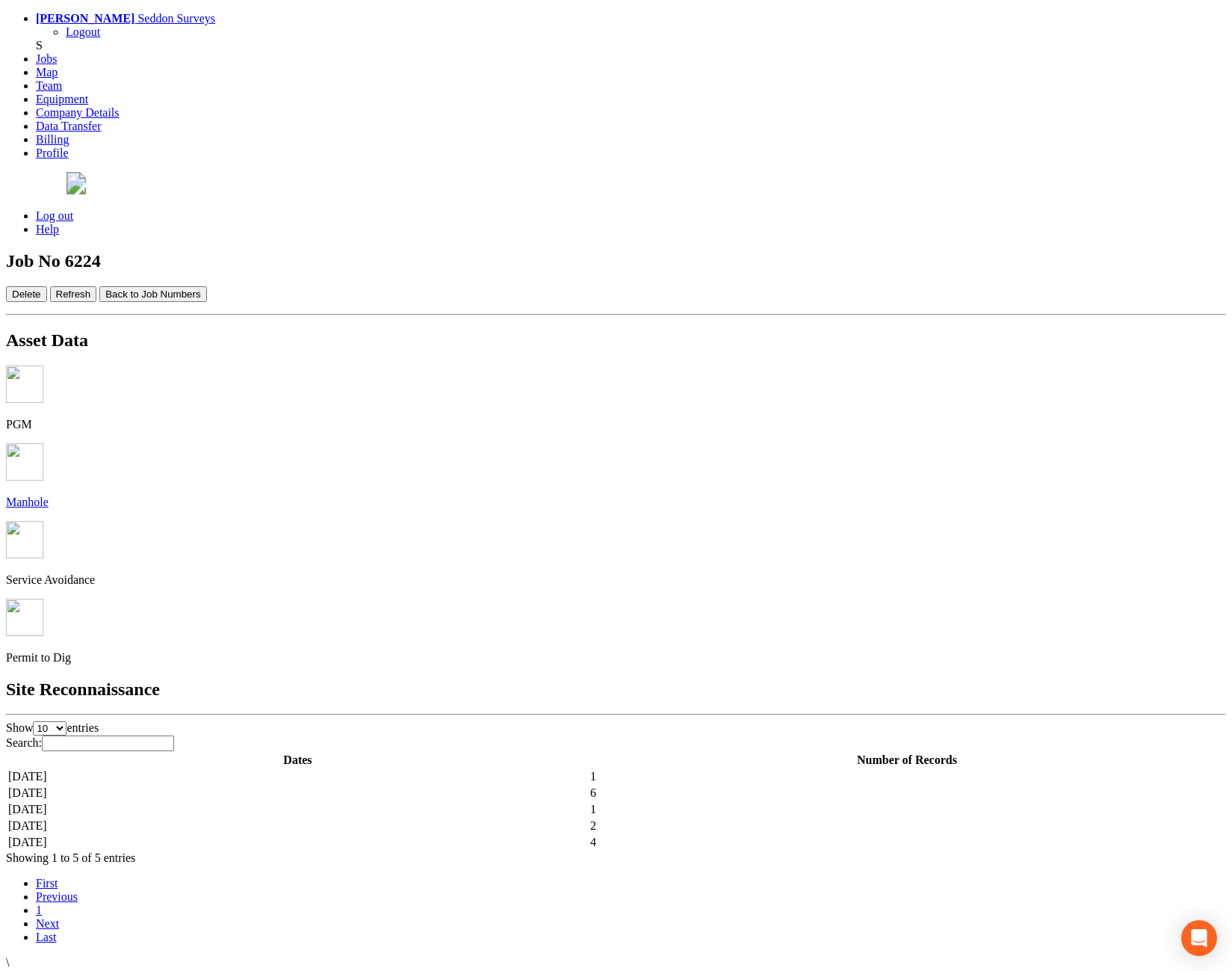
click at [398, 818] on td "[DATE]" at bounding box center [298, 825] width 581 height 15
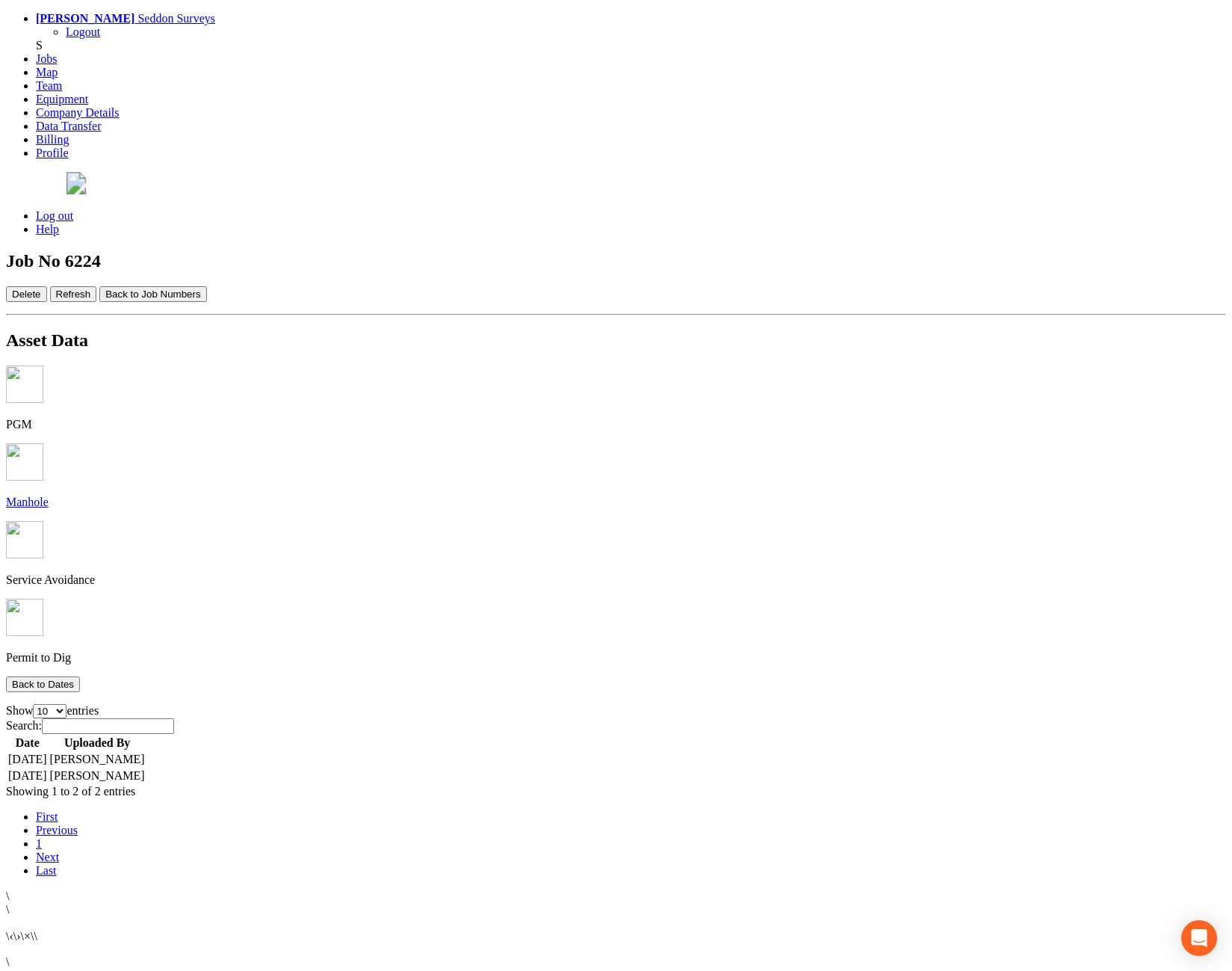
click at [48, 752] on td "[DATE]" at bounding box center [27, 759] width 40 height 15
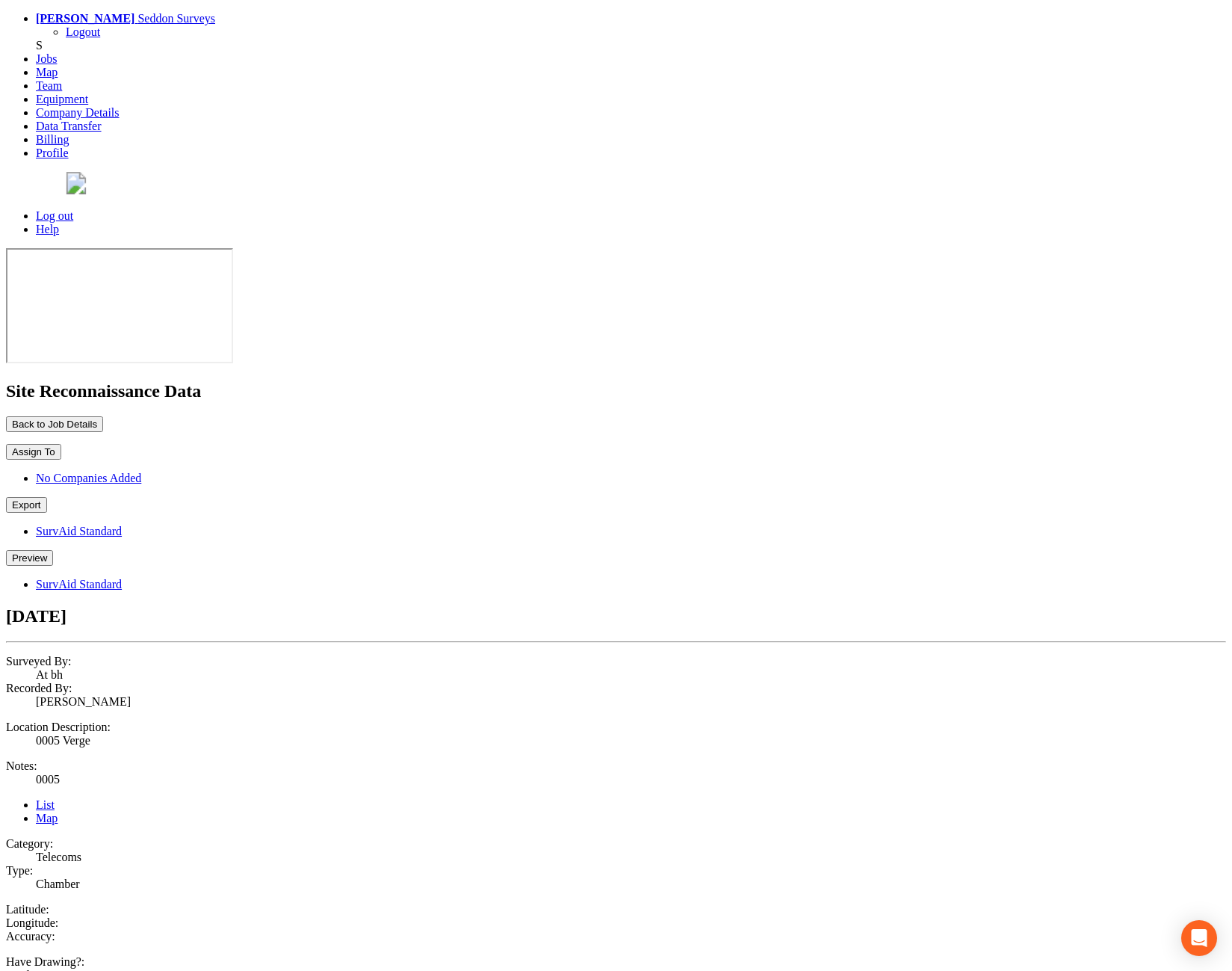
click at [53, 550] on button "Preview" at bounding box center [29, 558] width 47 height 16
click at [122, 577] on link "SurvAid Standard" at bounding box center [78, 584] width 86 height 13
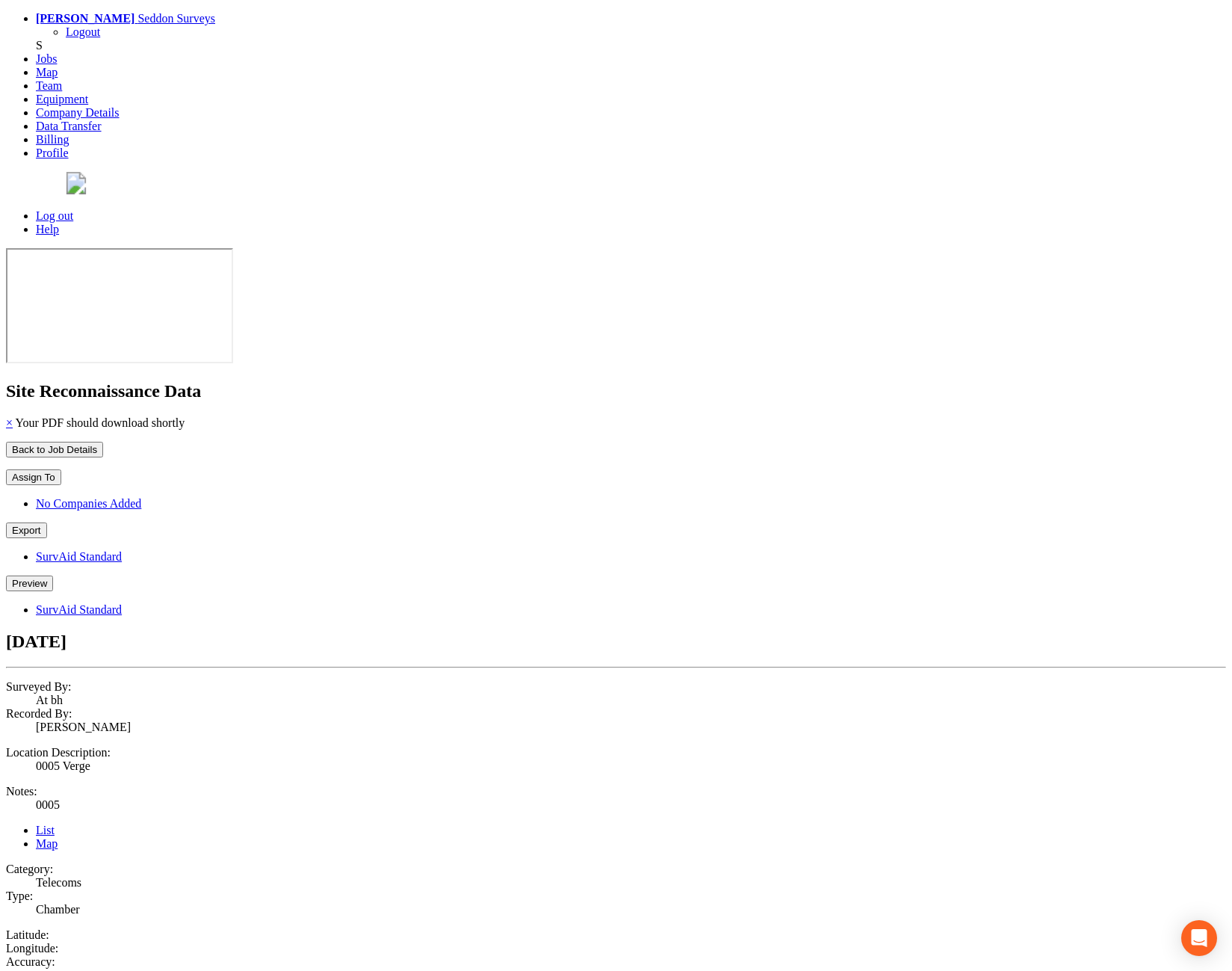
click at [53, 576] on button "Preview" at bounding box center [29, 583] width 47 height 16
click at [122, 603] on link "SurvAid Standard" at bounding box center [78, 610] width 86 height 13
click at [53, 576] on button "Preview" at bounding box center [29, 583] width 47 height 16
click at [122, 603] on link "SurvAid Standard" at bounding box center [78, 610] width 86 height 13
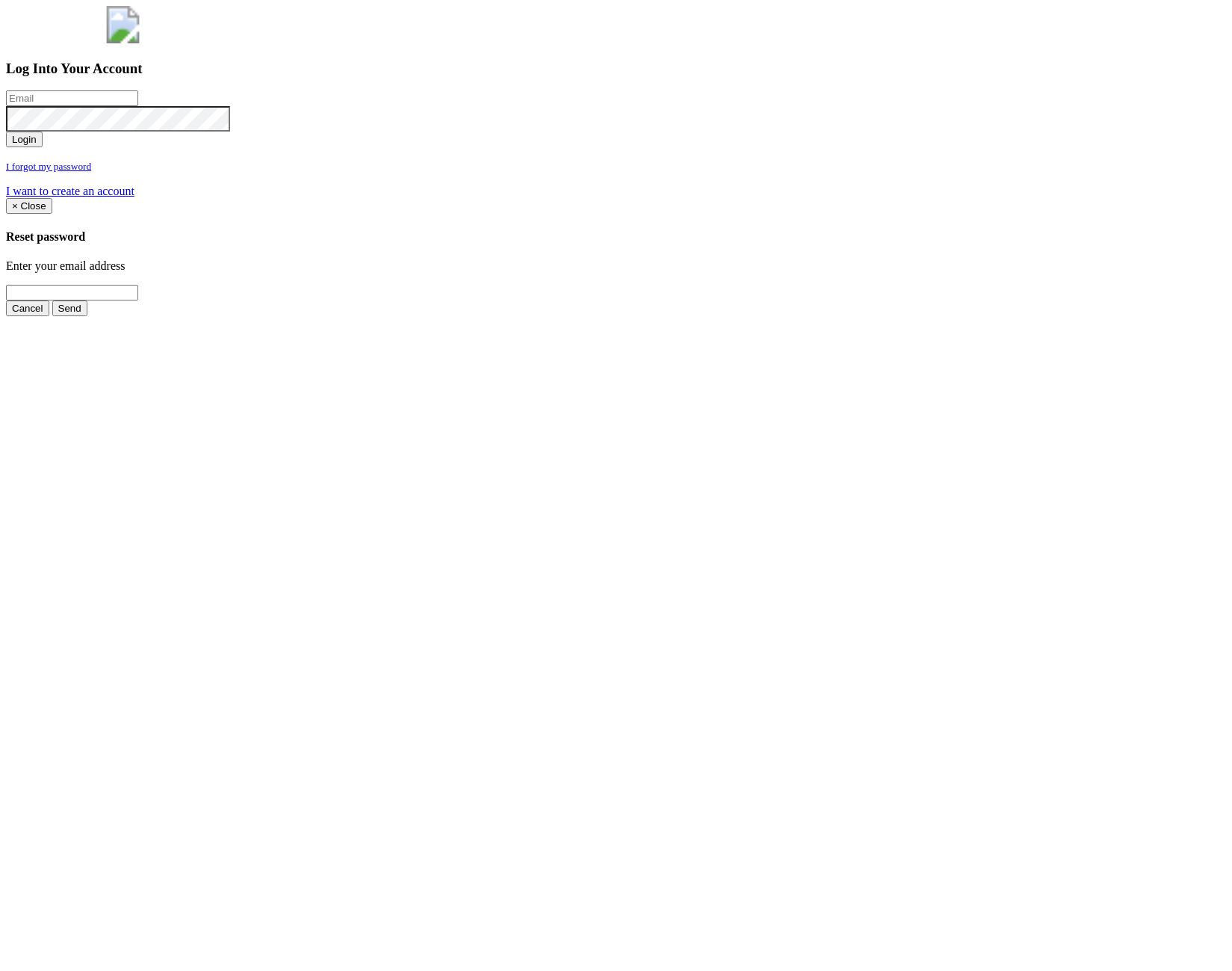
click at [138, 106] on input "email" at bounding box center [72, 98] width 132 height 16
type input "[PERSON_NAME][EMAIL_ADDRESS][PERSON_NAME][DOMAIN_NAME]"
click at [43, 147] on button "Login" at bounding box center [23, 139] width 36 height 16
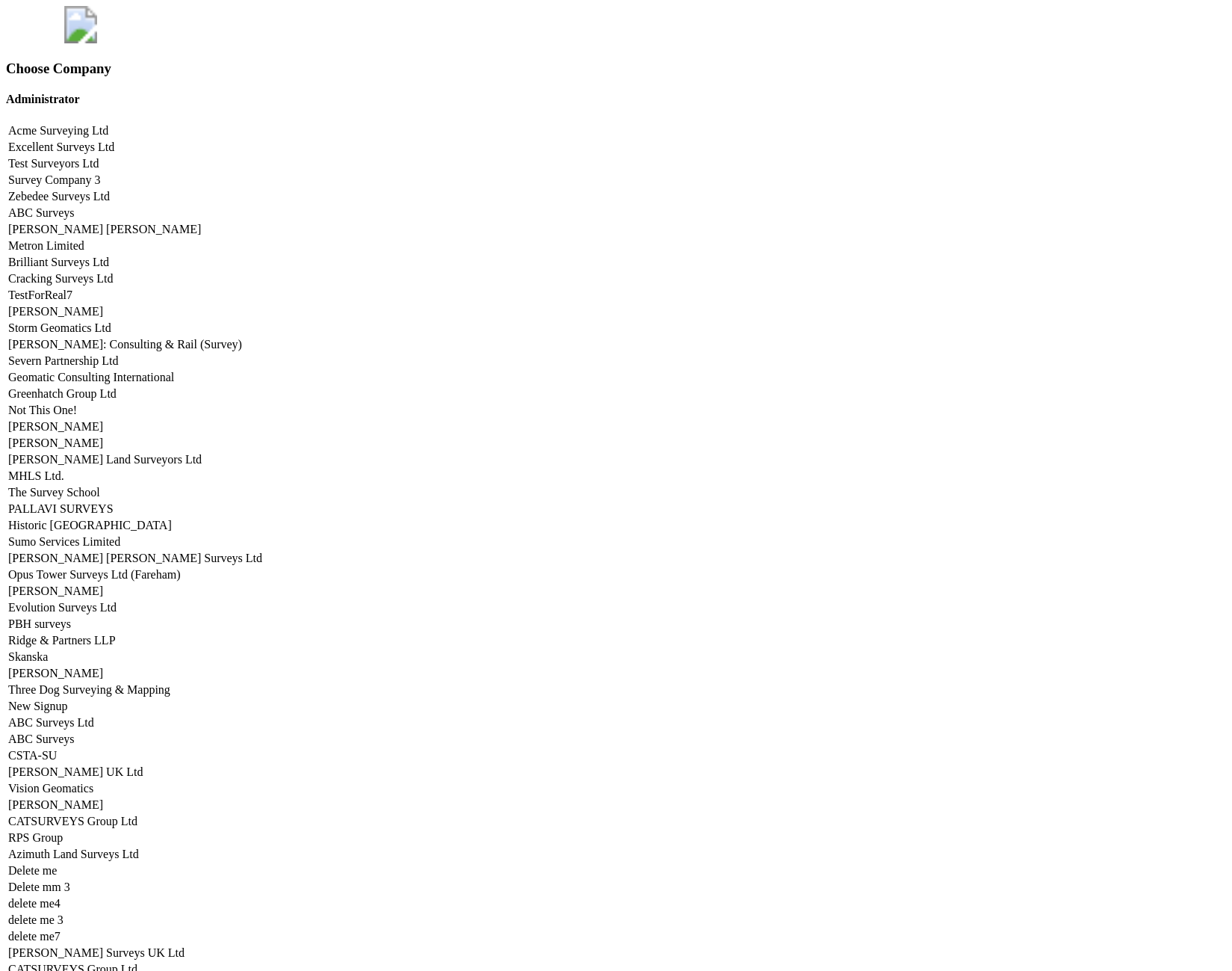
scroll to position [6253, 0]
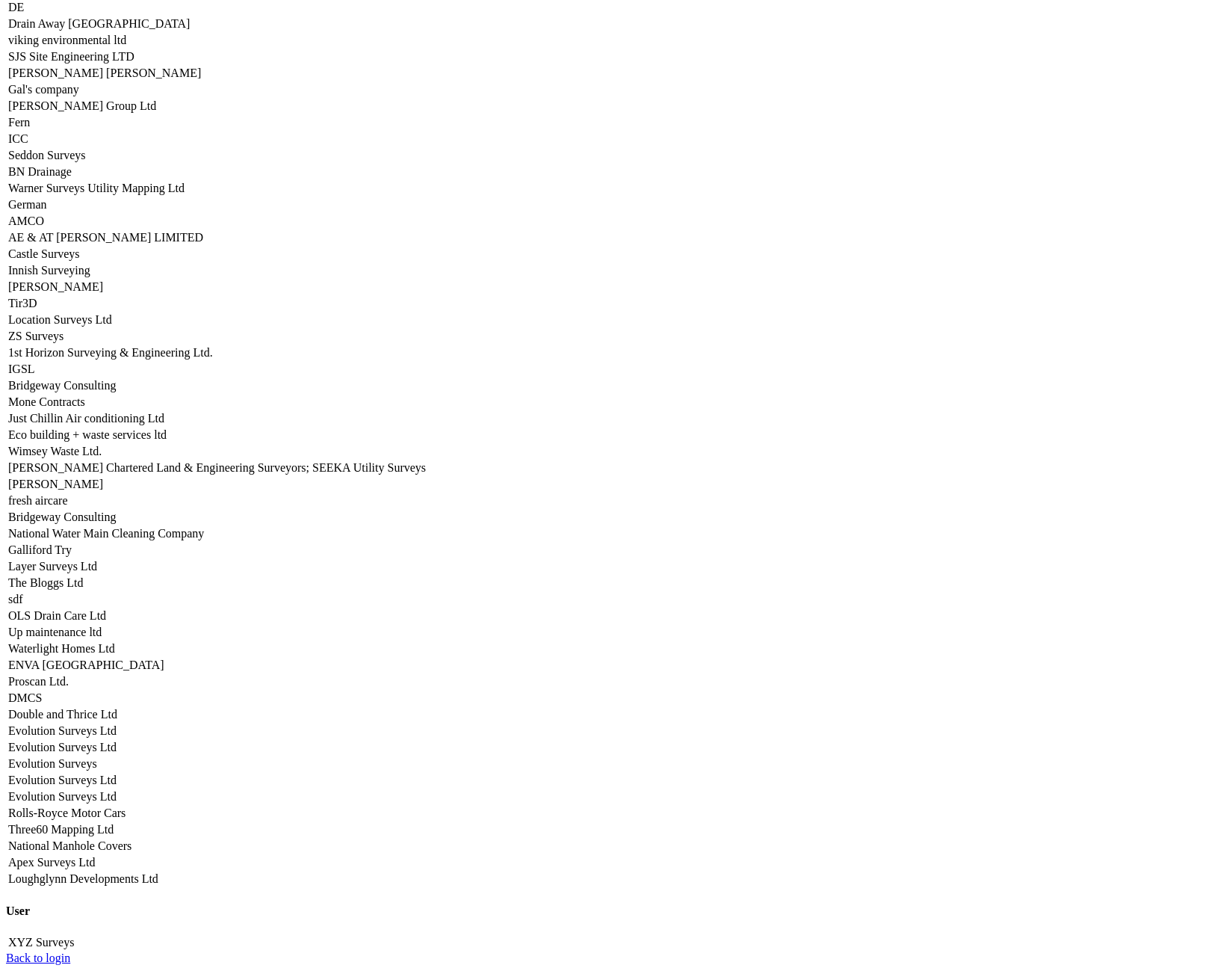
click at [86, 161] on link "Seddon Surveys" at bounding box center [47, 155] width 77 height 13
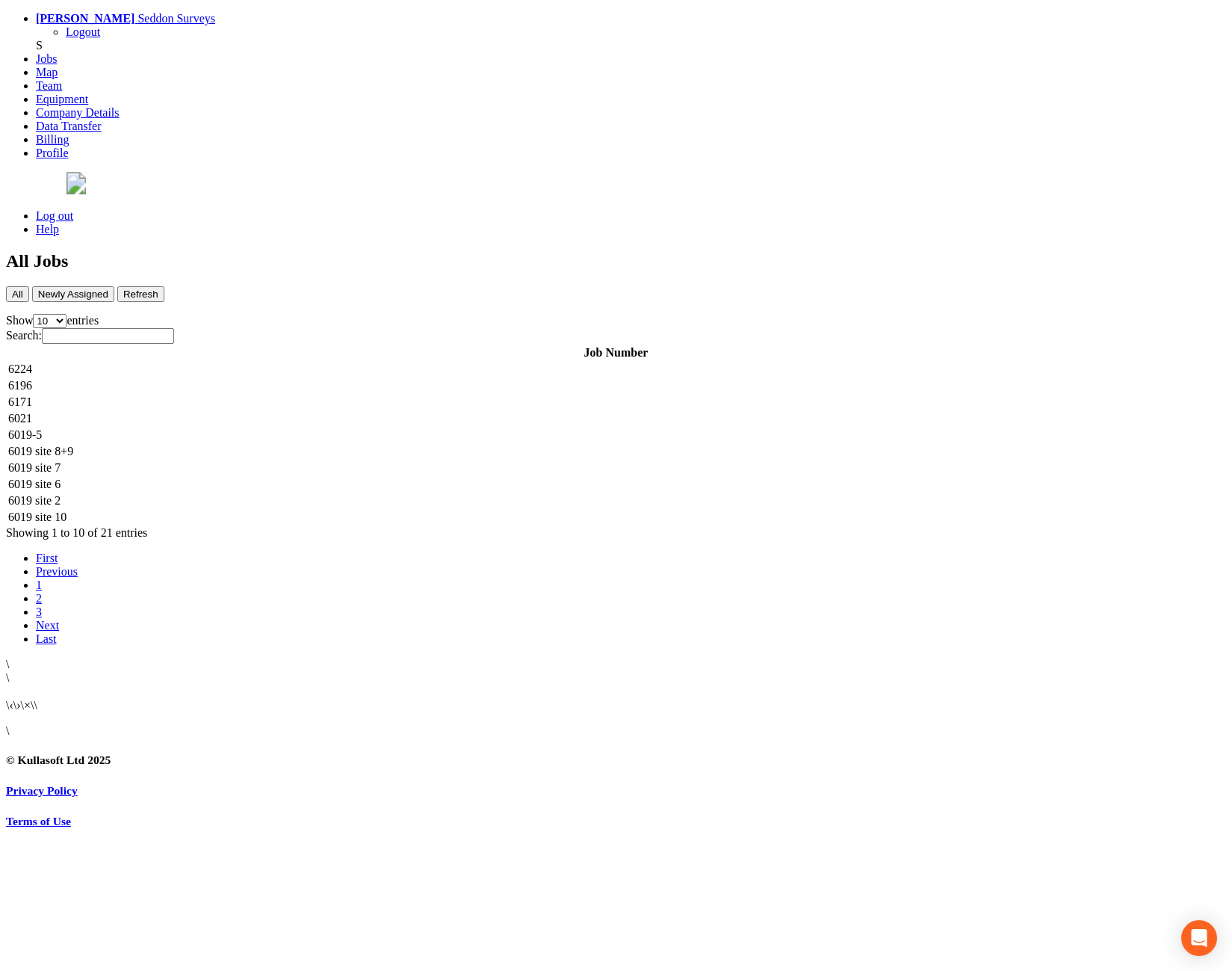
click at [289, 362] on td "6224" at bounding box center [616, 369] width 1217 height 15
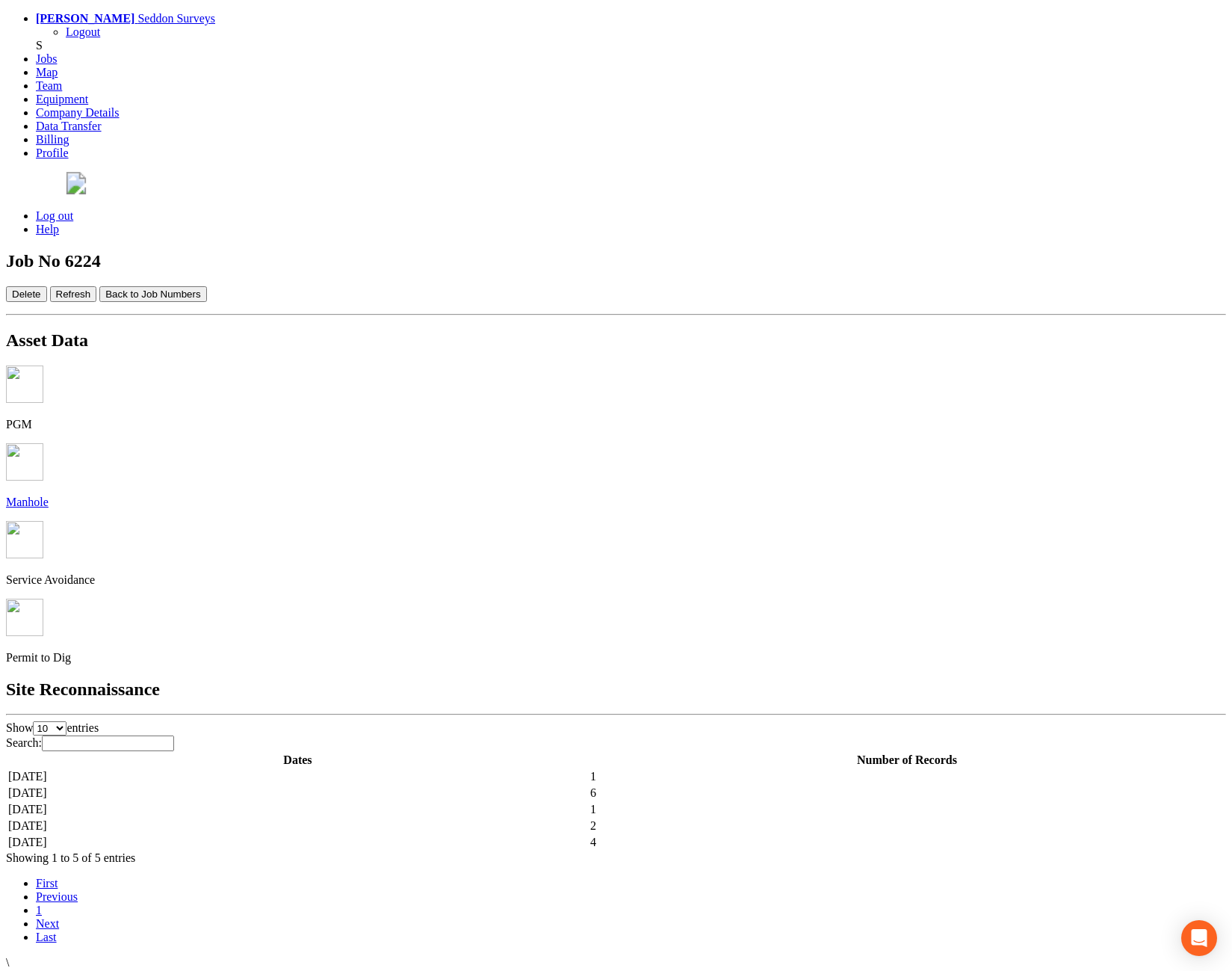
click at [491, 818] on td "[DATE]" at bounding box center [298, 825] width 581 height 15
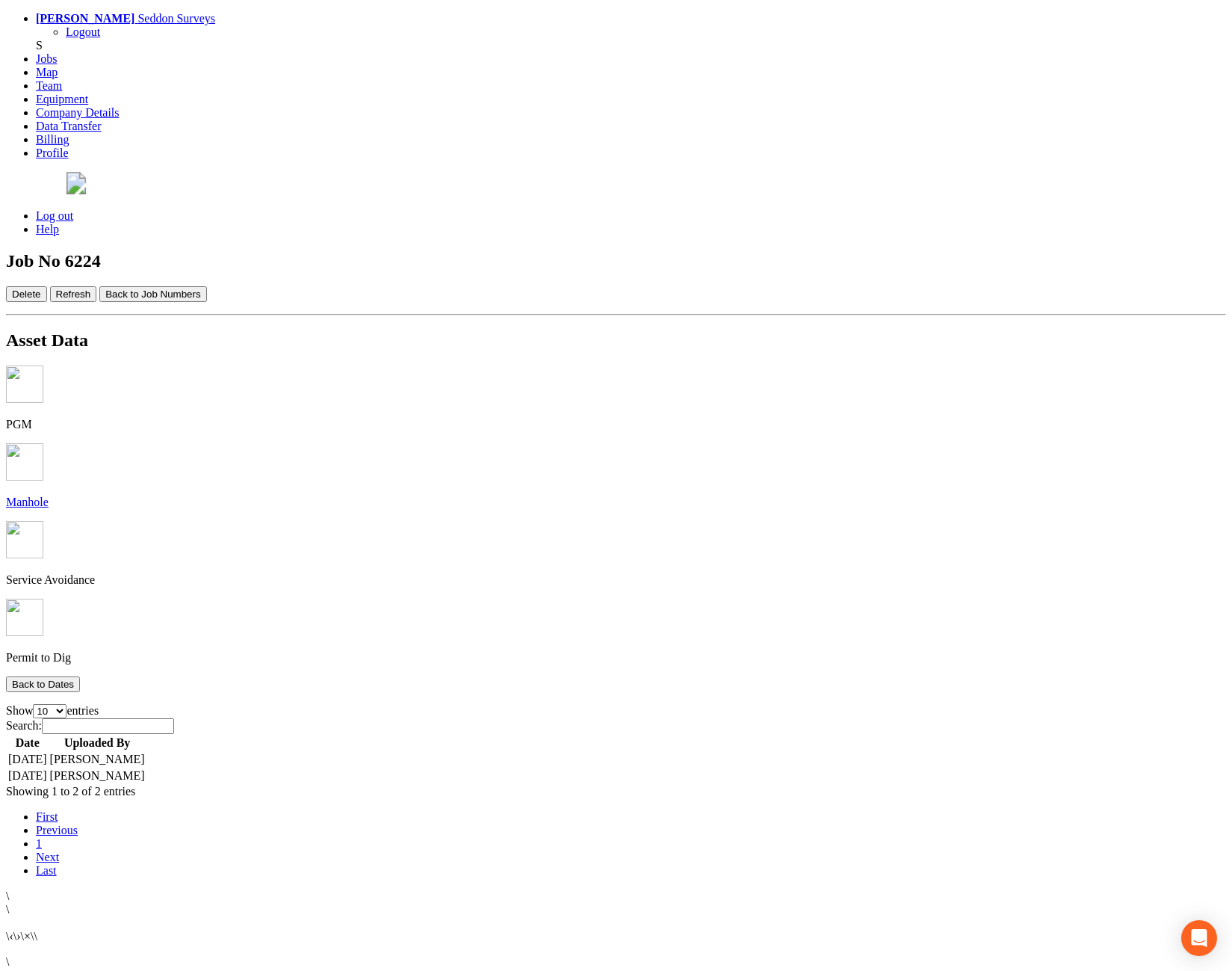
click at [48, 769] on td "[DATE]" at bounding box center [27, 776] width 40 height 15
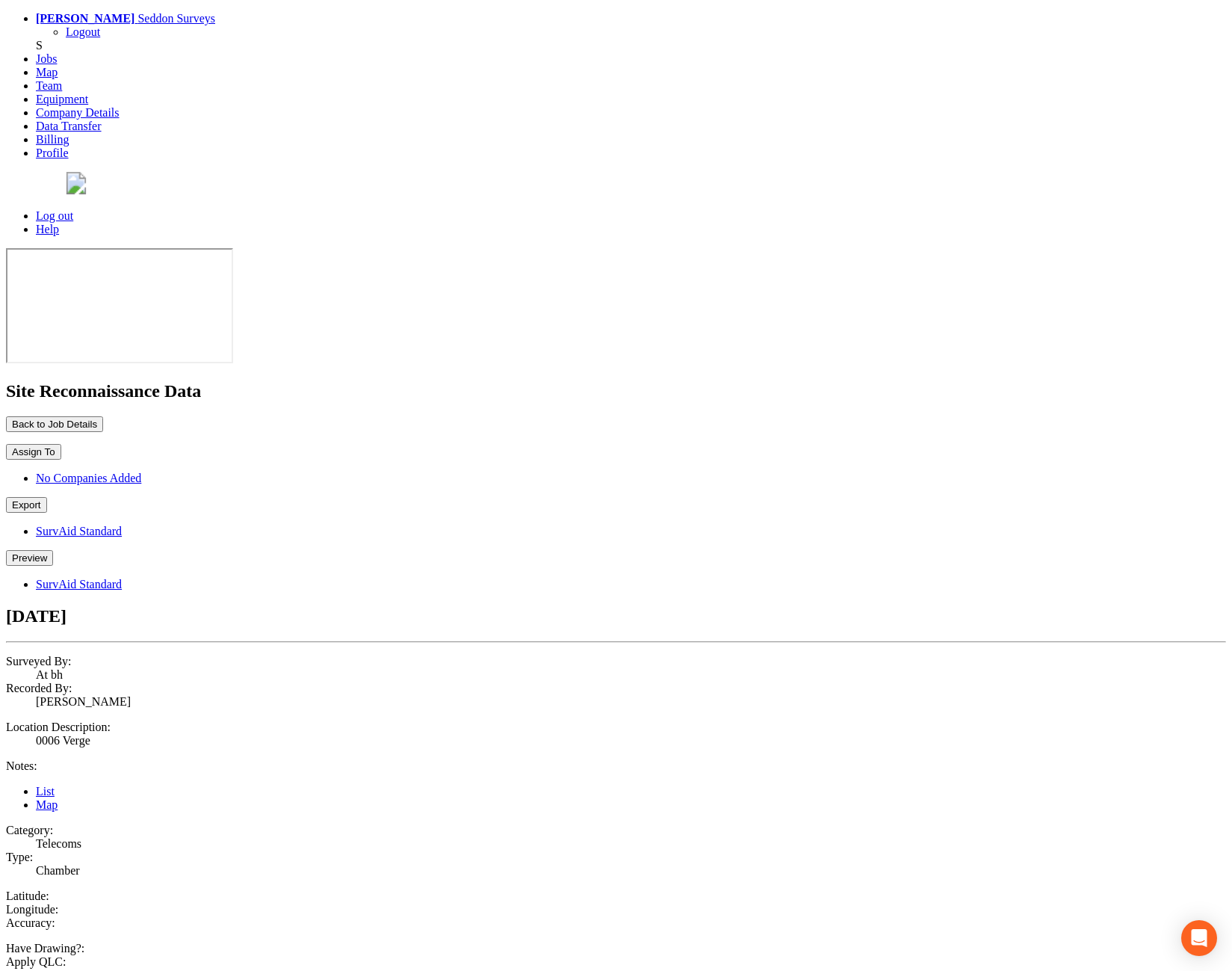
click at [53, 550] on button "Preview" at bounding box center [29, 558] width 47 height 16
click at [122, 577] on link "SurvAid Standard" at bounding box center [78, 584] width 86 height 13
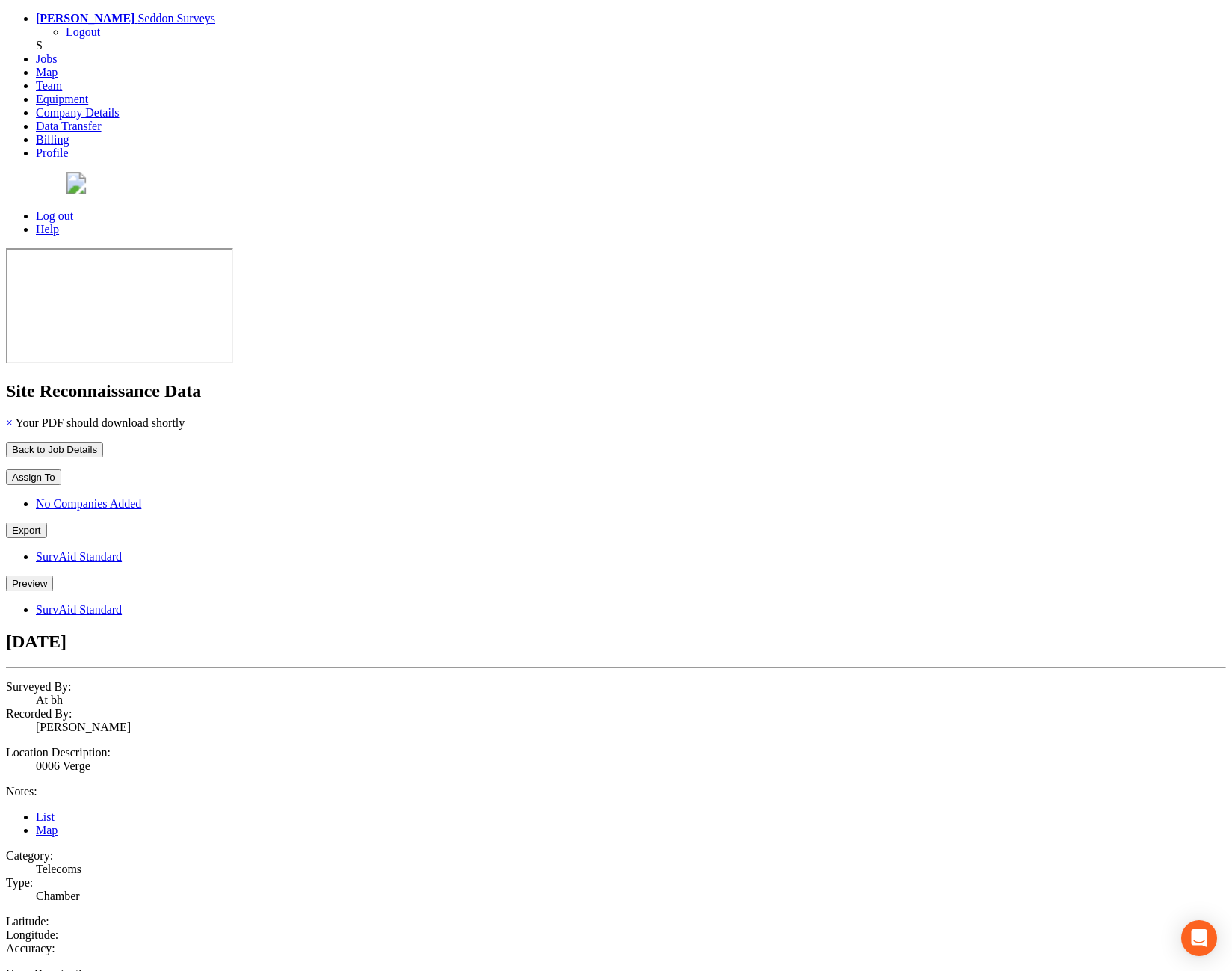
click at [53, 576] on button "Preview" at bounding box center [29, 583] width 47 height 16
click at [122, 603] on link "SurvAid Standard" at bounding box center [78, 610] width 86 height 13
click at [53, 576] on button "Preview" at bounding box center [29, 583] width 47 height 16
click at [122, 603] on link "SurvAid Standard" at bounding box center [78, 610] width 86 height 13
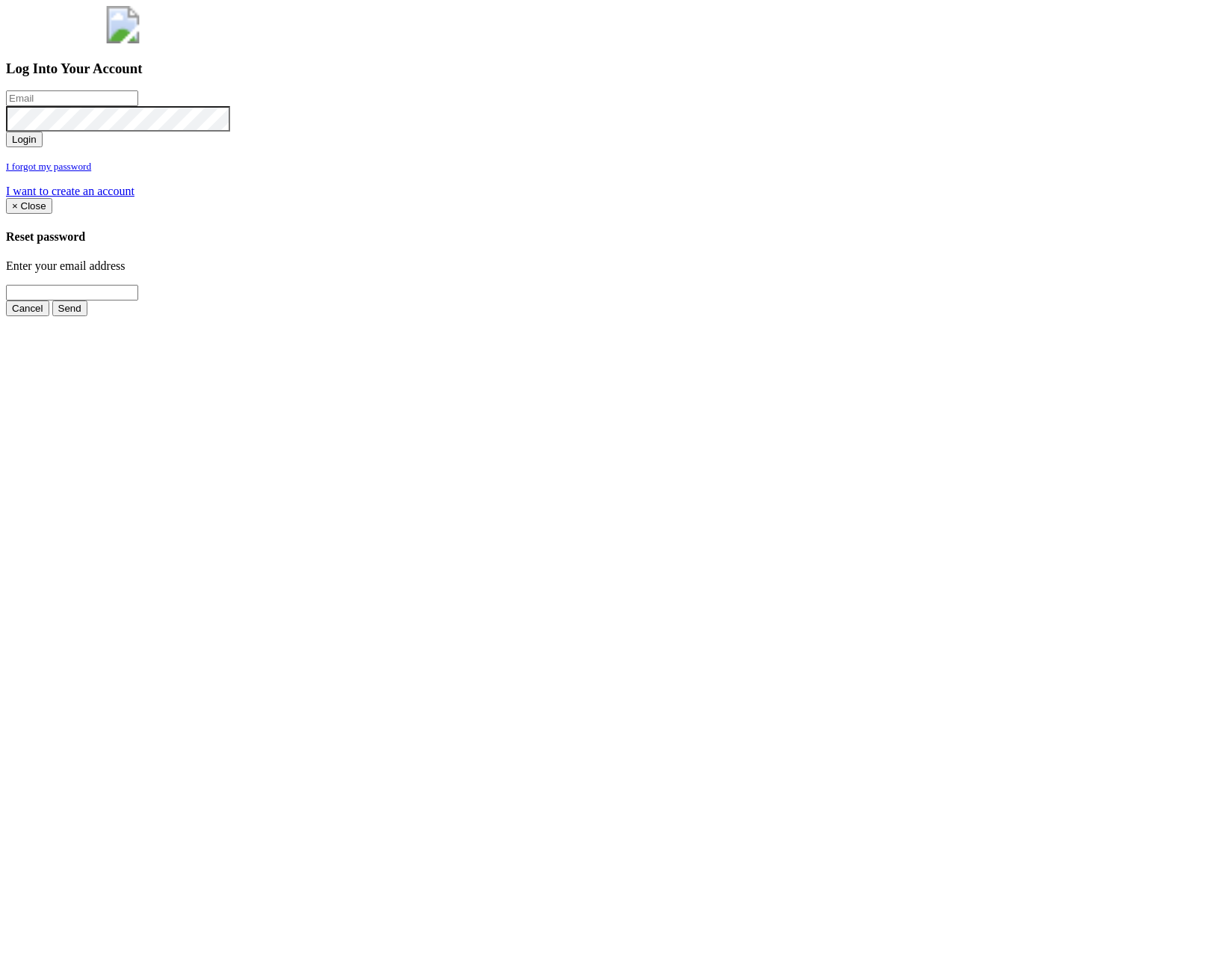
click at [138, 106] on input "email" at bounding box center [72, 98] width 132 height 16
type input "[PERSON_NAME][EMAIL_ADDRESS][PERSON_NAME][DOMAIN_NAME]"
click at [6, 132] on button "Login" at bounding box center [23, 139] width 36 height 16
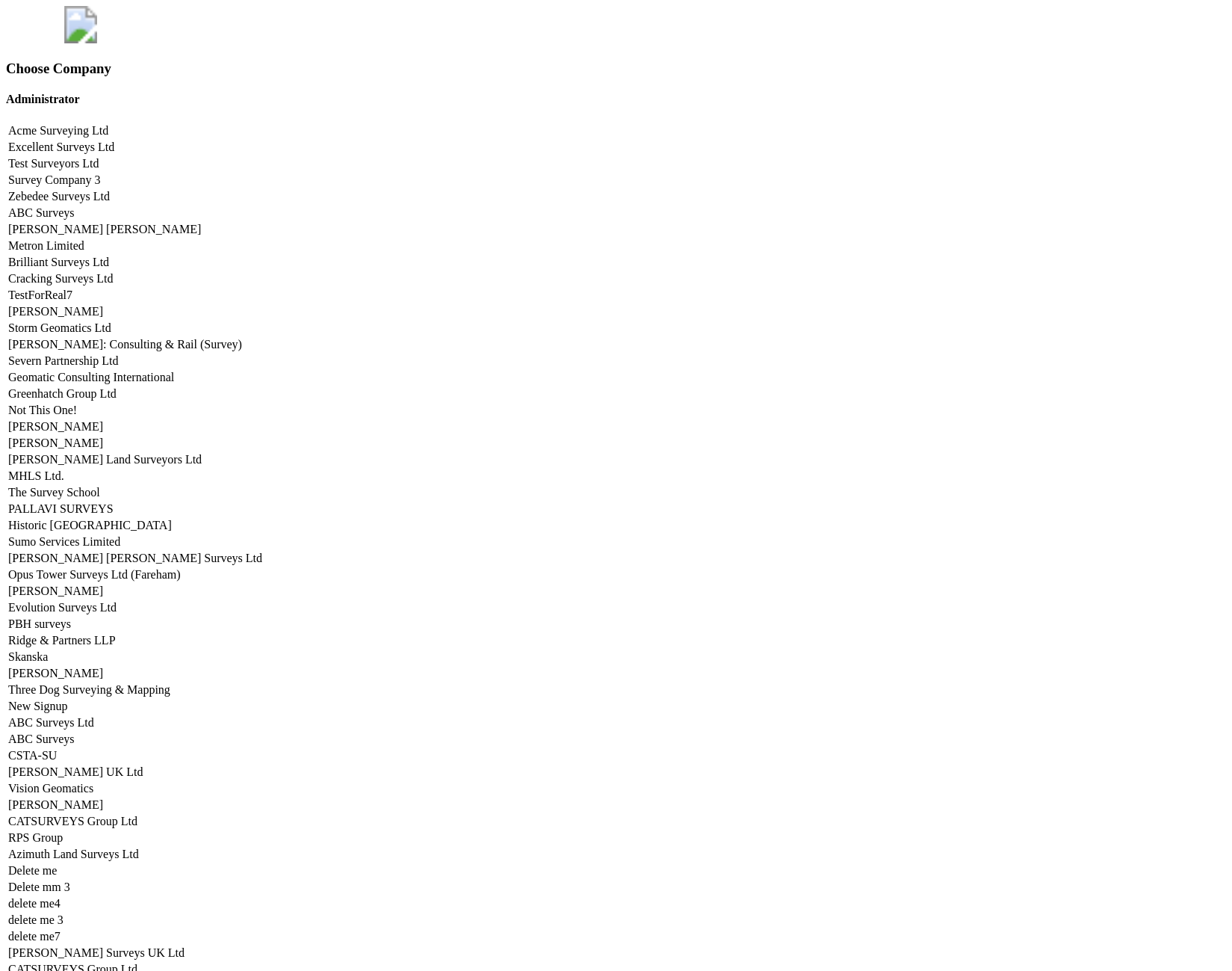
scroll to position [6253, 0]
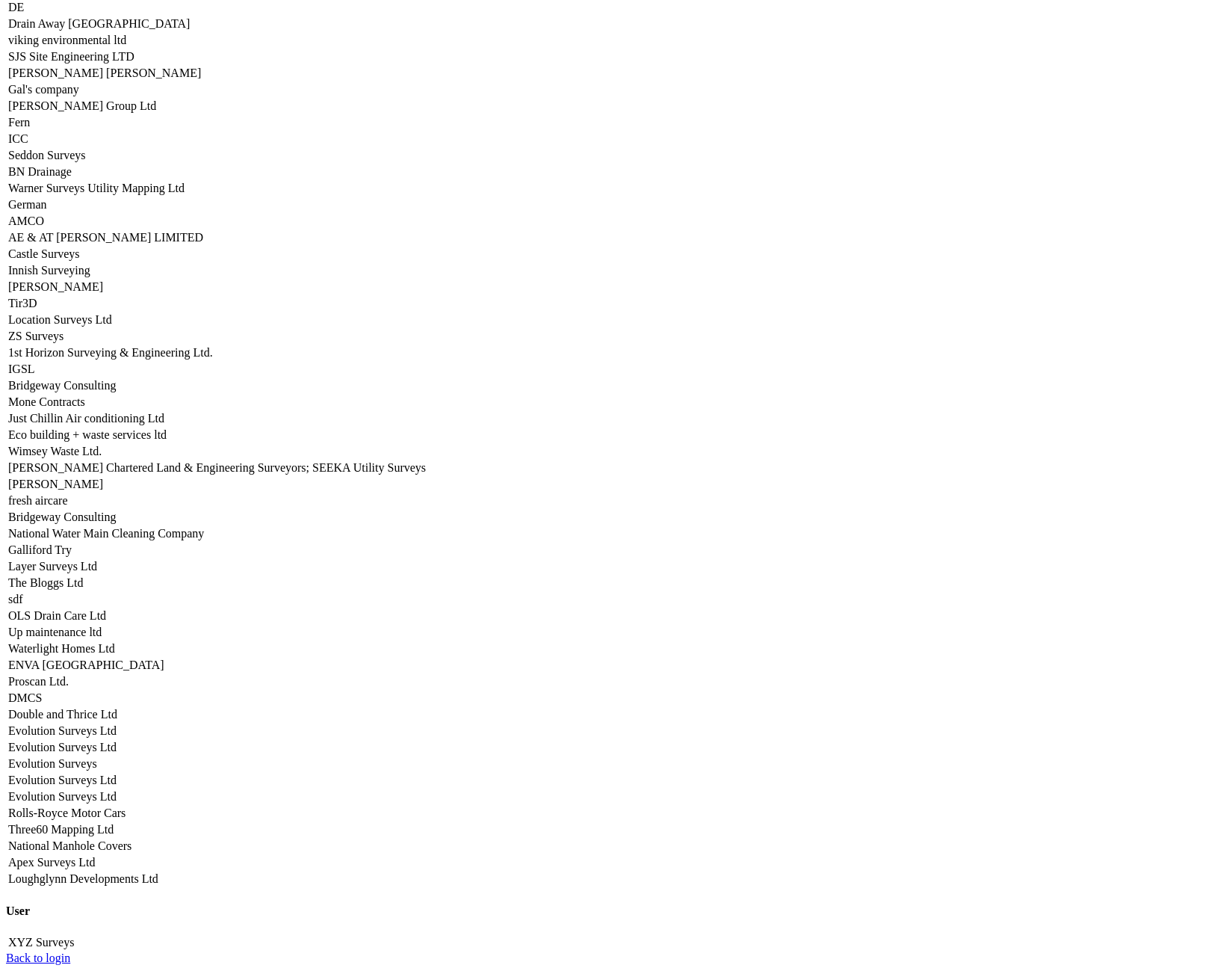
click at [86, 161] on link "Seddon Surveys" at bounding box center [47, 155] width 77 height 13
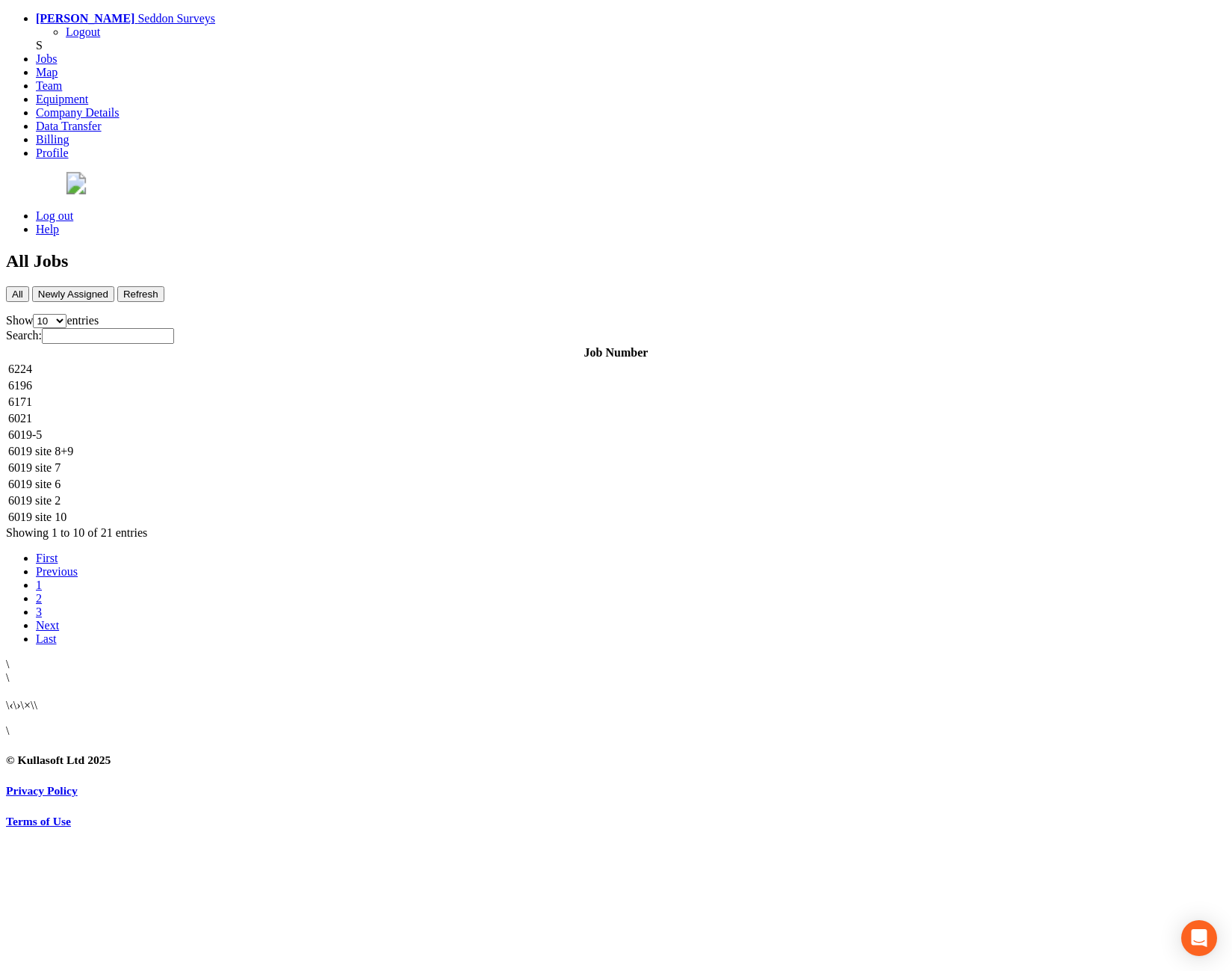
click at [289, 362] on td "6224" at bounding box center [616, 369] width 1217 height 15
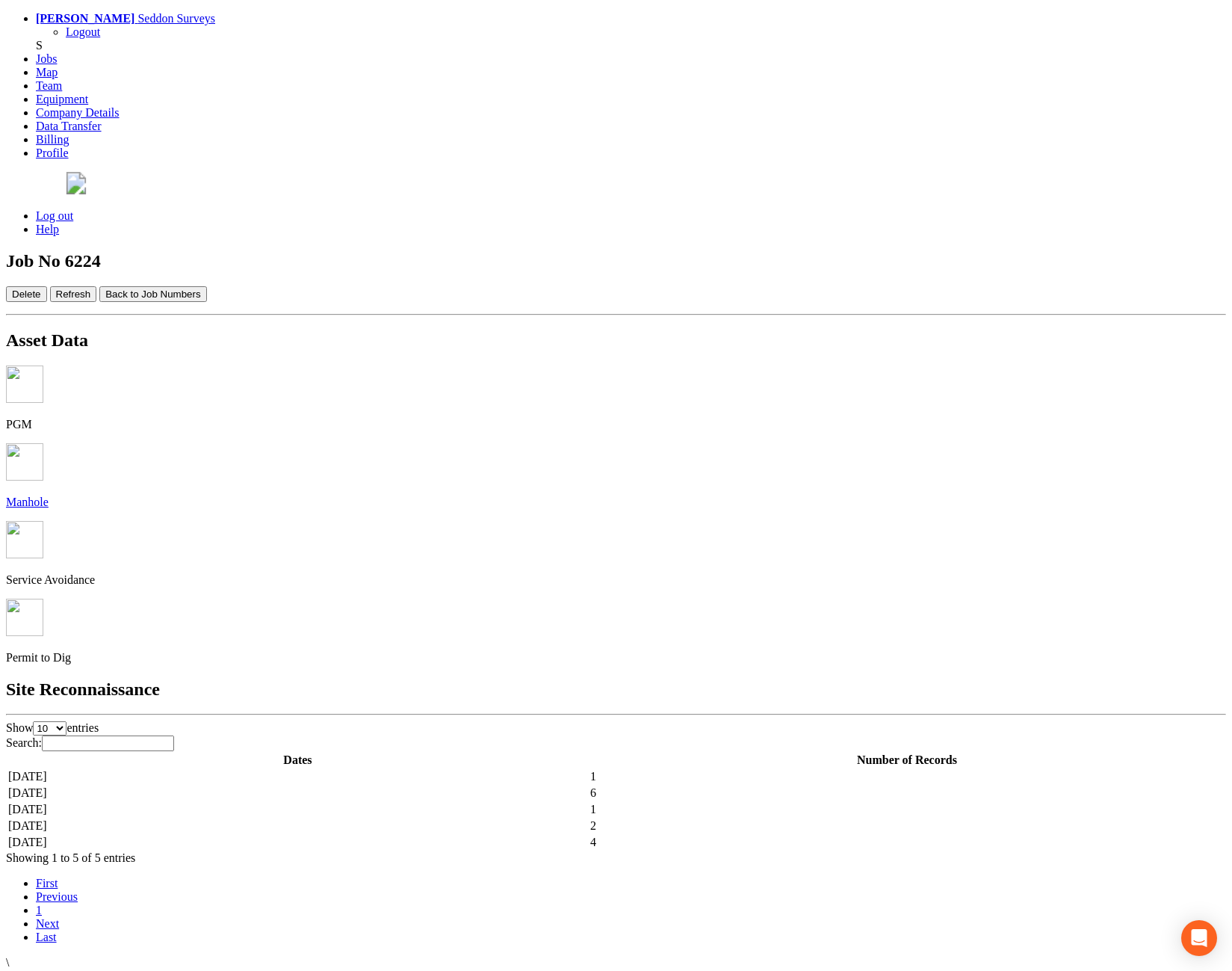
click at [410, 835] on td "[DATE]" at bounding box center [298, 842] width 581 height 15
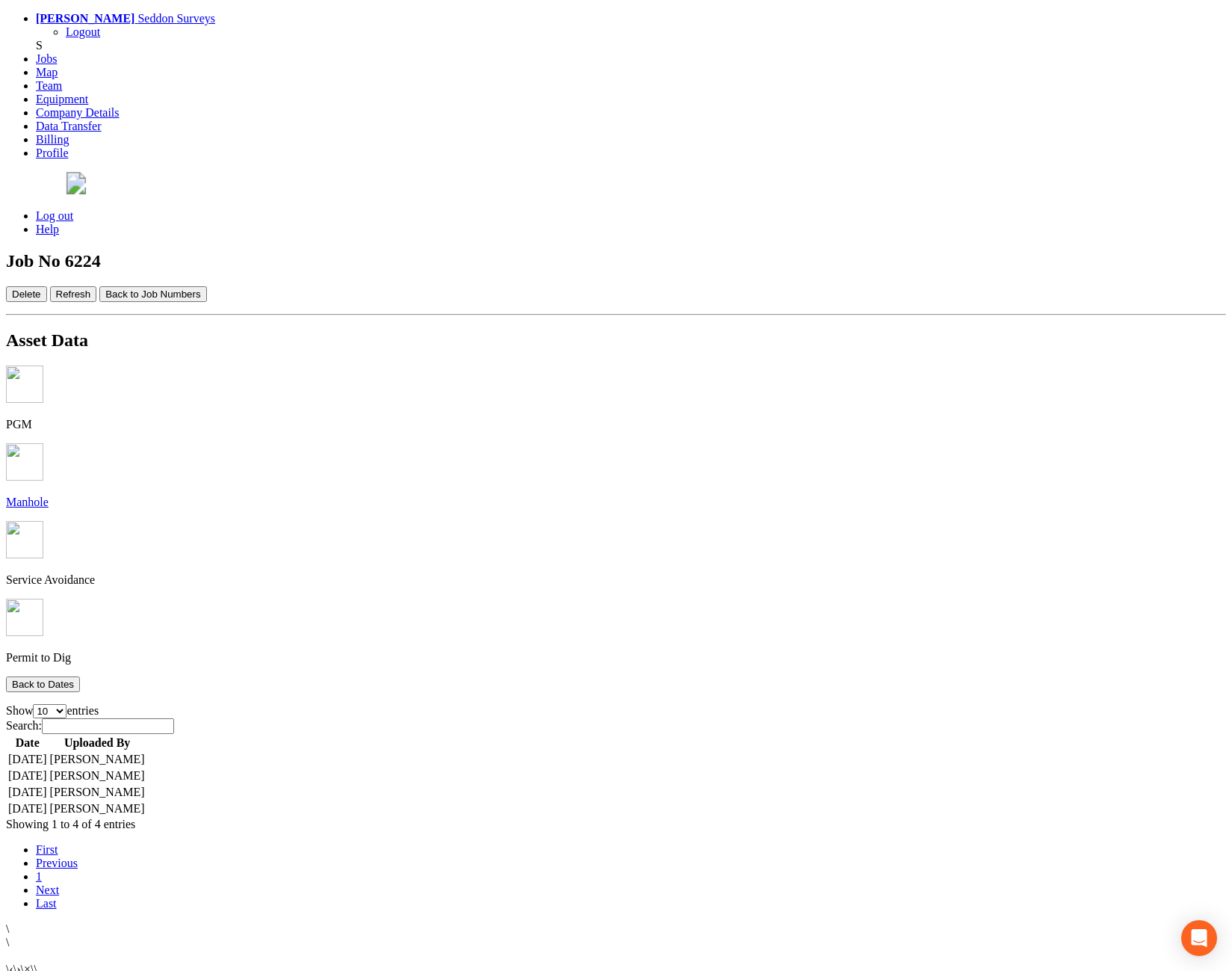
click at [48, 752] on td "[DATE]" at bounding box center [27, 759] width 40 height 15
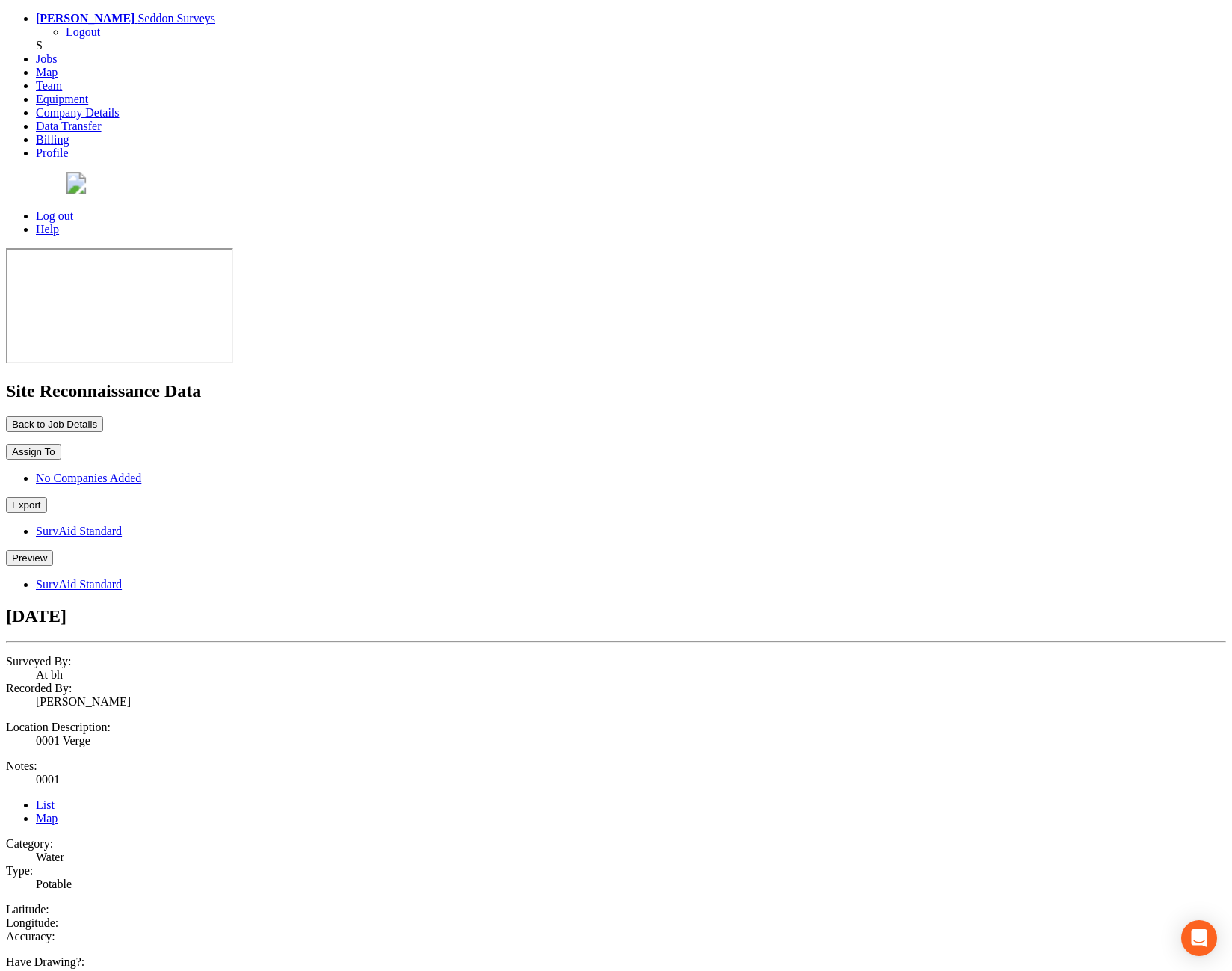
click at [53, 550] on button "Preview" at bounding box center [29, 558] width 47 height 16
click at [122, 577] on link "SurvAid Standard" at bounding box center [78, 584] width 86 height 13
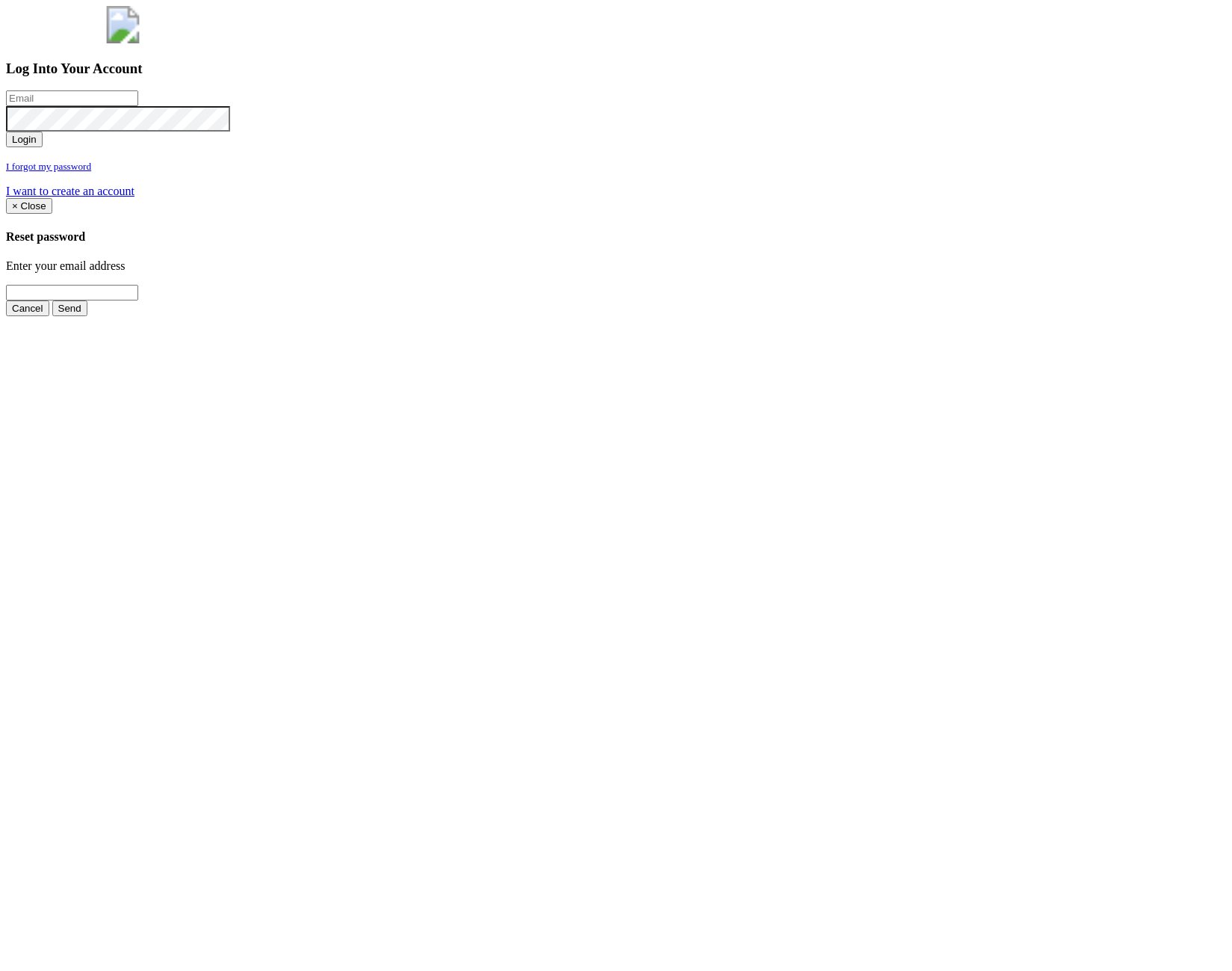
click at [138, 106] on input "email" at bounding box center [72, 98] width 132 height 16
type input "[PERSON_NAME][EMAIL_ADDRESS][PERSON_NAME][DOMAIN_NAME]"
click at [43, 147] on button "Login" at bounding box center [23, 139] width 36 height 16
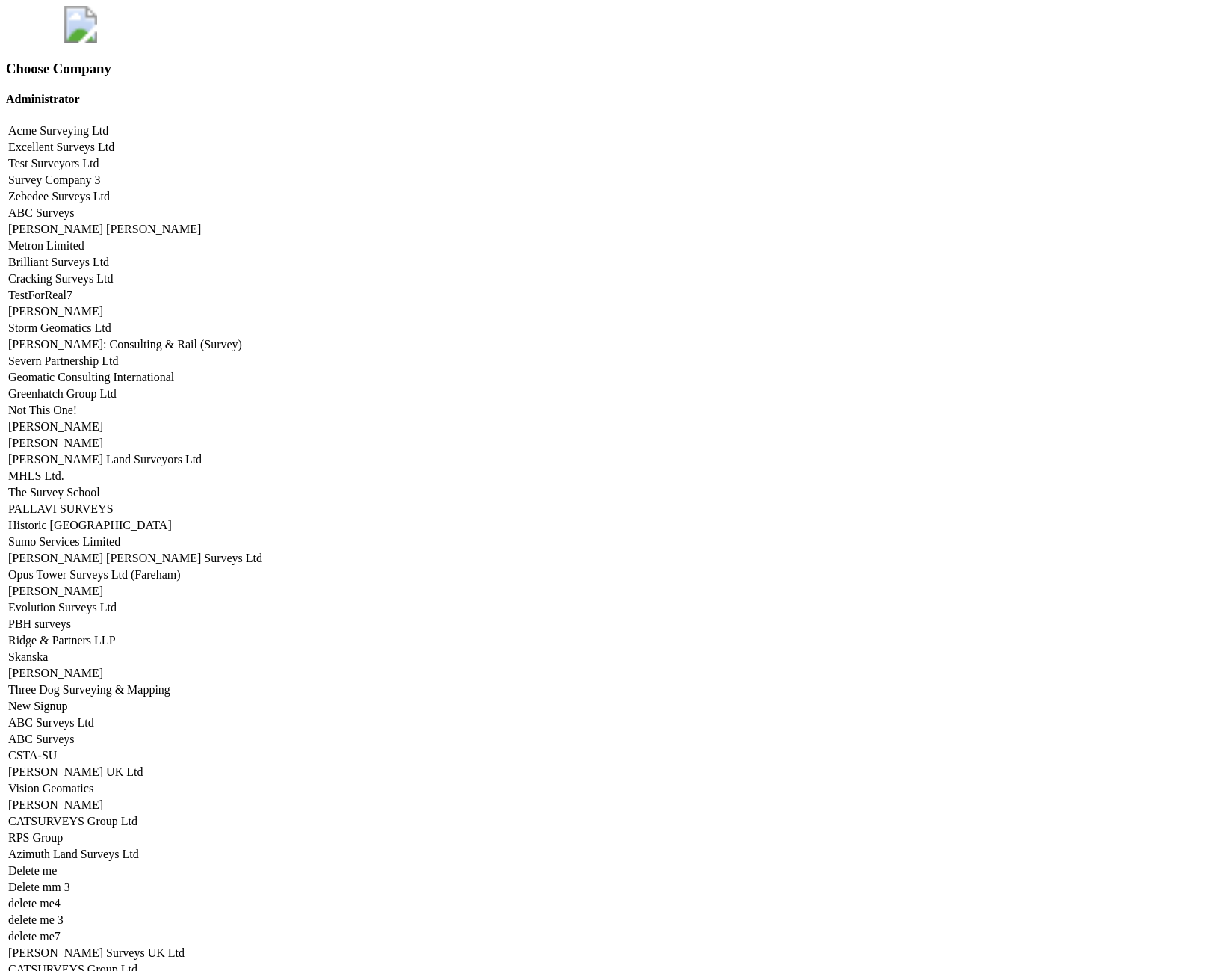
scroll to position [6253, 0]
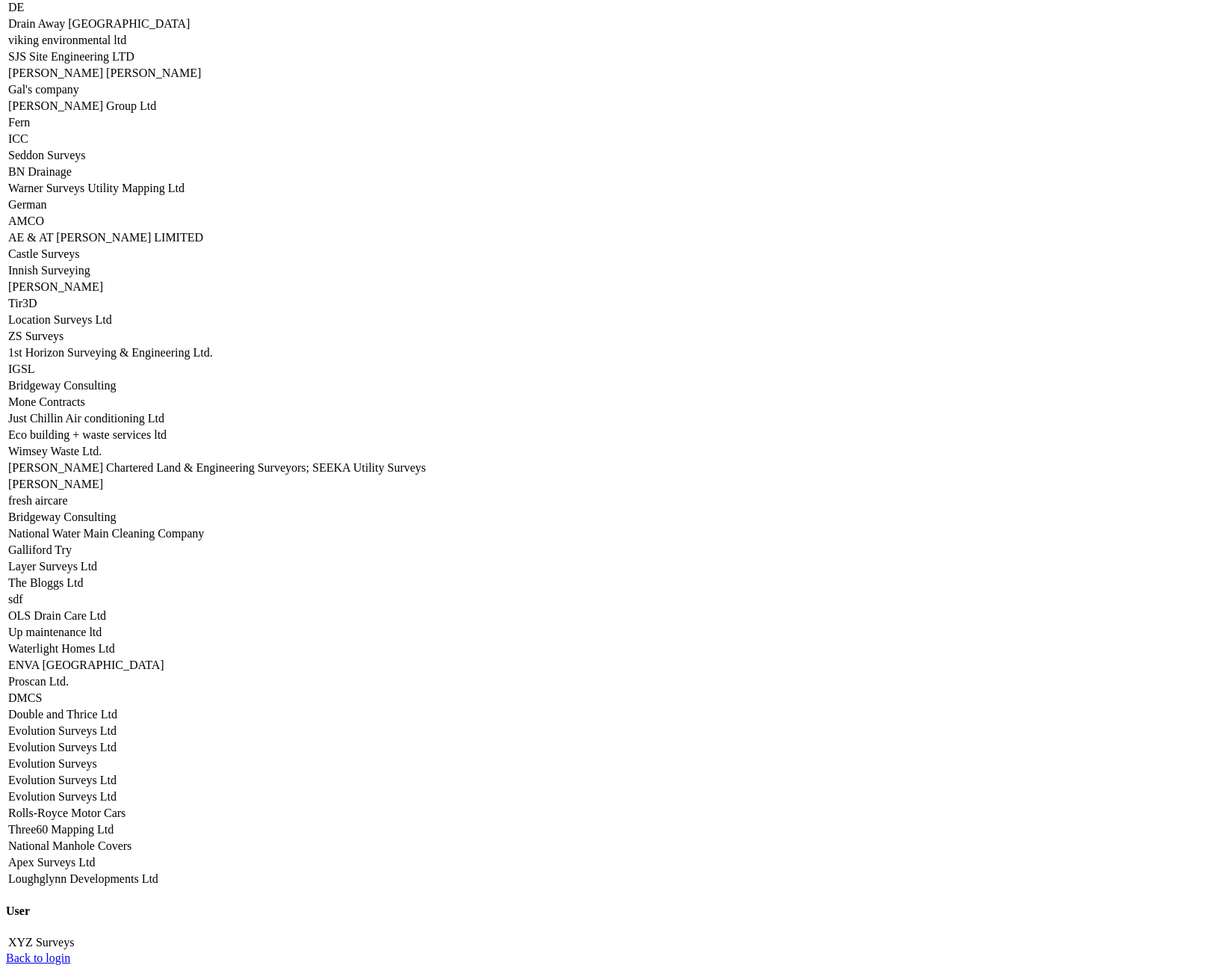
click at [86, 161] on link "Seddon Surveys" at bounding box center [47, 155] width 77 height 13
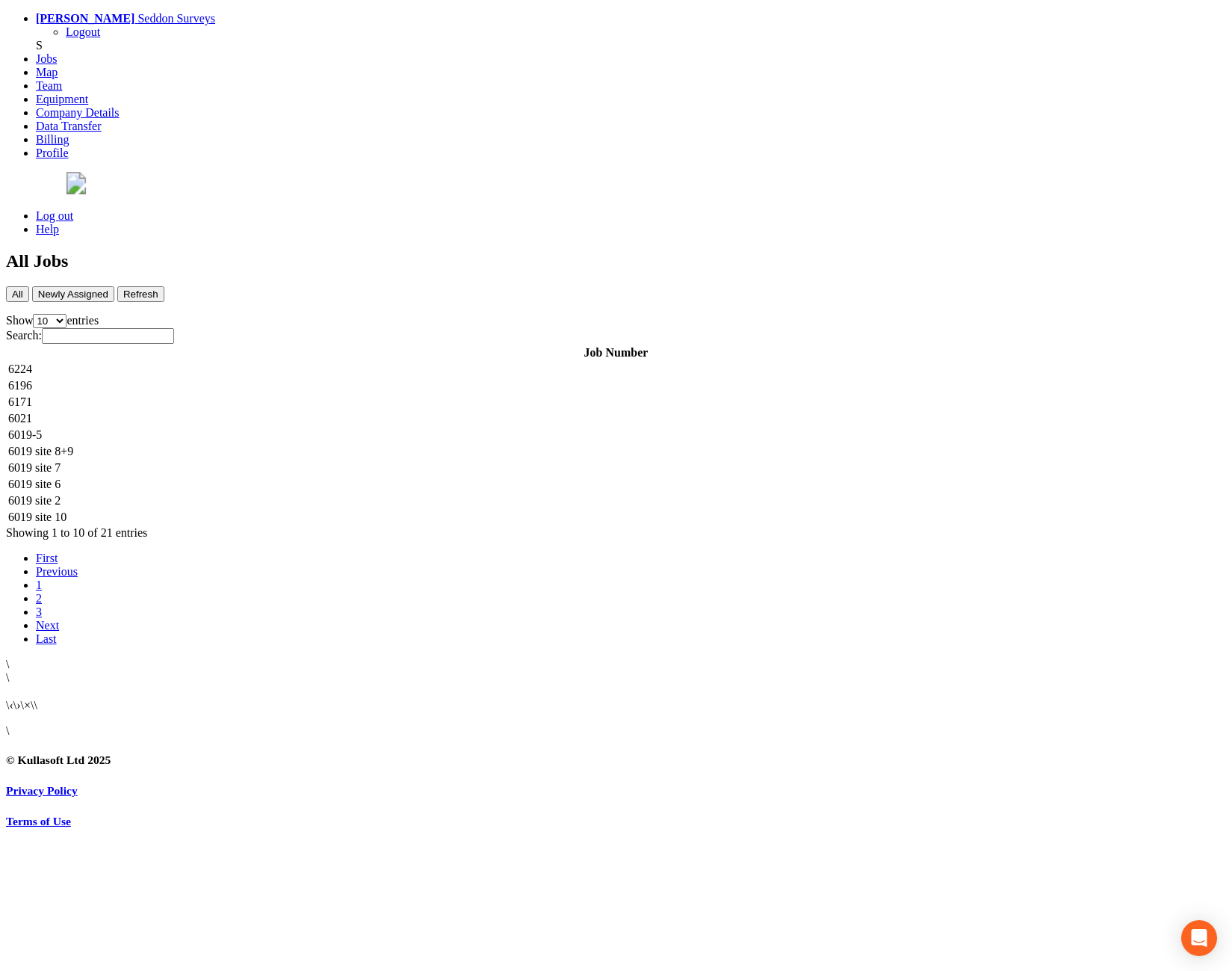
click at [328, 362] on td "6224" at bounding box center [616, 369] width 1217 height 15
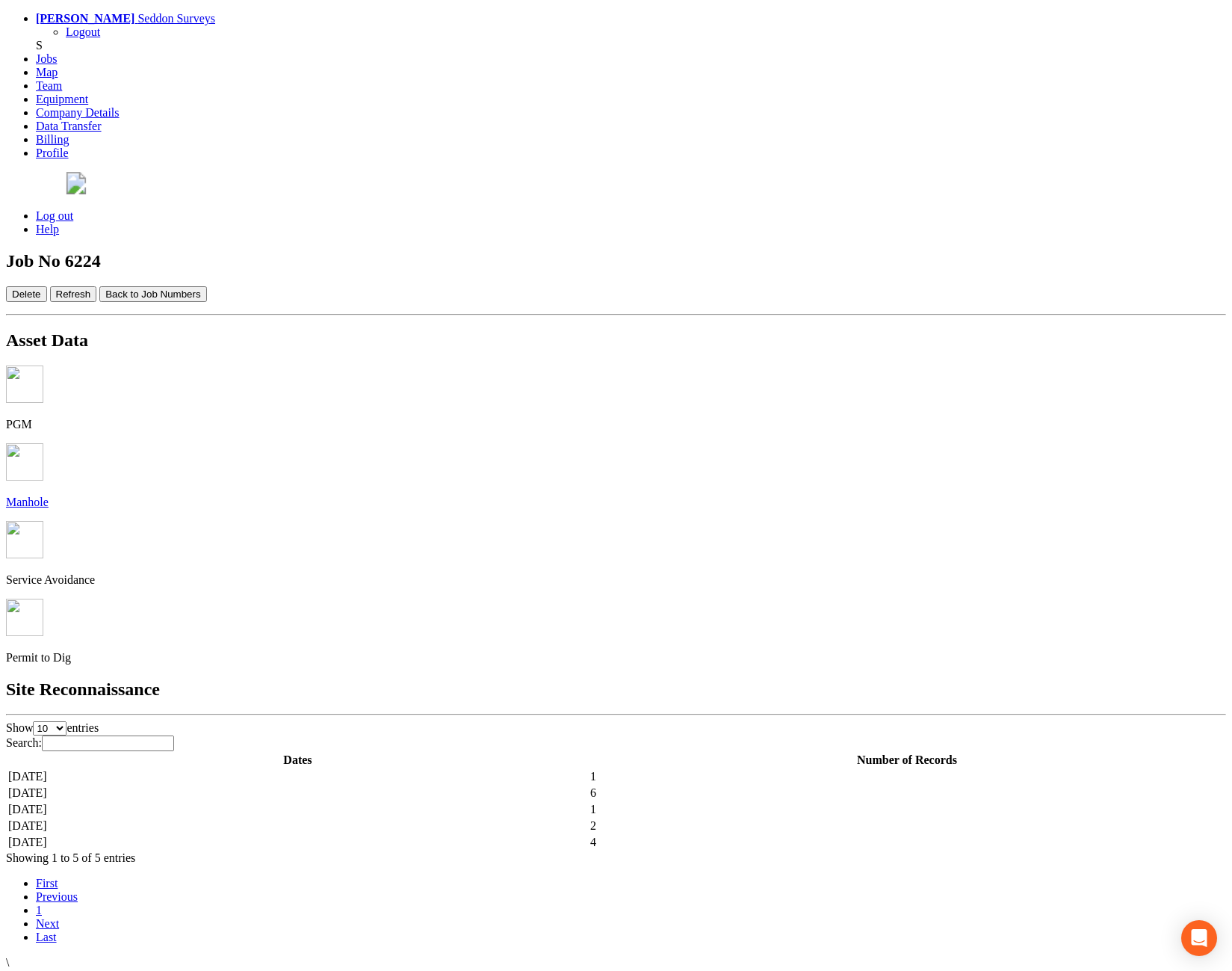
click at [415, 835] on td "[DATE]" at bounding box center [298, 842] width 581 height 15
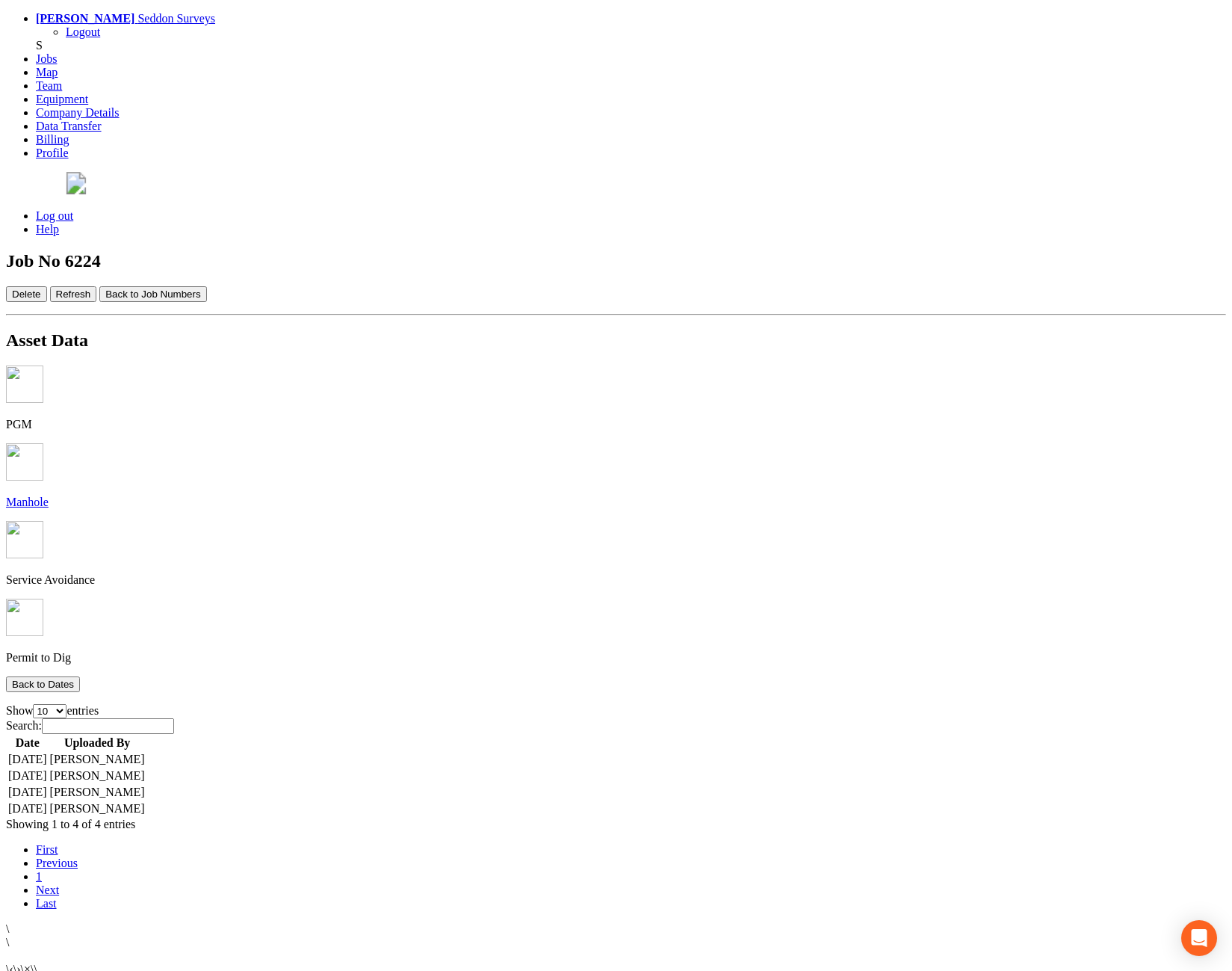
click at [48, 769] on td "[DATE]" at bounding box center [27, 776] width 40 height 15
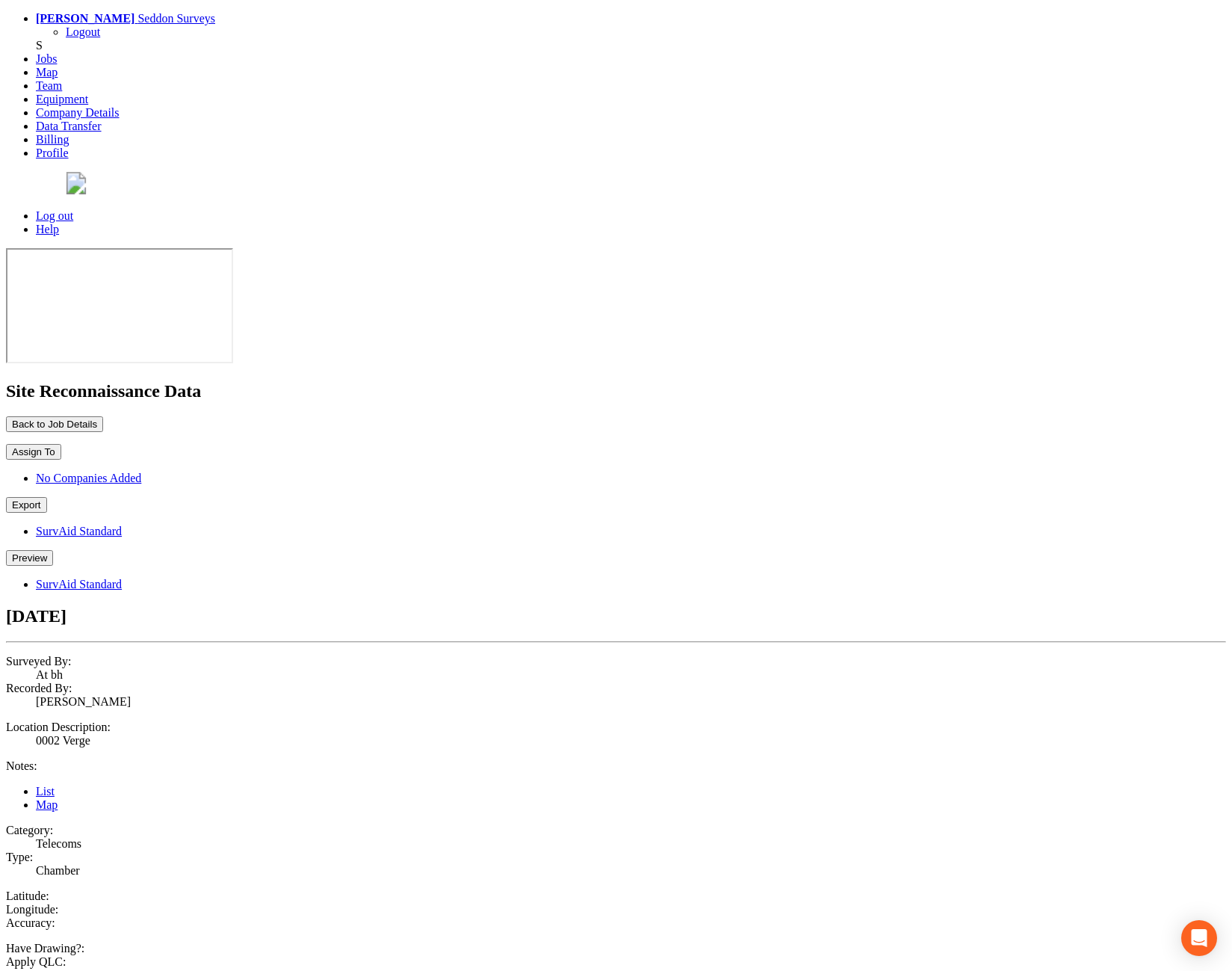
click at [53, 550] on button "Preview" at bounding box center [29, 558] width 47 height 16
click at [122, 577] on link "SurvAid Standard" at bounding box center [78, 584] width 86 height 13
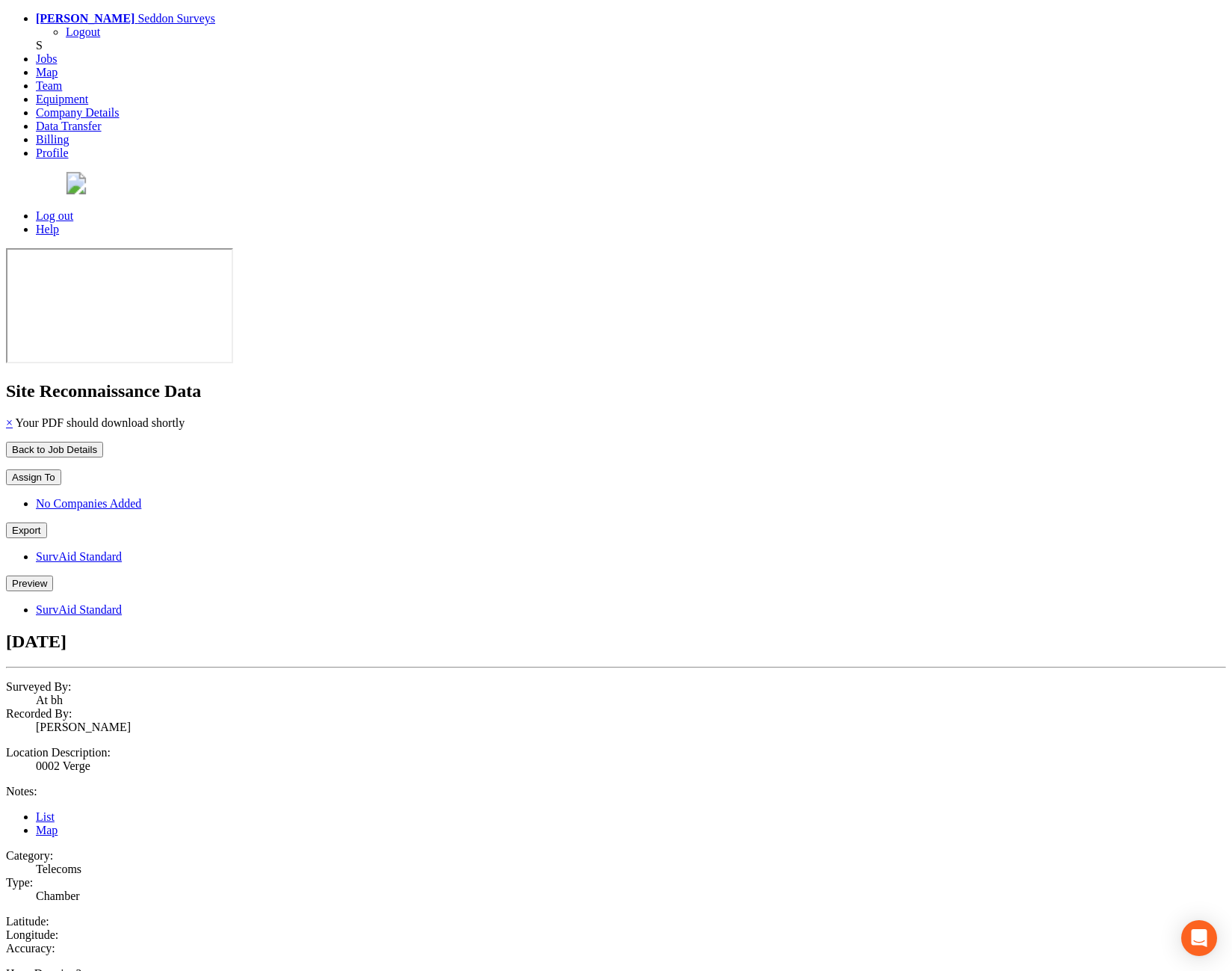
click at [53, 576] on button "Preview" at bounding box center [29, 583] width 47 height 16
click at [122, 603] on link "SurvAid Standard" at bounding box center [78, 610] width 86 height 13
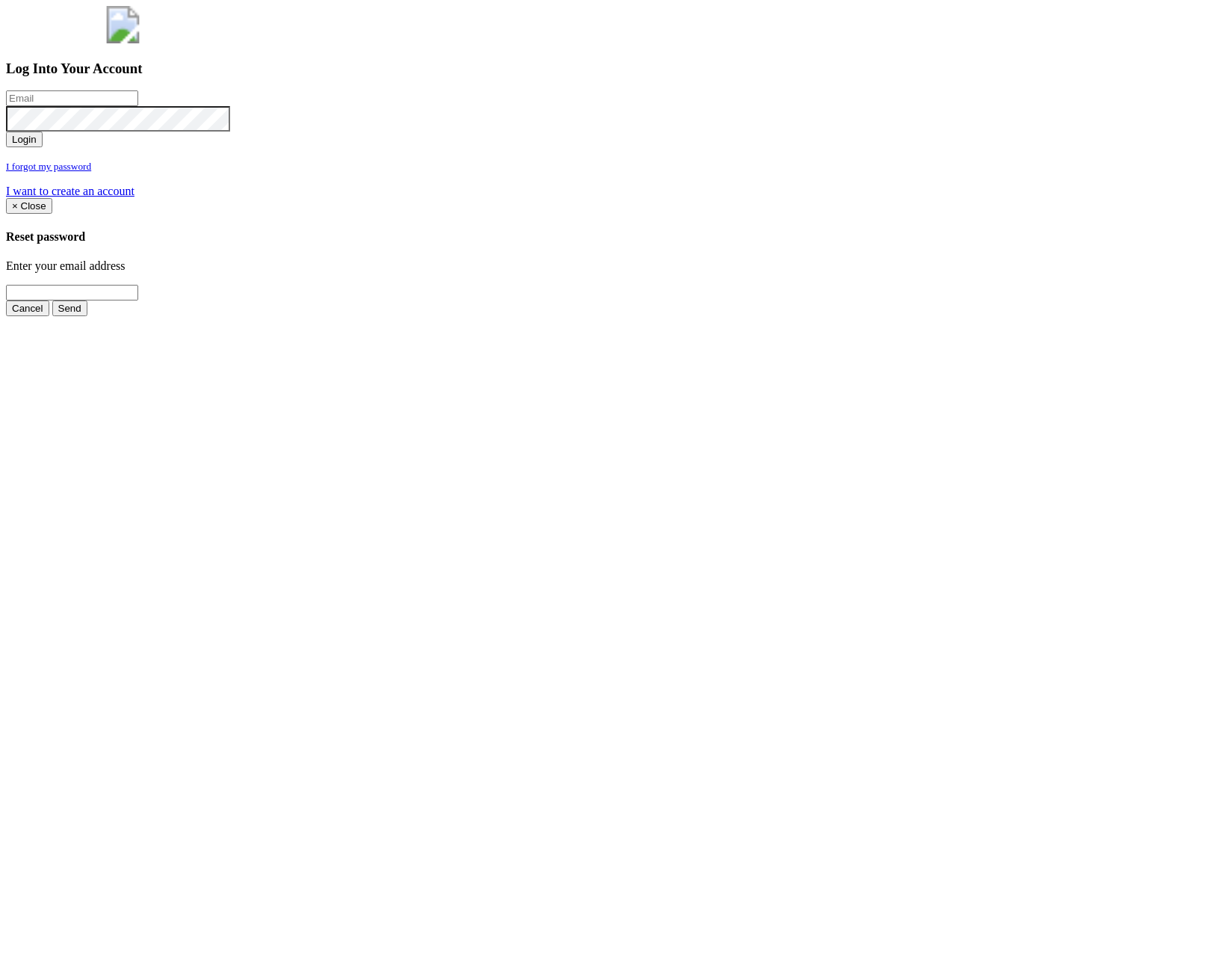
click at [138, 106] on input "email" at bounding box center [72, 98] width 132 height 16
type input "[PERSON_NAME][EMAIL_ADDRESS][PERSON_NAME][DOMAIN_NAME]"
click at [6, 132] on button "Login" at bounding box center [23, 139] width 36 height 16
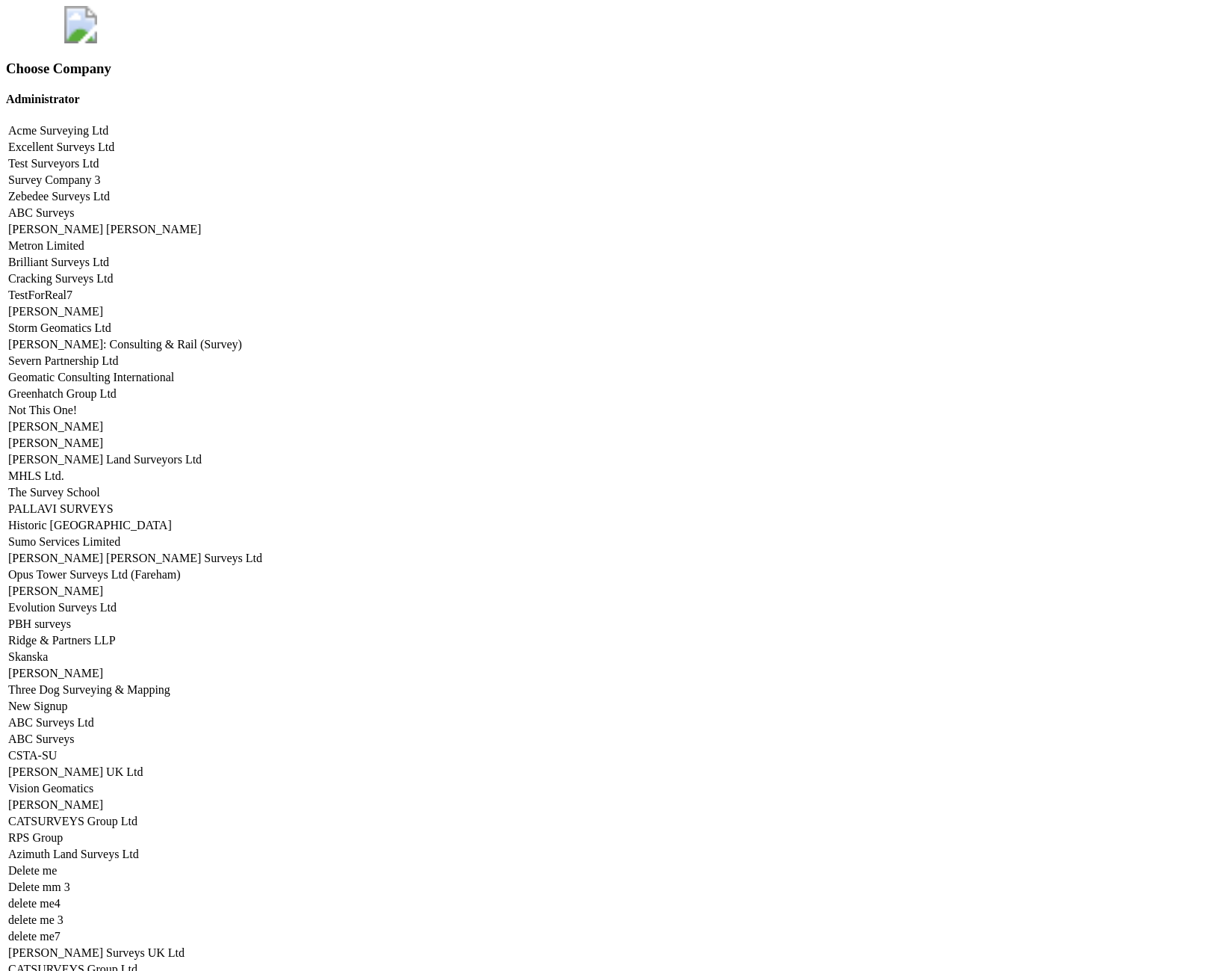
scroll to position [6253, 0]
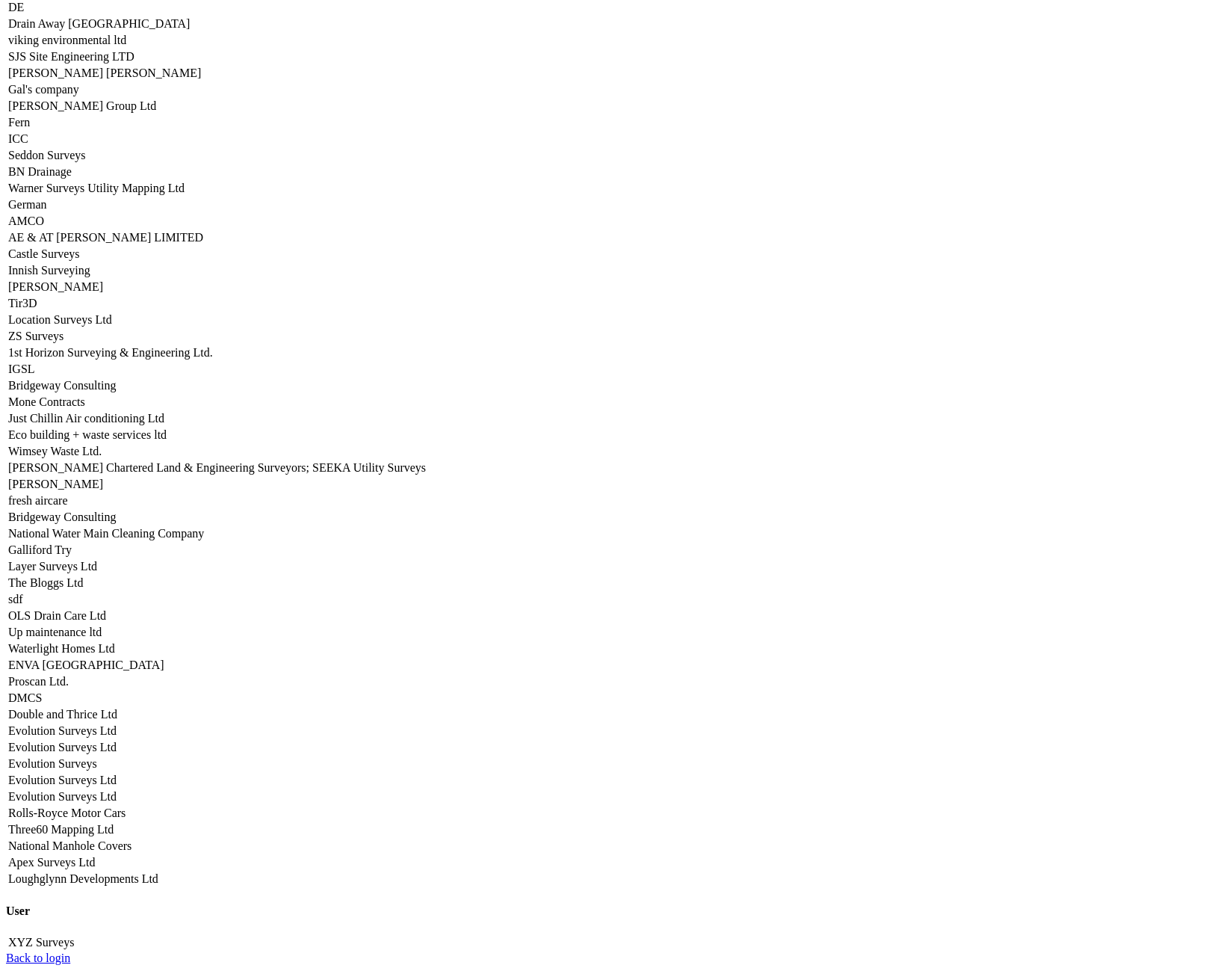
click at [86, 161] on link "Seddon Surveys" at bounding box center [47, 155] width 77 height 13
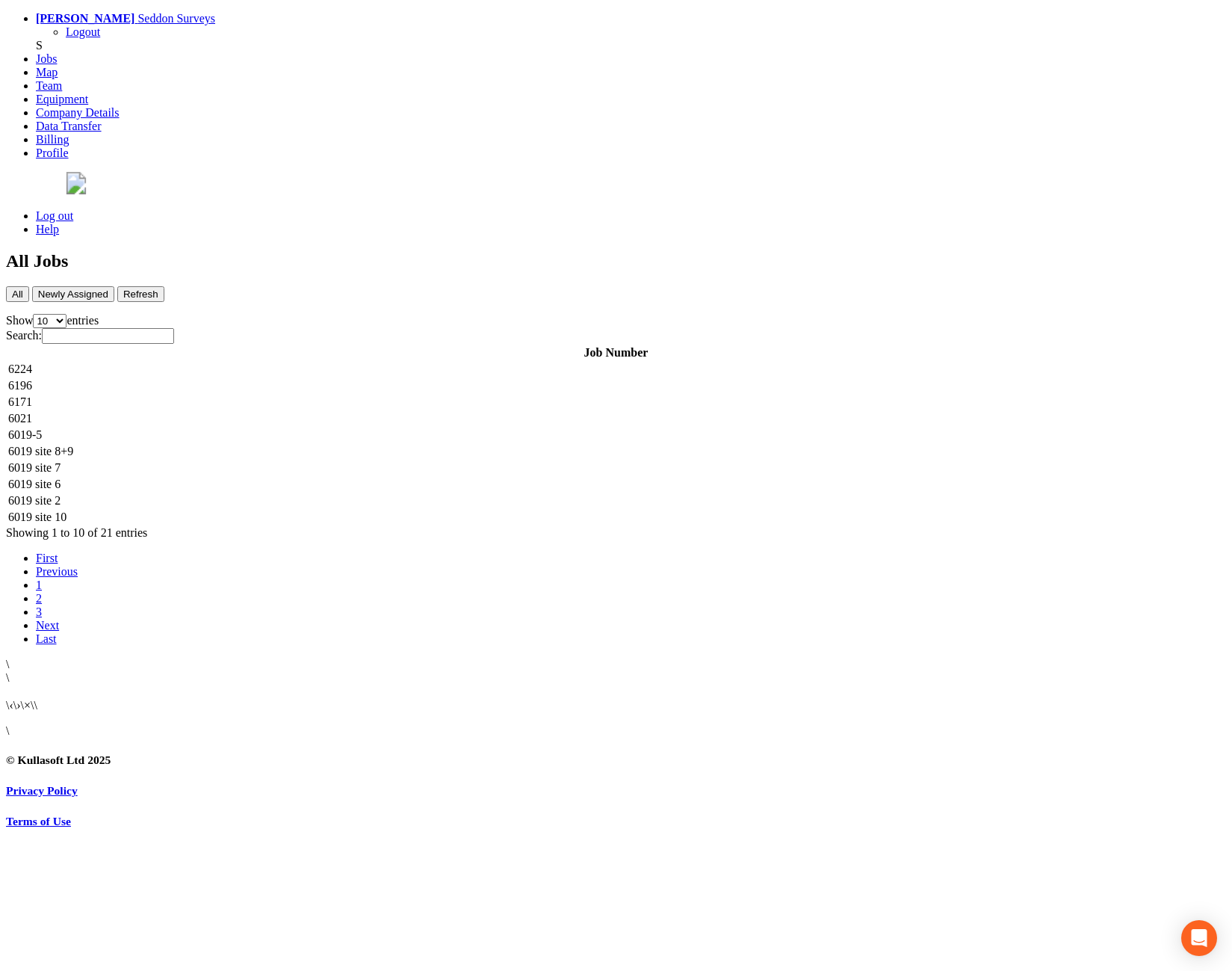
click at [344, 362] on td "6224" at bounding box center [616, 369] width 1217 height 15
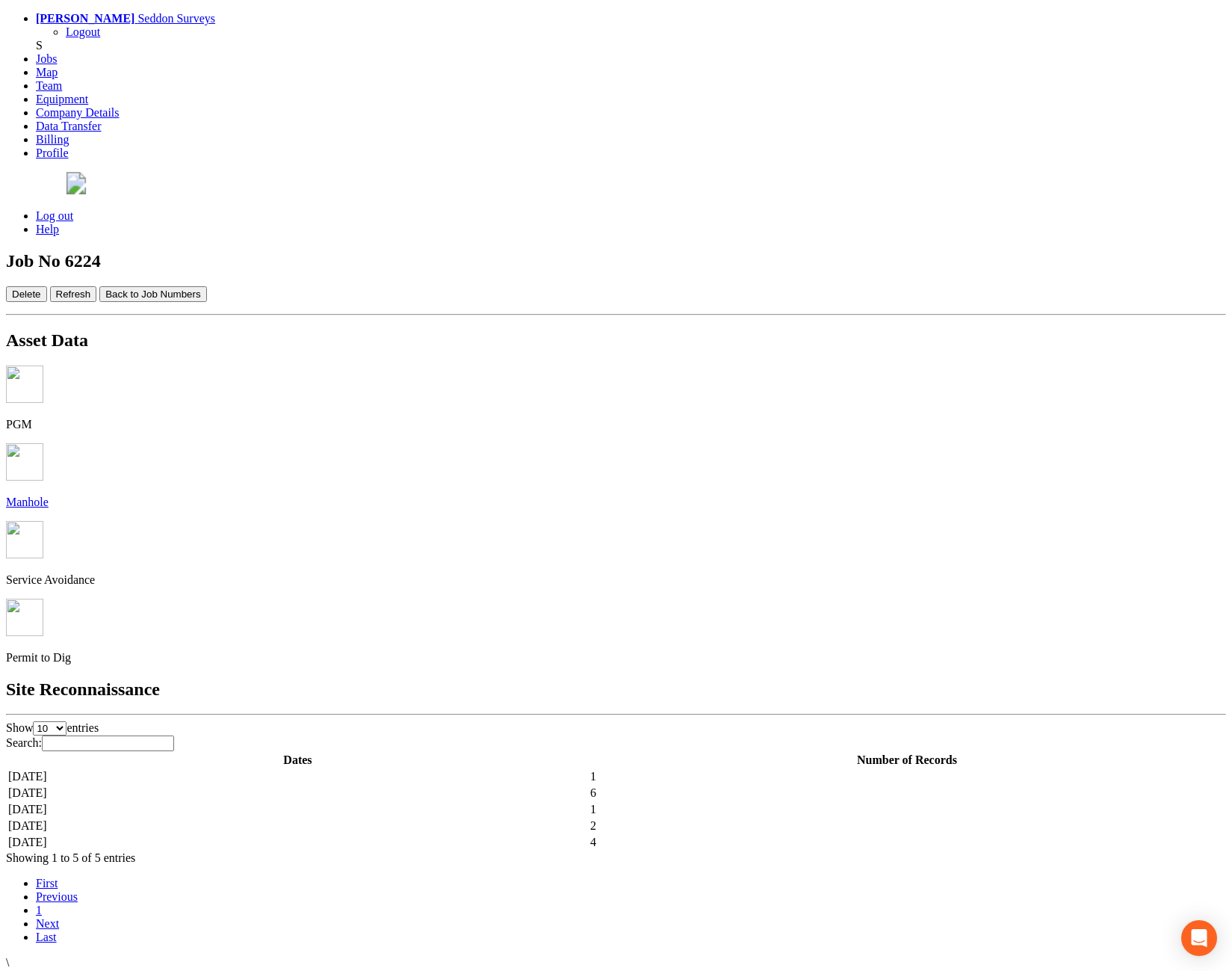
click at [478, 835] on td "[DATE]" at bounding box center [298, 842] width 581 height 15
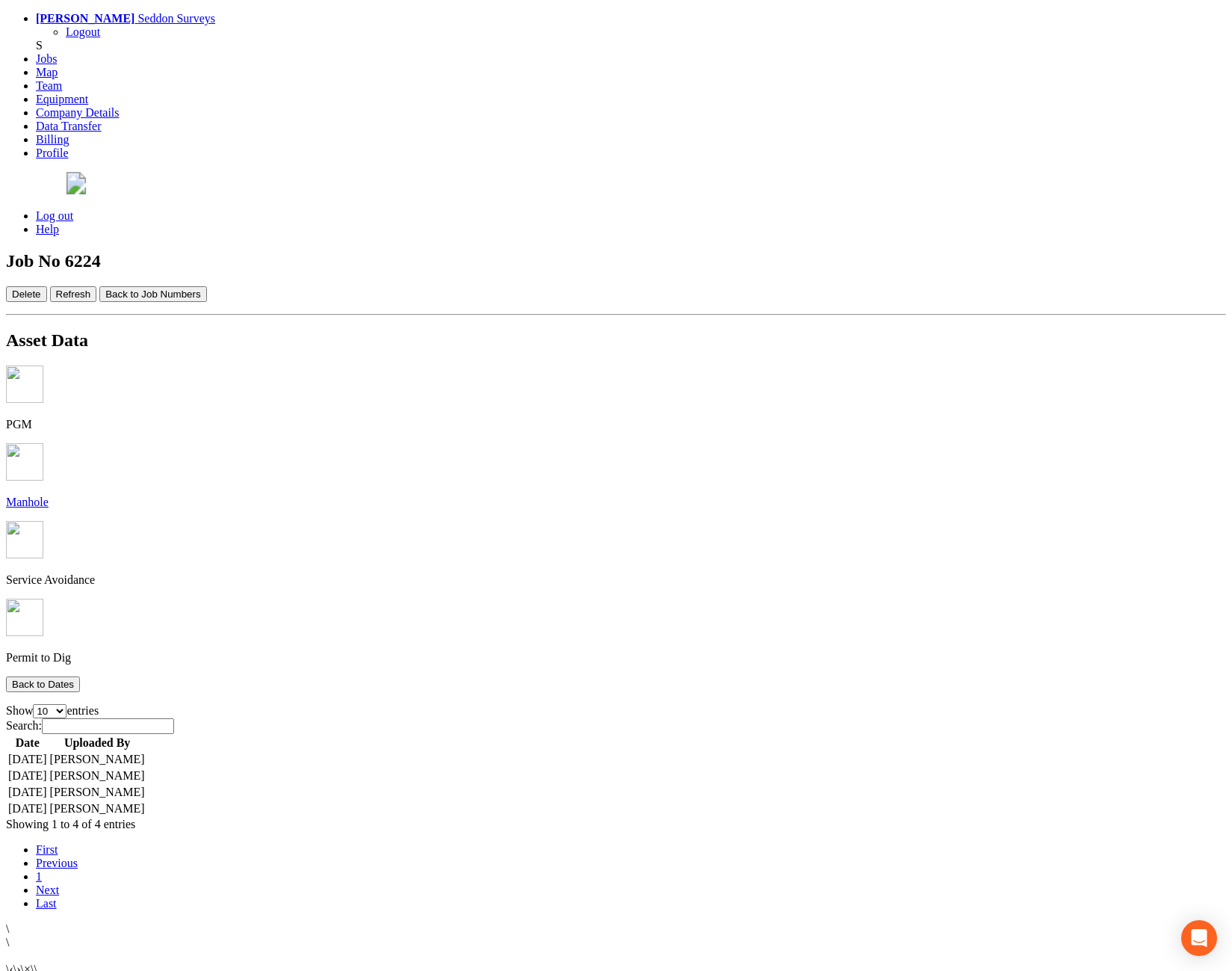
click at [48, 784] on td "[DATE]" at bounding box center [27, 792] width 40 height 15
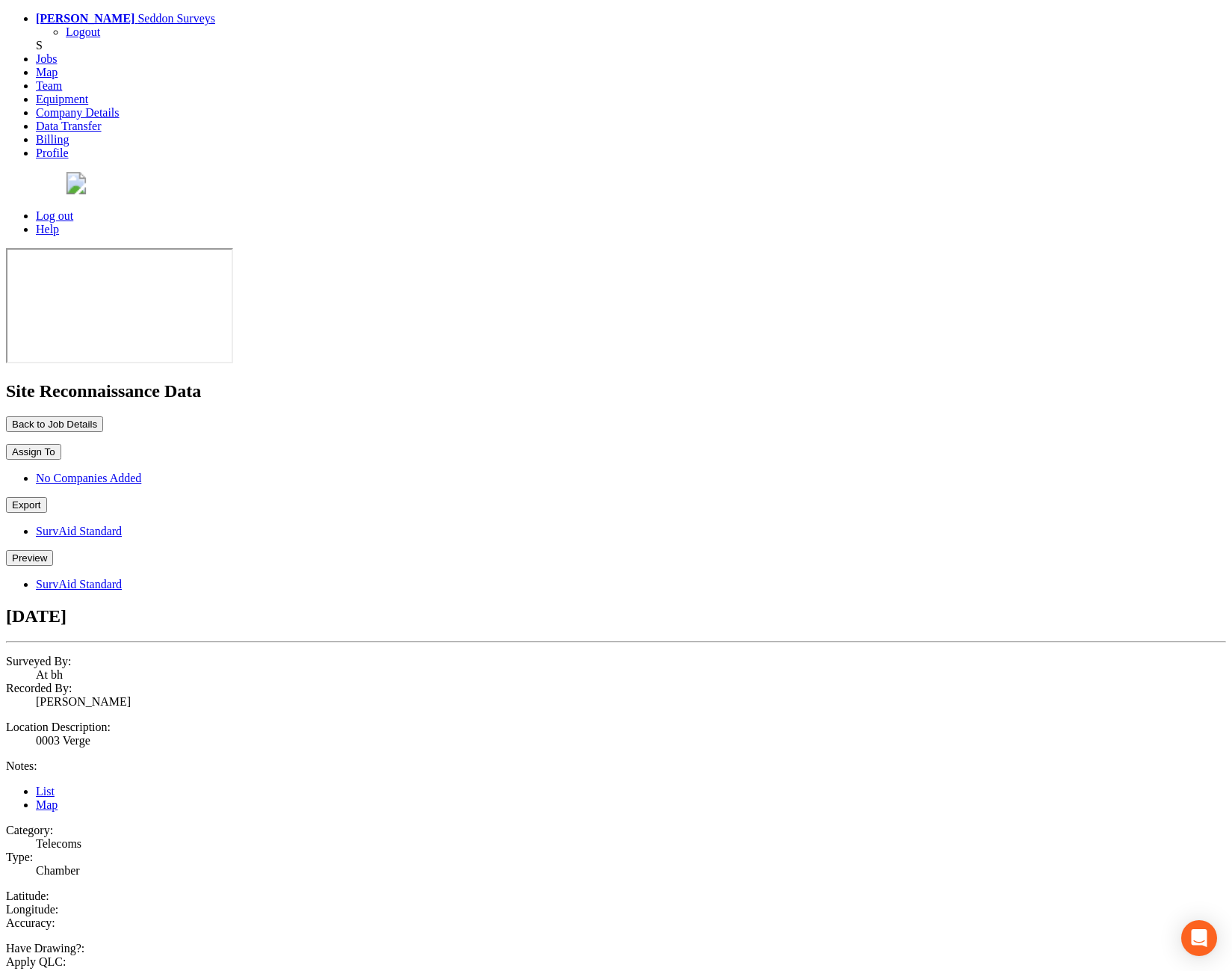
click at [53, 550] on button "Preview" at bounding box center [29, 558] width 47 height 16
click at [122, 577] on link "SurvAid Standard" at bounding box center [78, 584] width 86 height 13
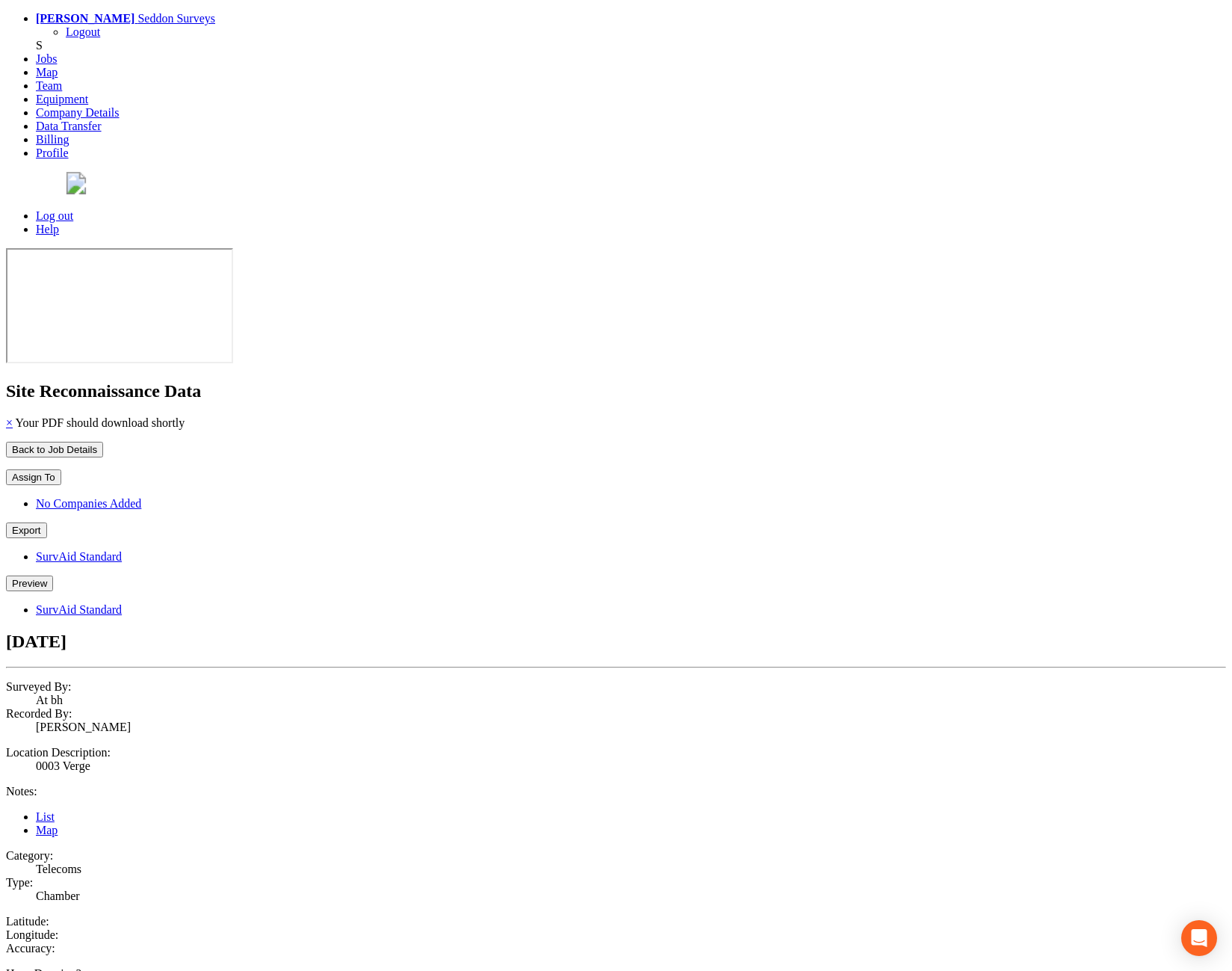
click at [53, 576] on button "Preview" at bounding box center [29, 583] width 47 height 16
click at [122, 603] on link "SurvAid Standard" at bounding box center [78, 610] width 86 height 13
click at [53, 576] on button "Preview" at bounding box center [29, 583] width 47 height 16
click at [122, 603] on link "SurvAid Standard" at bounding box center [78, 610] width 86 height 13
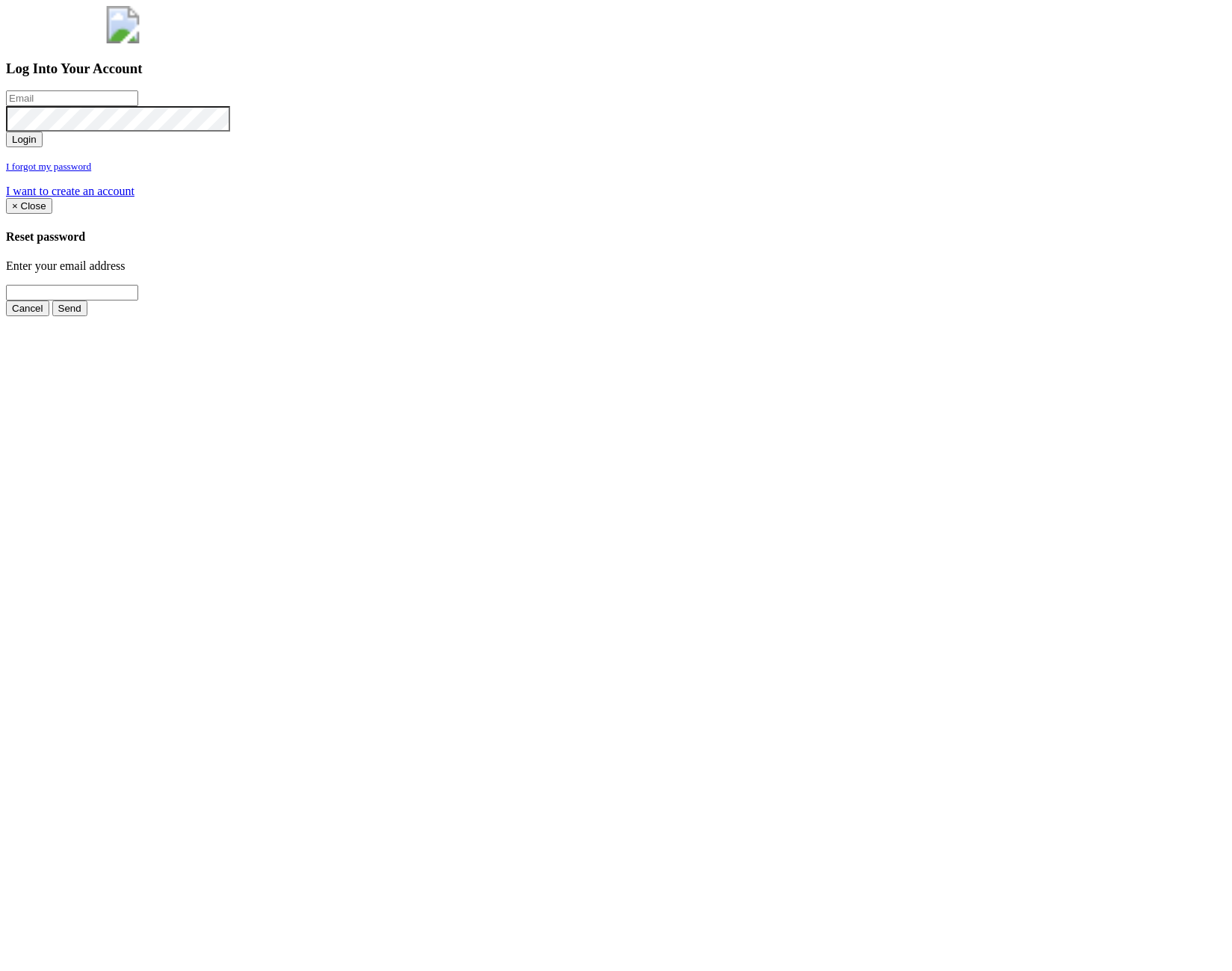
click at [138, 106] on input "email" at bounding box center [72, 98] width 132 height 16
type input "[PERSON_NAME][EMAIL_ADDRESS][PERSON_NAME][DOMAIN_NAME]"
click at [43, 147] on button "Login" at bounding box center [23, 139] width 36 height 16
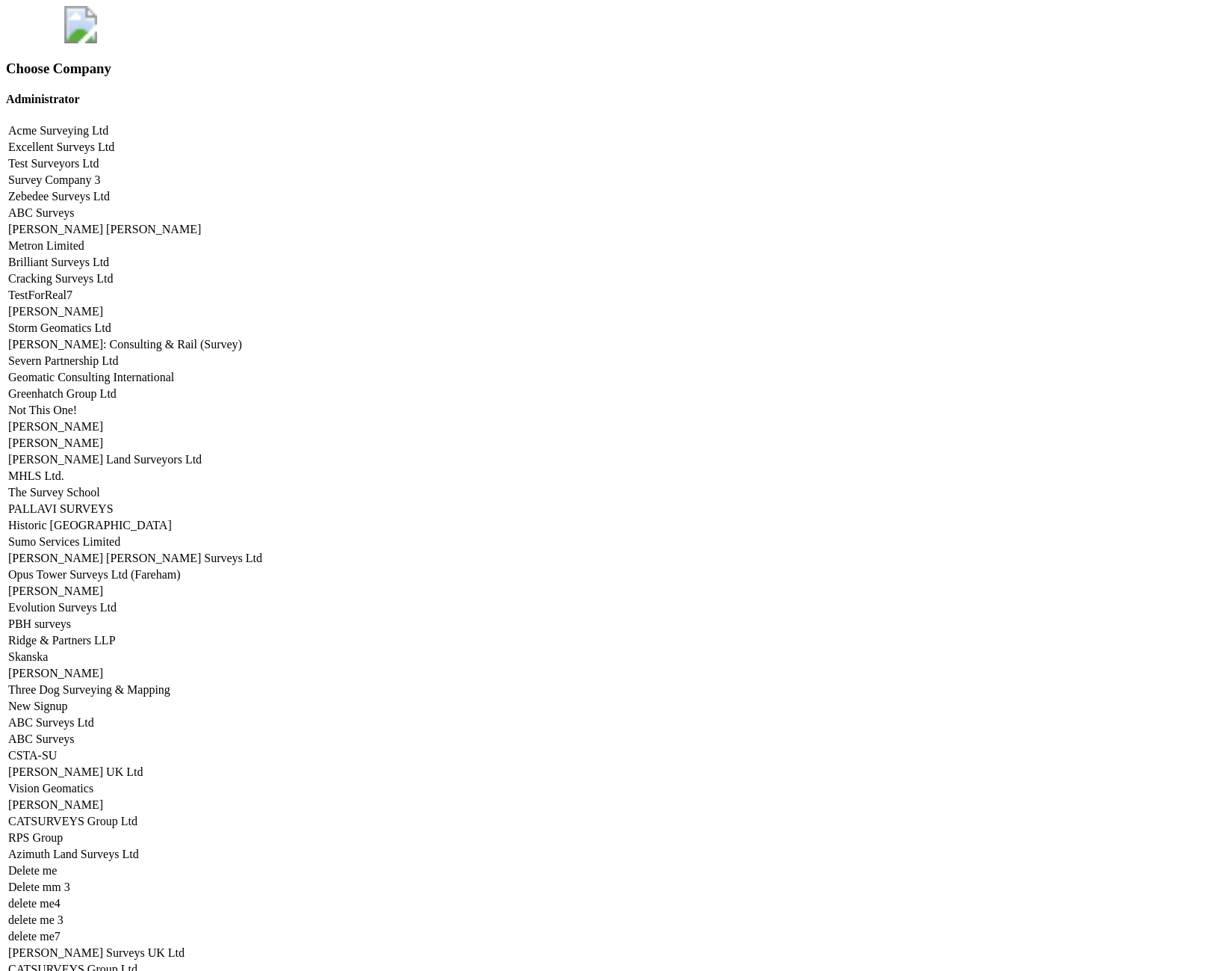
scroll to position [6253, 0]
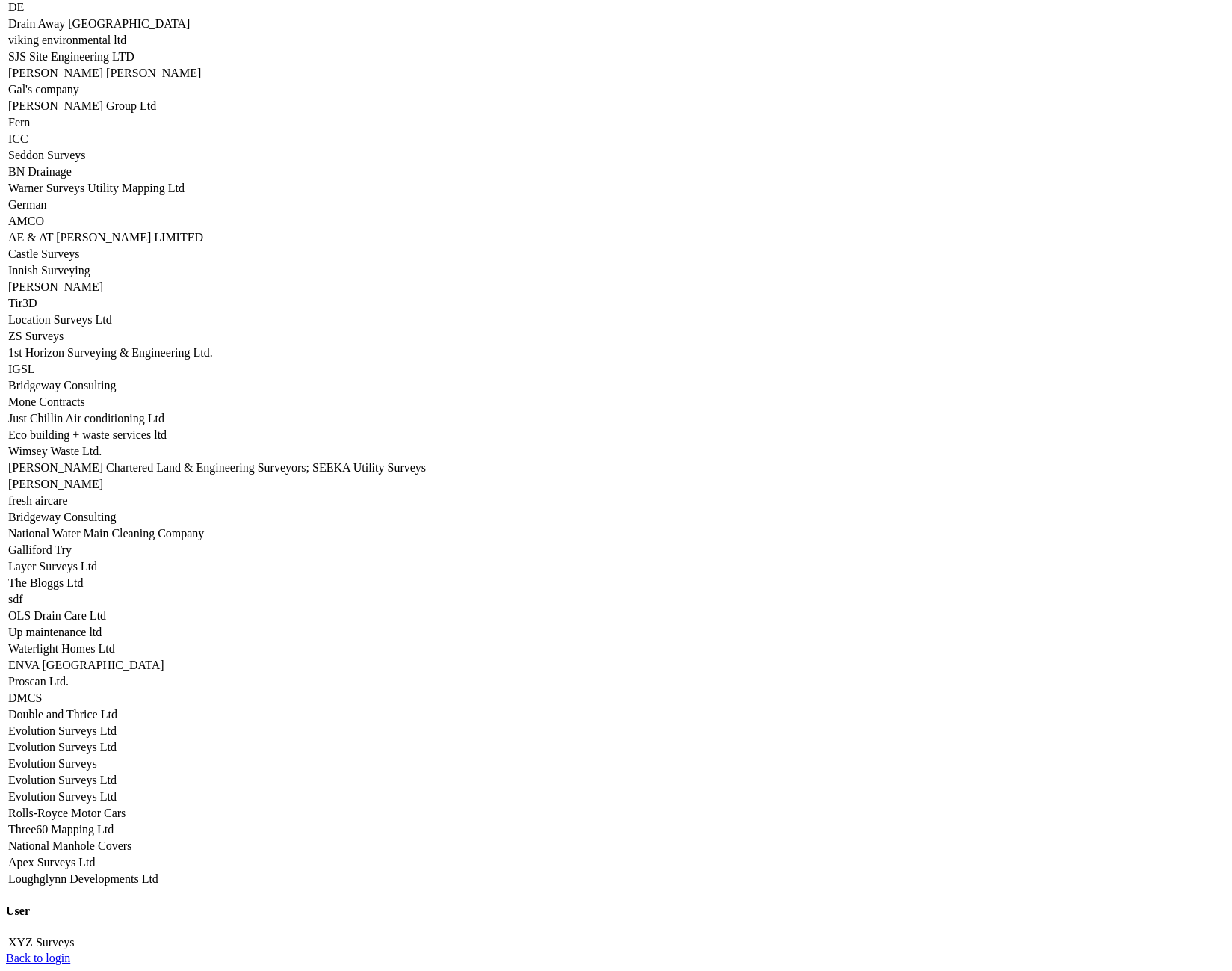
click at [86, 161] on link "Seddon Surveys" at bounding box center [47, 155] width 77 height 13
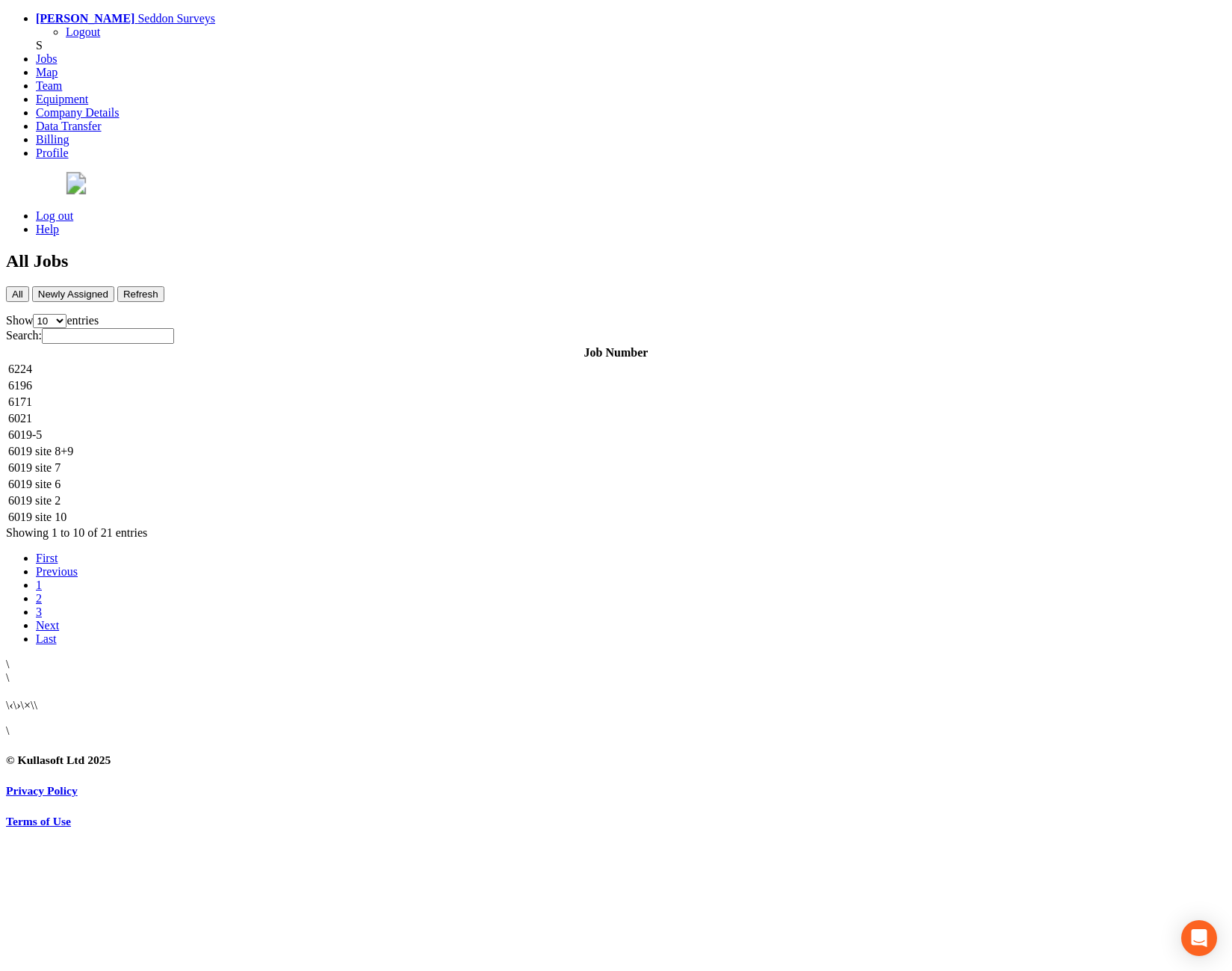
click at [318, 362] on td "6224" at bounding box center [616, 369] width 1217 height 15
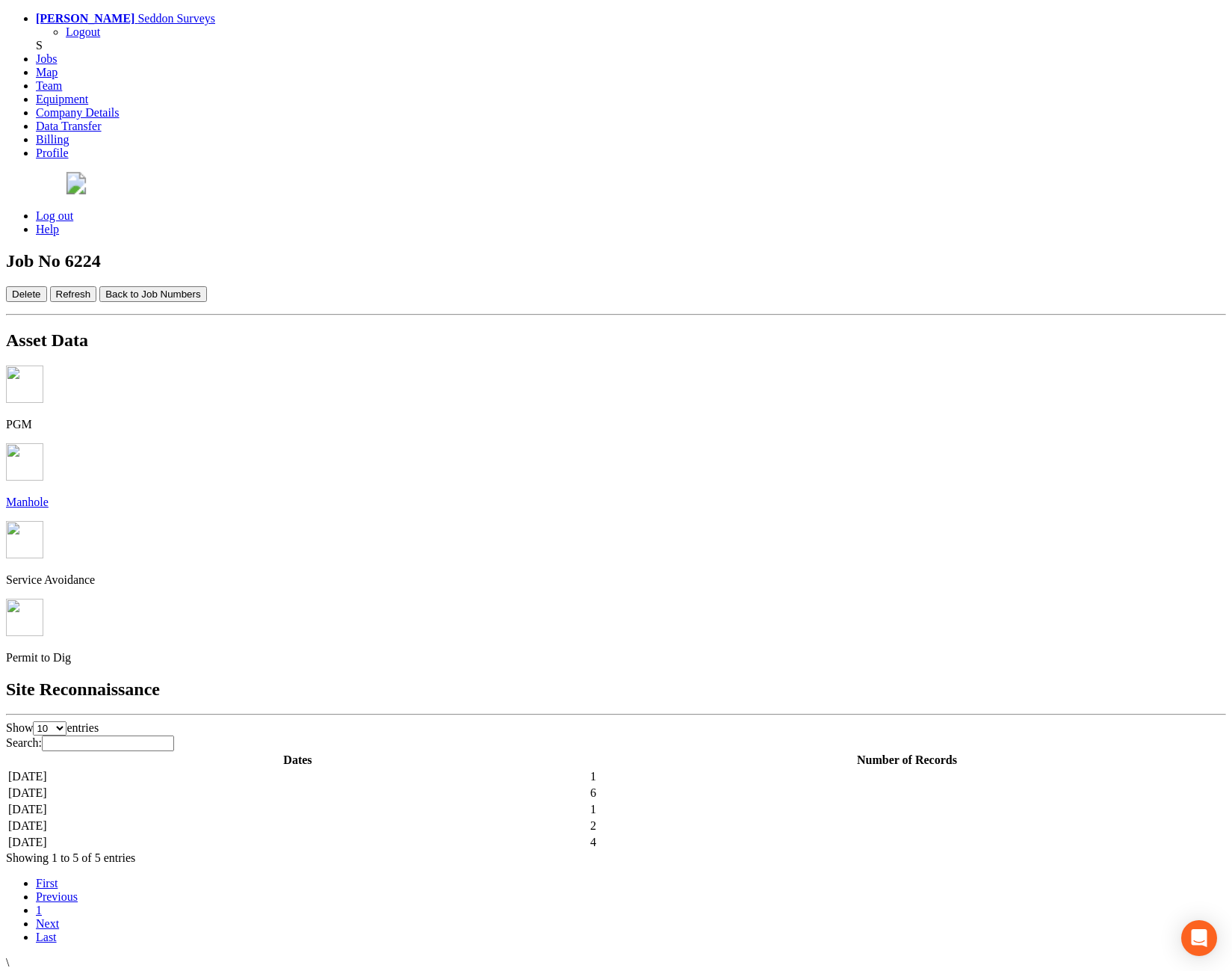
click at [476, 835] on td "[DATE]" at bounding box center [298, 842] width 581 height 15
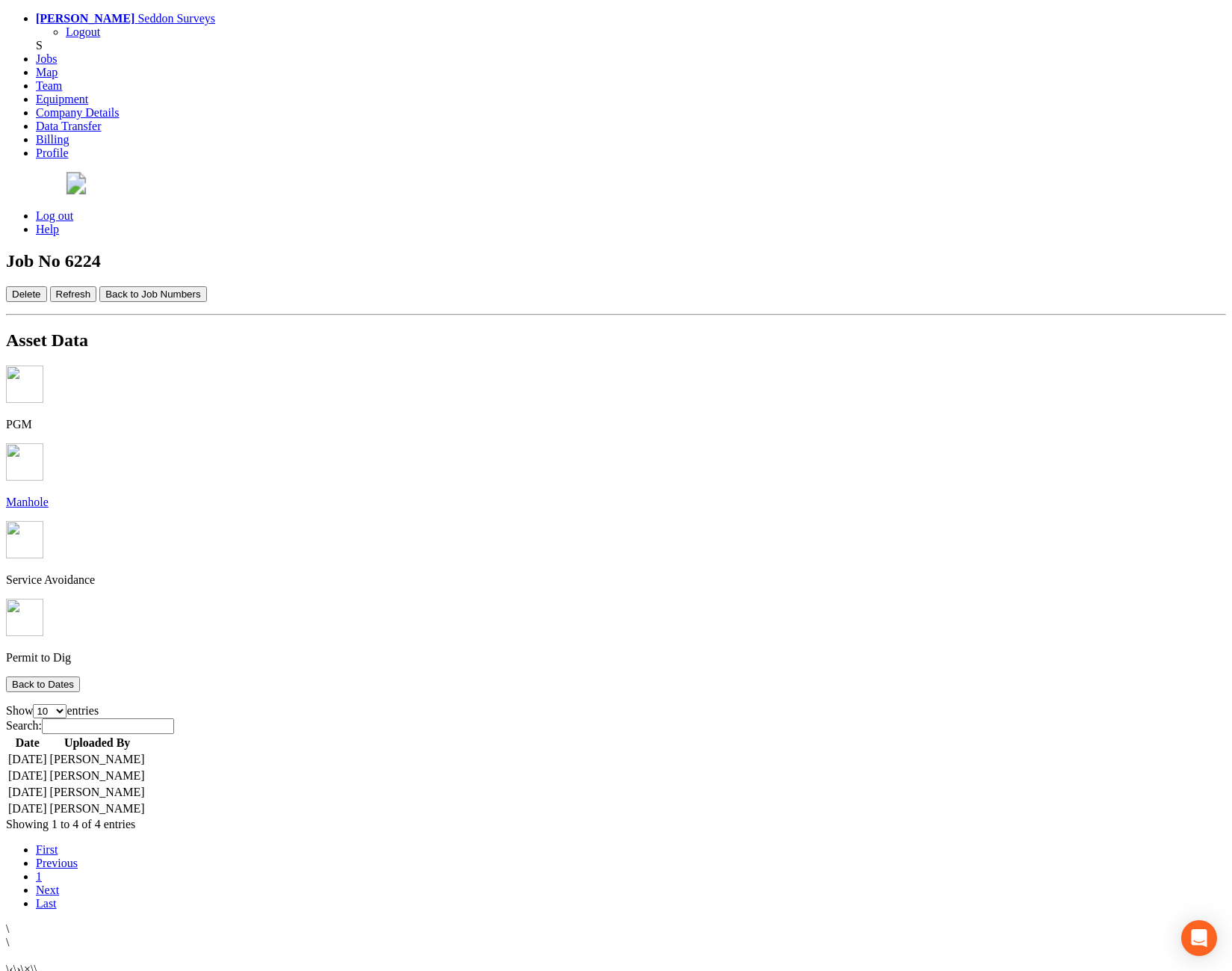
click at [48, 801] on td "[DATE]" at bounding box center [27, 809] width 40 height 15
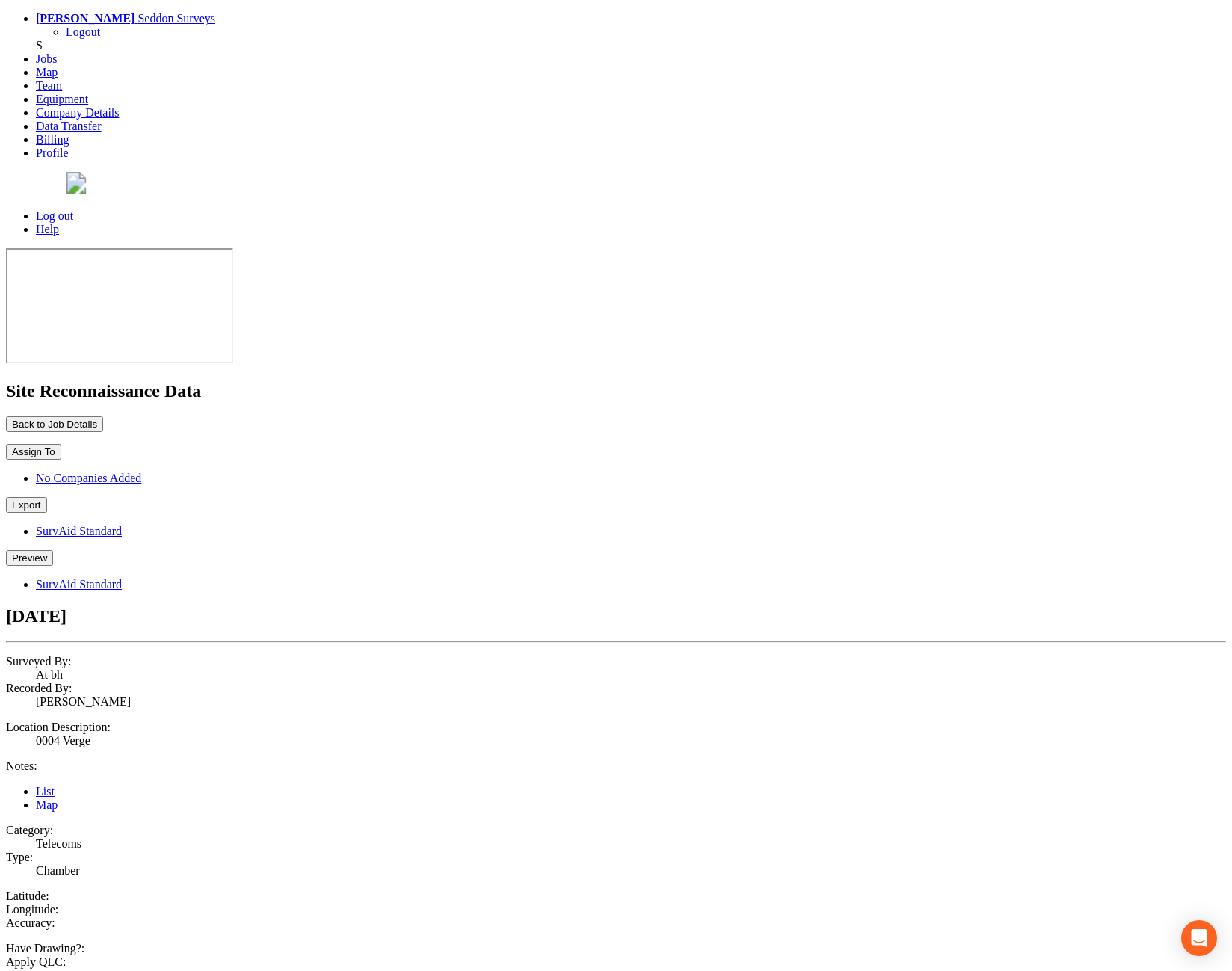
click at [53, 550] on button "Preview" at bounding box center [29, 558] width 47 height 16
click at [122, 577] on link "SurvAid Standard" at bounding box center [78, 584] width 86 height 13
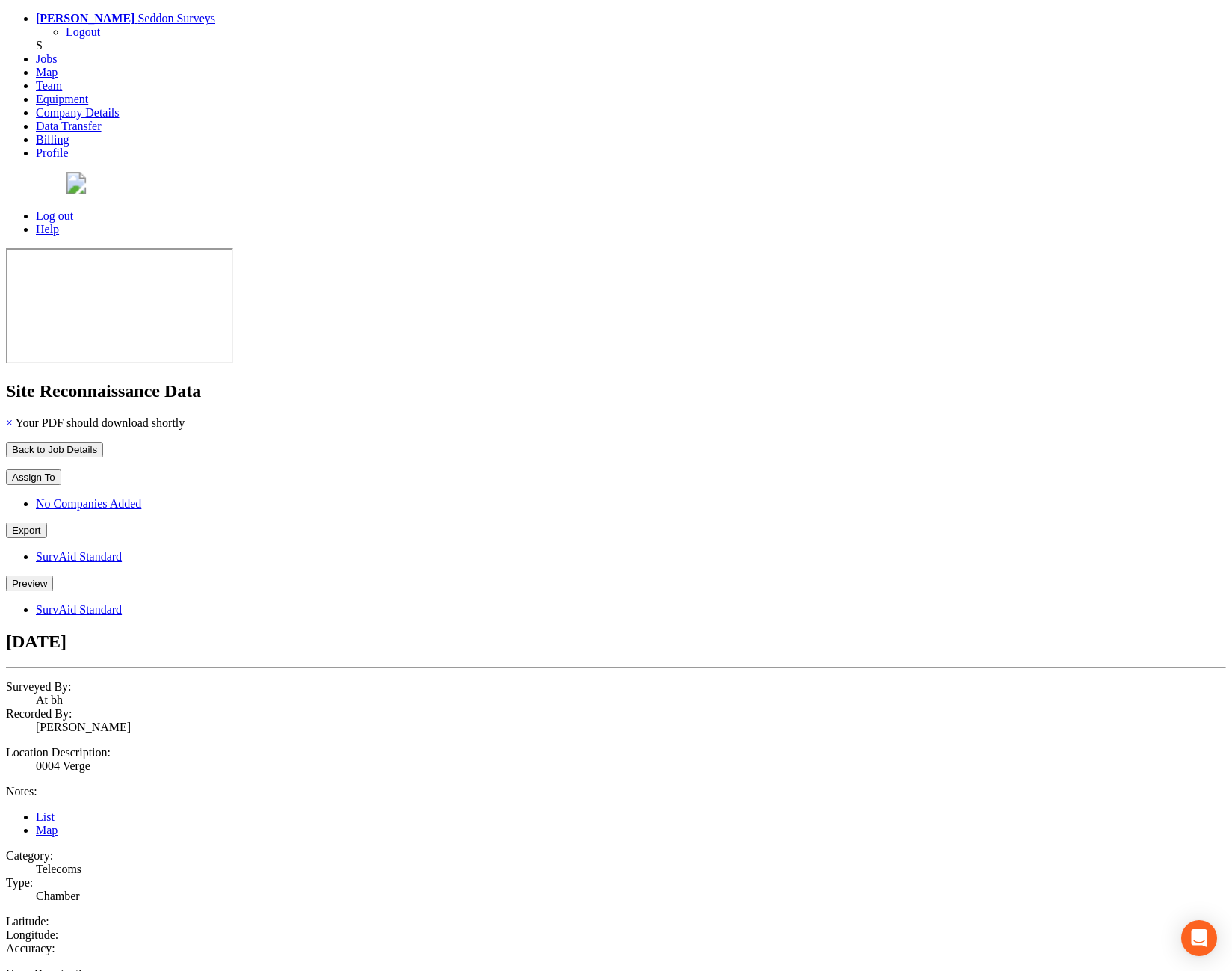
click at [53, 576] on button "Preview" at bounding box center [29, 583] width 47 height 16
click at [122, 603] on link "SurvAid Standard" at bounding box center [78, 610] width 86 height 13
click at [53, 576] on button "Preview" at bounding box center [29, 583] width 47 height 16
click at [122, 603] on link "SurvAid Standard" at bounding box center [78, 610] width 86 height 13
